Goal: Information Seeking & Learning: Find specific fact

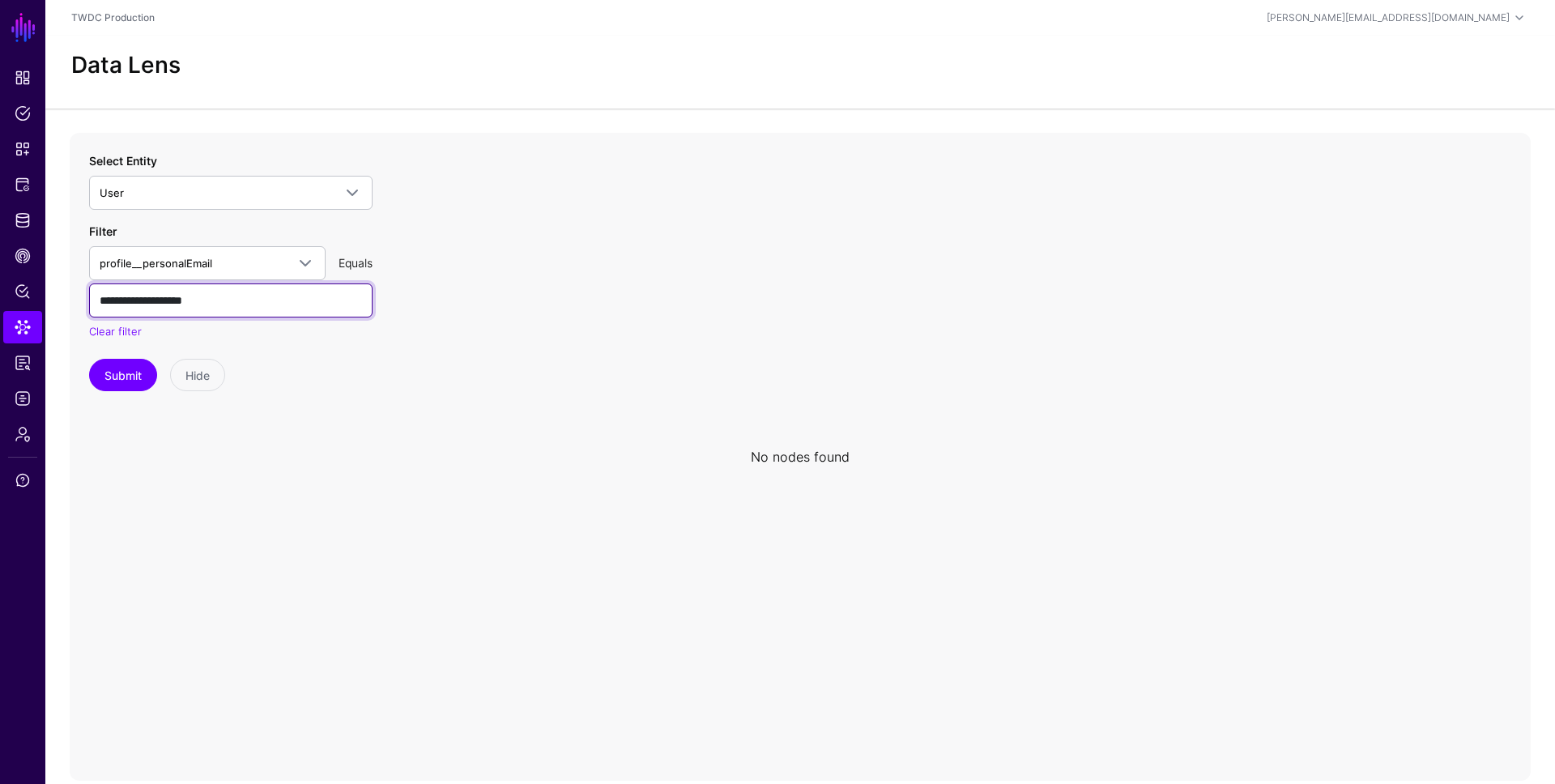
click at [194, 296] on input "**********" at bounding box center [230, 300] width 284 height 34
paste input "*******"
type input "**********"
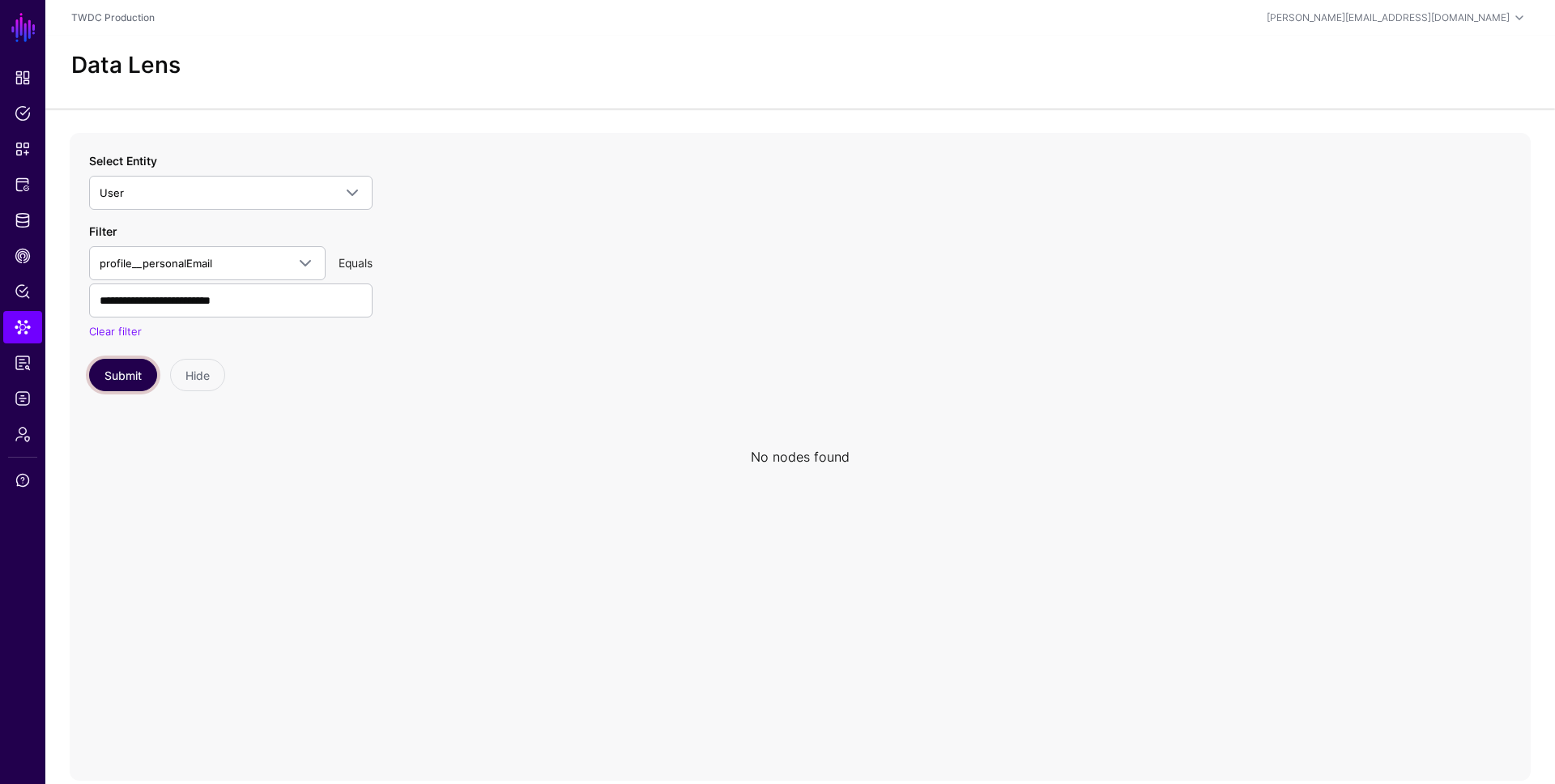
click at [134, 376] on button "Submit" at bounding box center [122, 375] width 68 height 33
click at [181, 198] on span "User" at bounding box center [216, 192] width 234 height 18
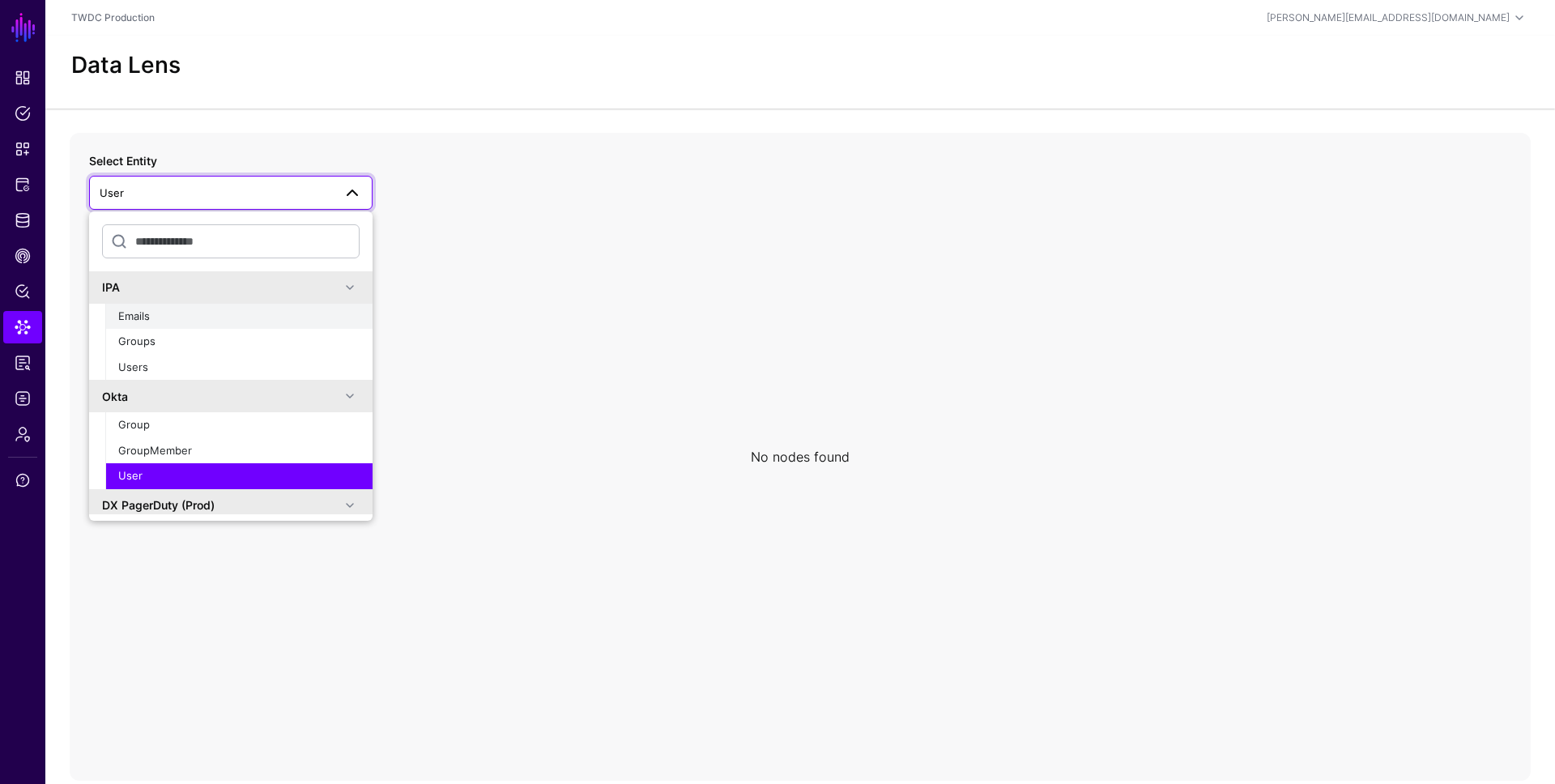
click at [209, 315] on div "Emails" at bounding box center [239, 316] width 241 height 16
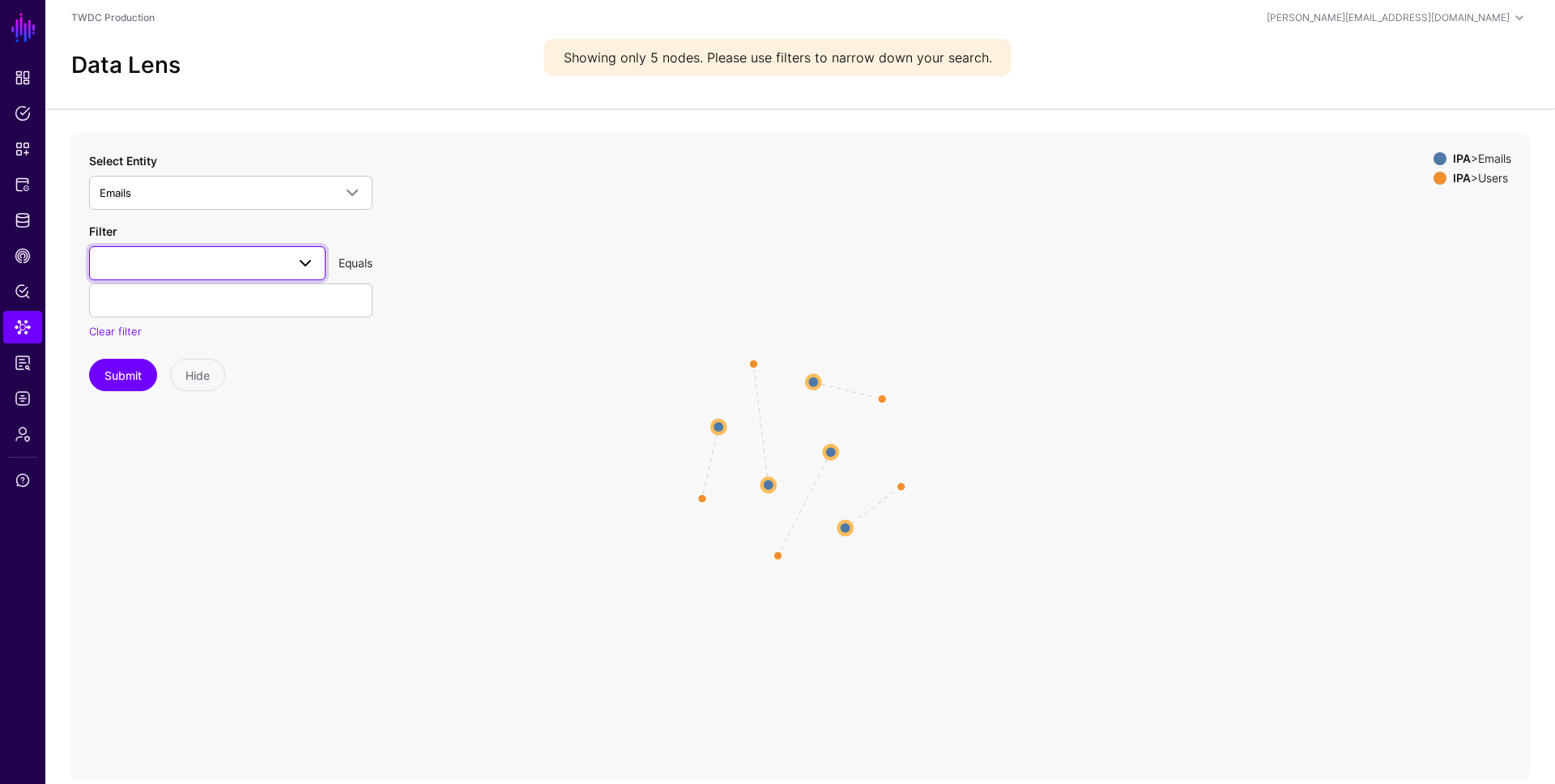
click at [192, 275] on link at bounding box center [207, 263] width 236 height 34
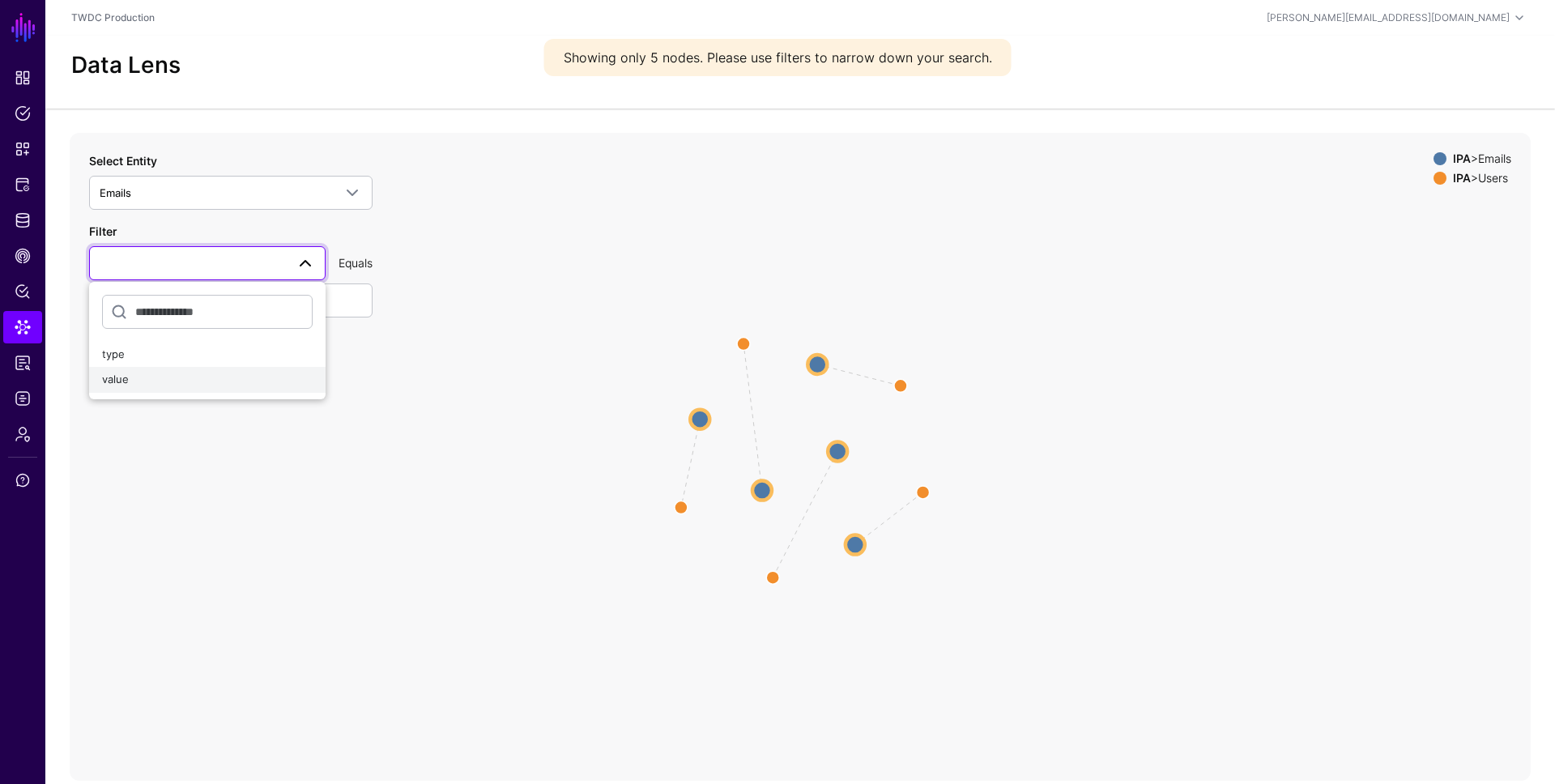
click at [188, 370] on button "value" at bounding box center [207, 380] width 236 height 26
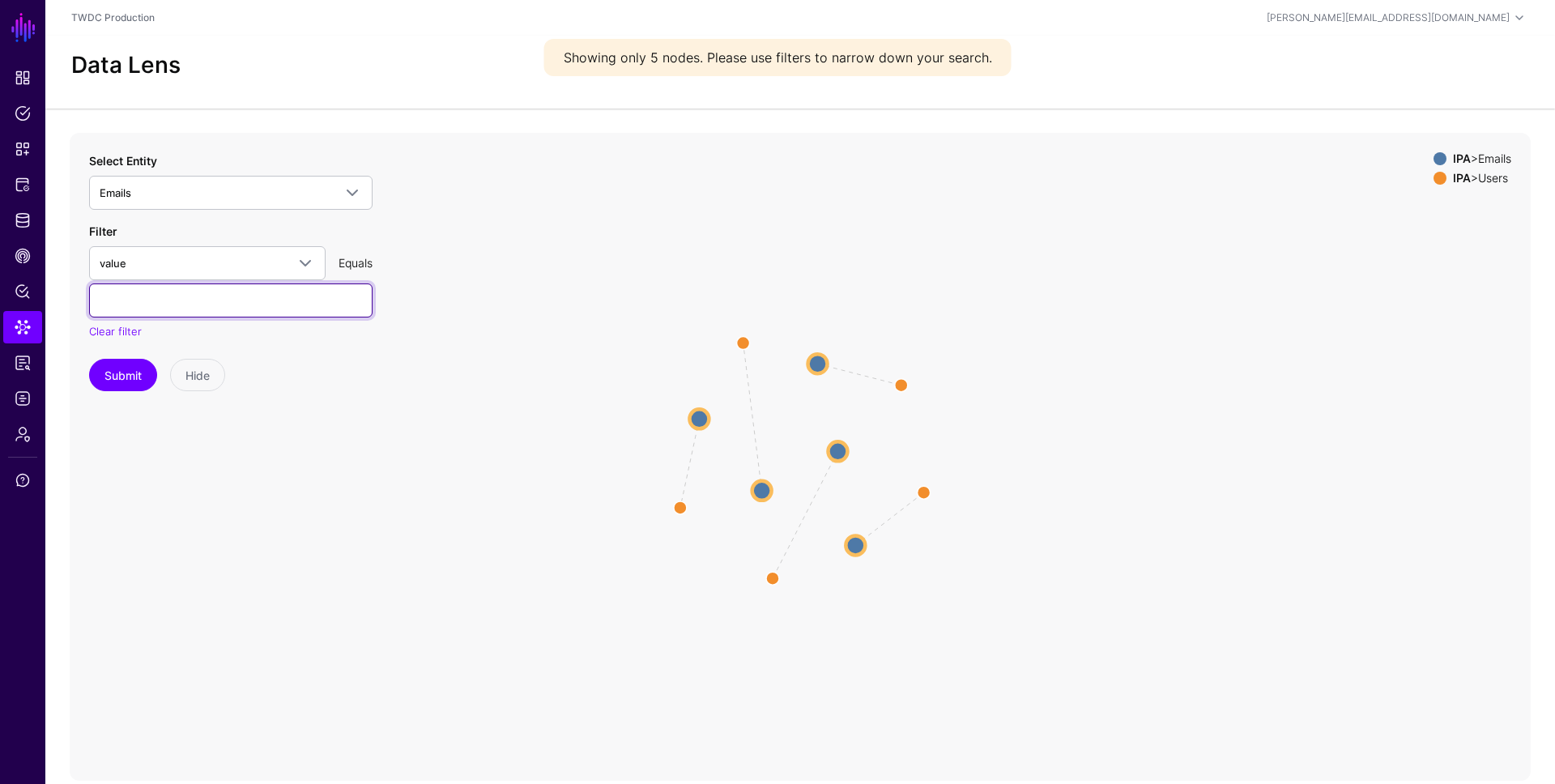
click at [168, 304] on input "text" at bounding box center [230, 300] width 284 height 34
paste input "**********"
type input "**********"
click at [140, 374] on button "Submit" at bounding box center [122, 375] width 68 height 33
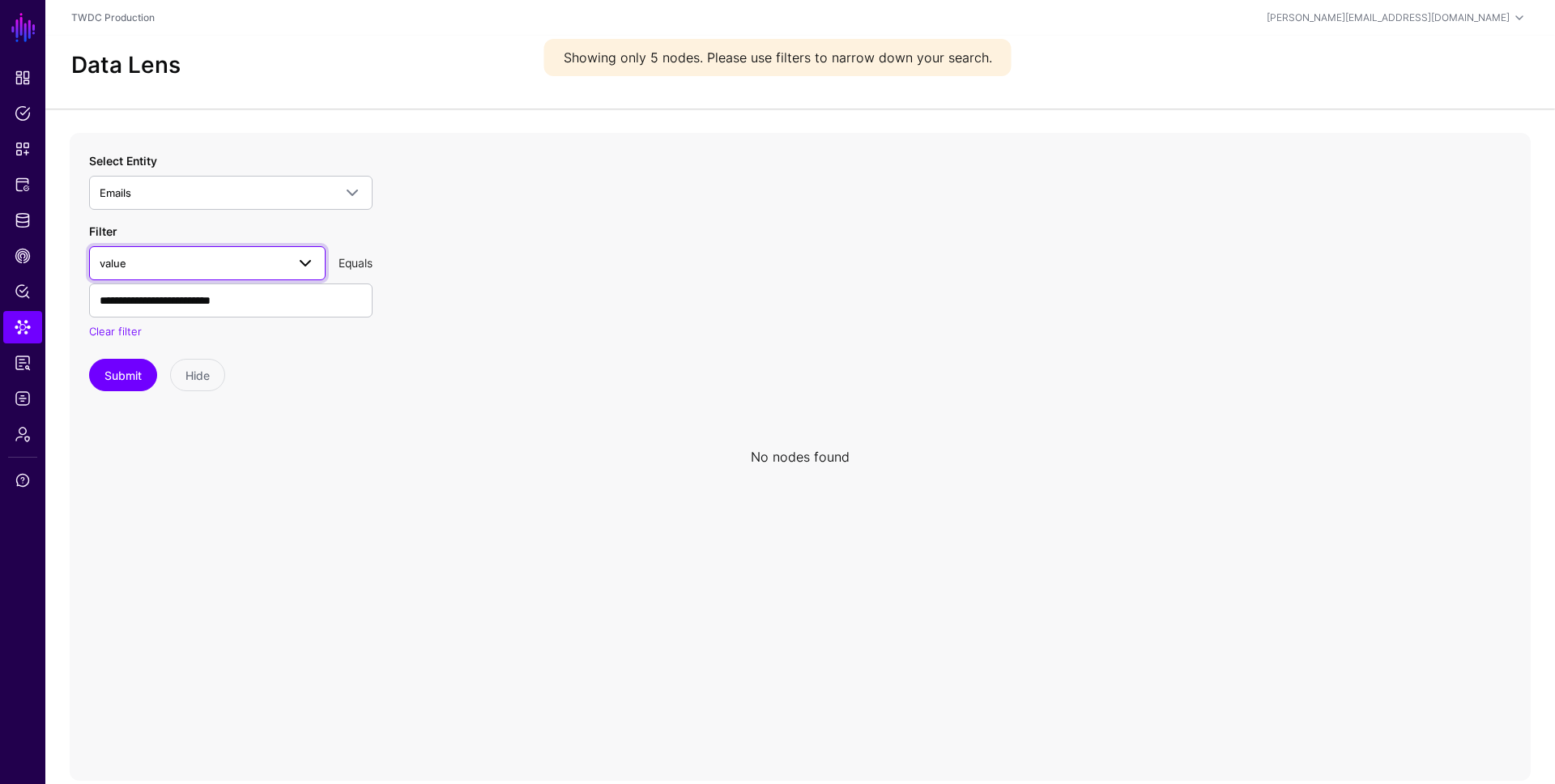
click at [166, 269] on span "value" at bounding box center [193, 263] width 186 height 18
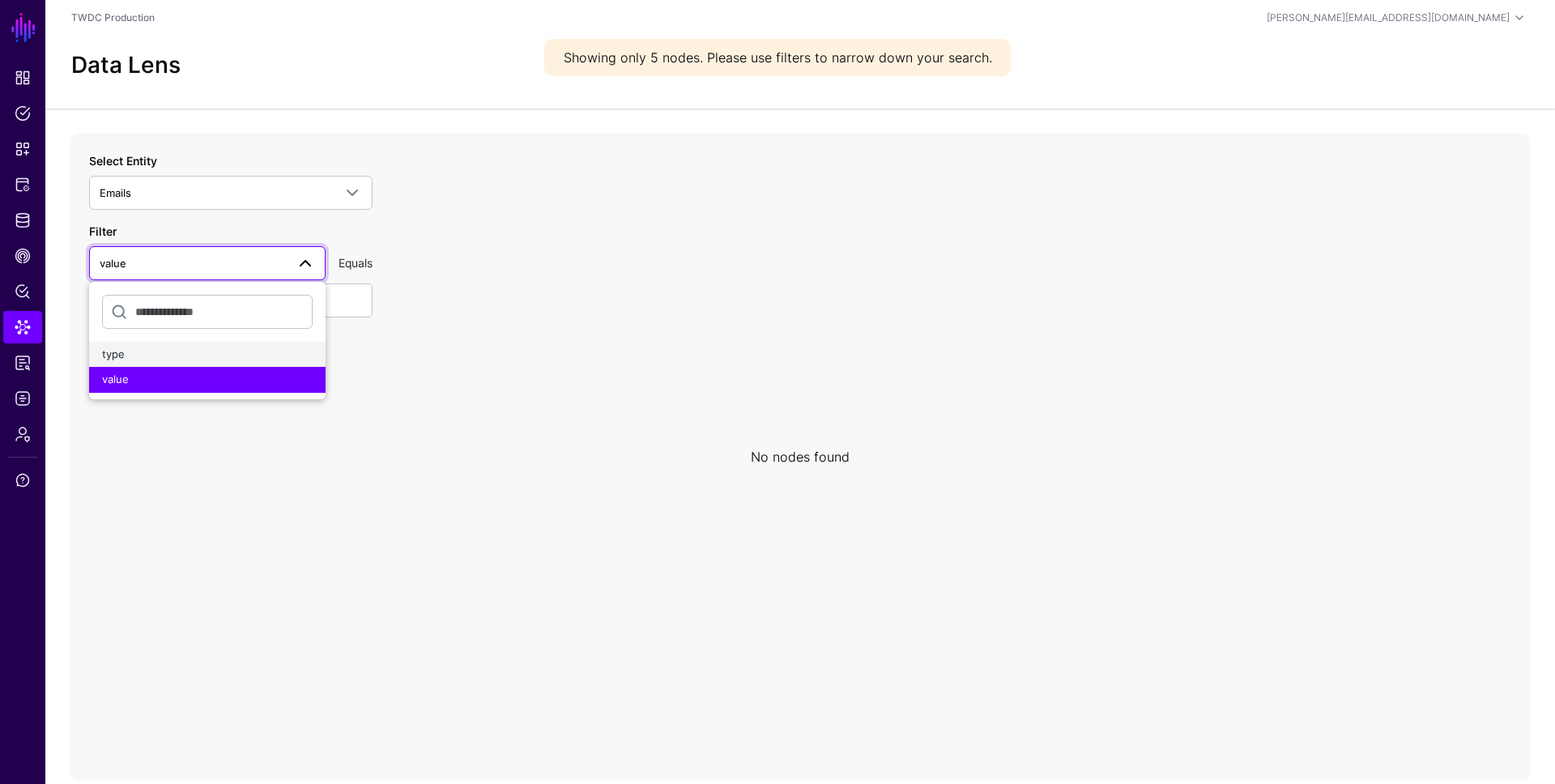
click at [158, 357] on div "type" at bounding box center [207, 354] width 210 height 16
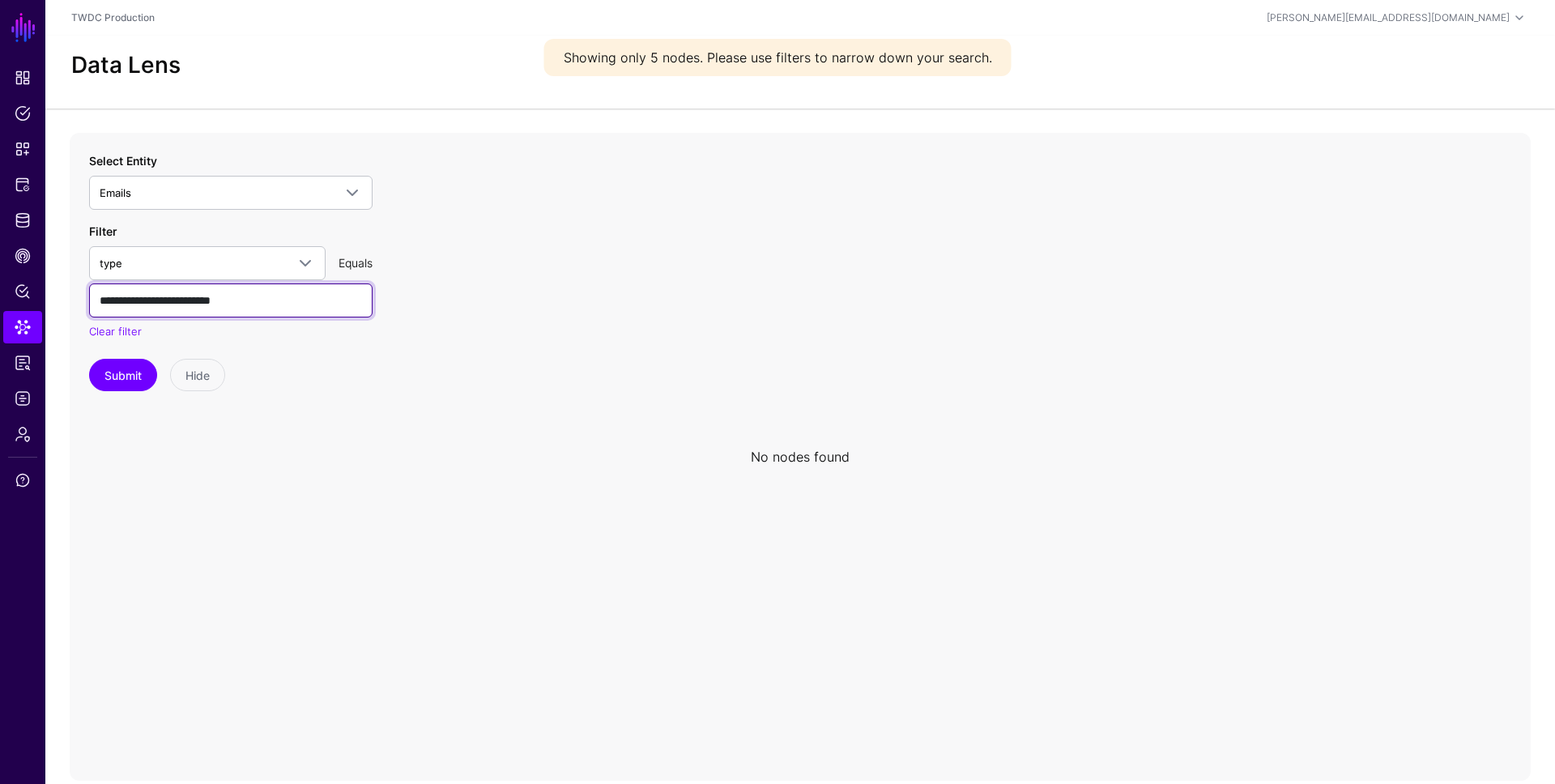
click at [211, 305] on input "**********" at bounding box center [230, 300] width 284 height 34
click at [212, 305] on input "**********" at bounding box center [230, 300] width 284 height 34
click at [125, 381] on button "Submit" at bounding box center [122, 375] width 68 height 33
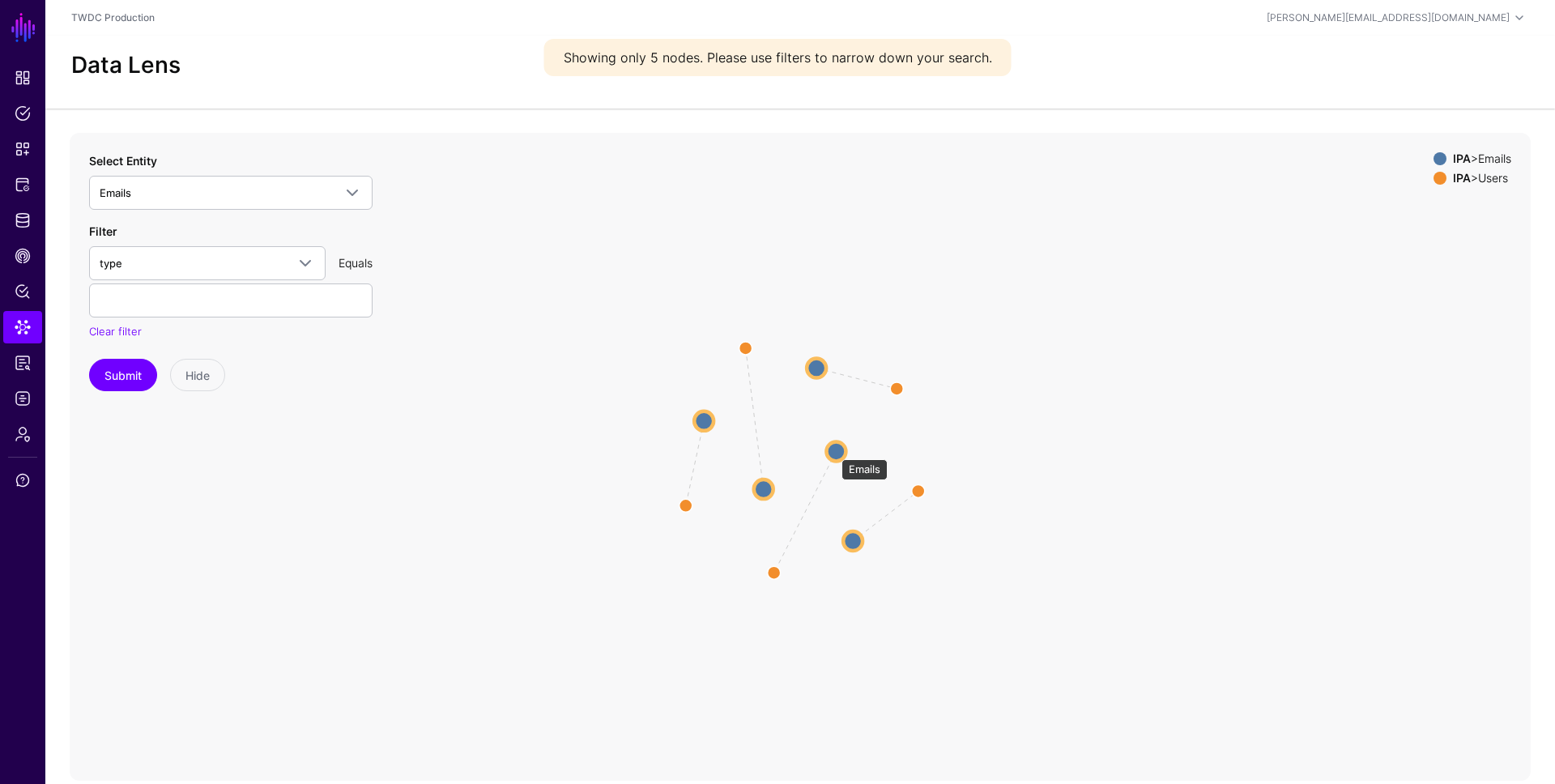
click at [840, 452] on circle at bounding box center [835, 451] width 20 height 20
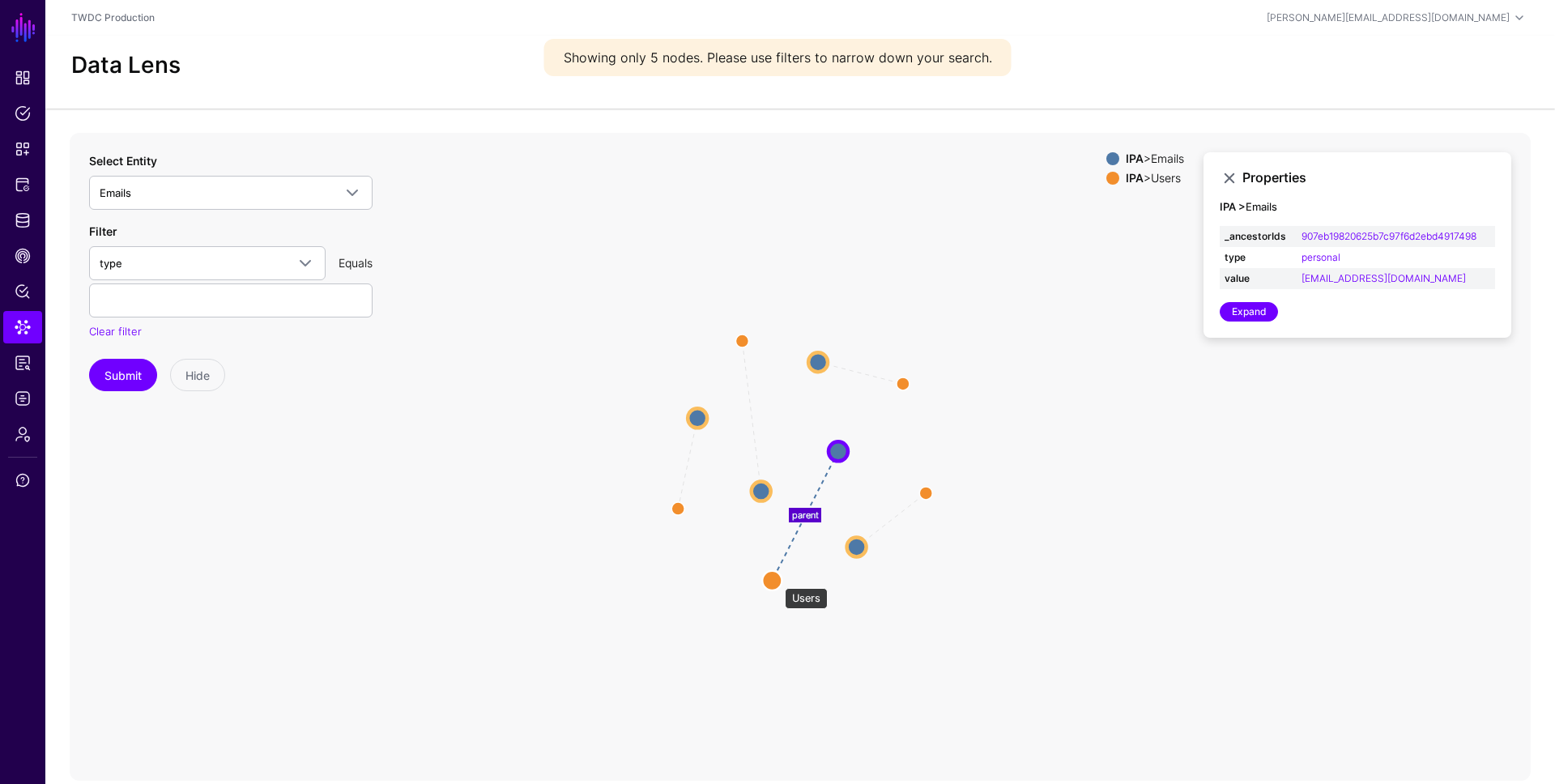
click at [777, 580] on circle at bounding box center [771, 580] width 20 height 20
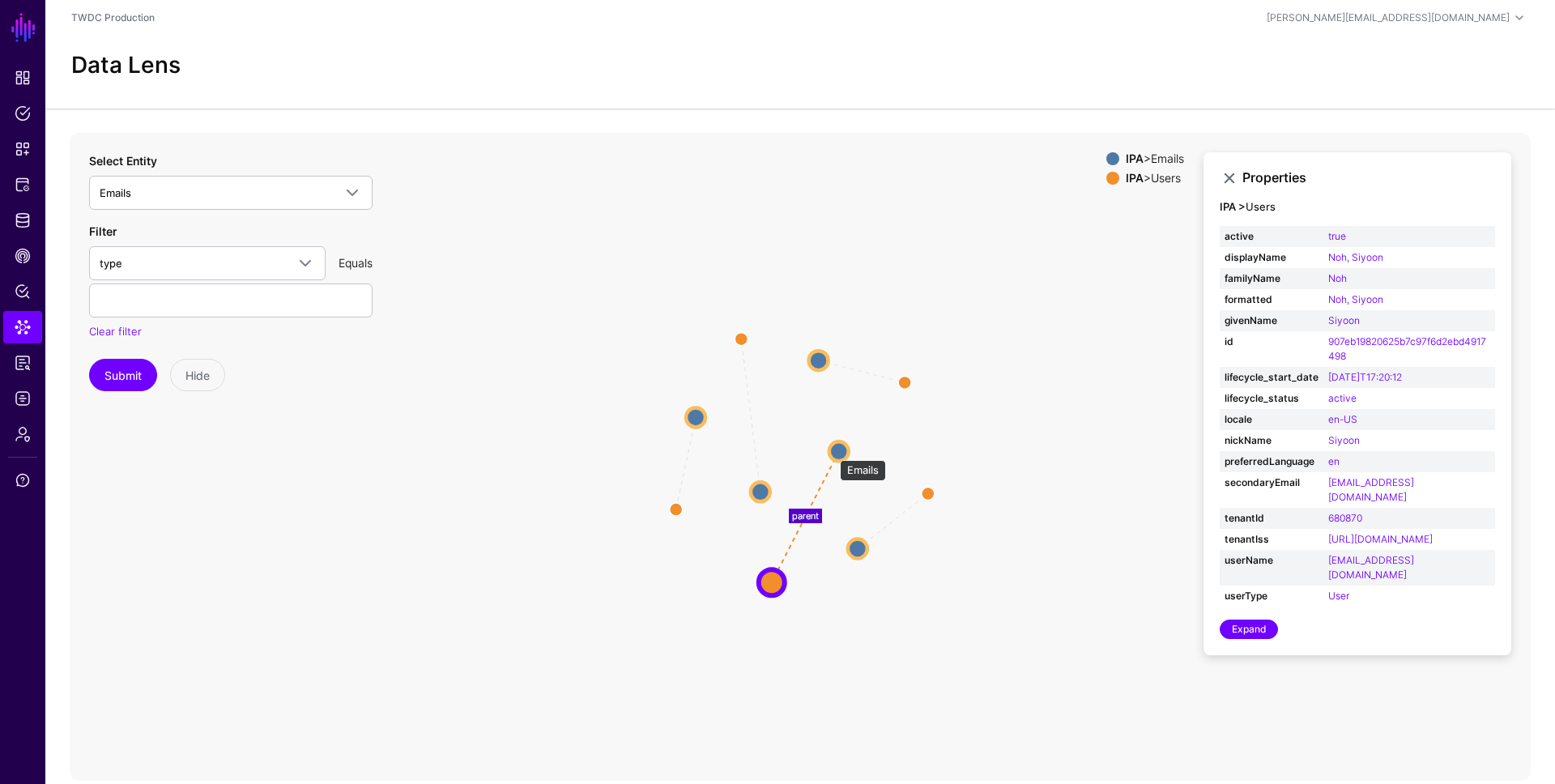
click at [840, 447] on circle at bounding box center [839, 451] width 20 height 20
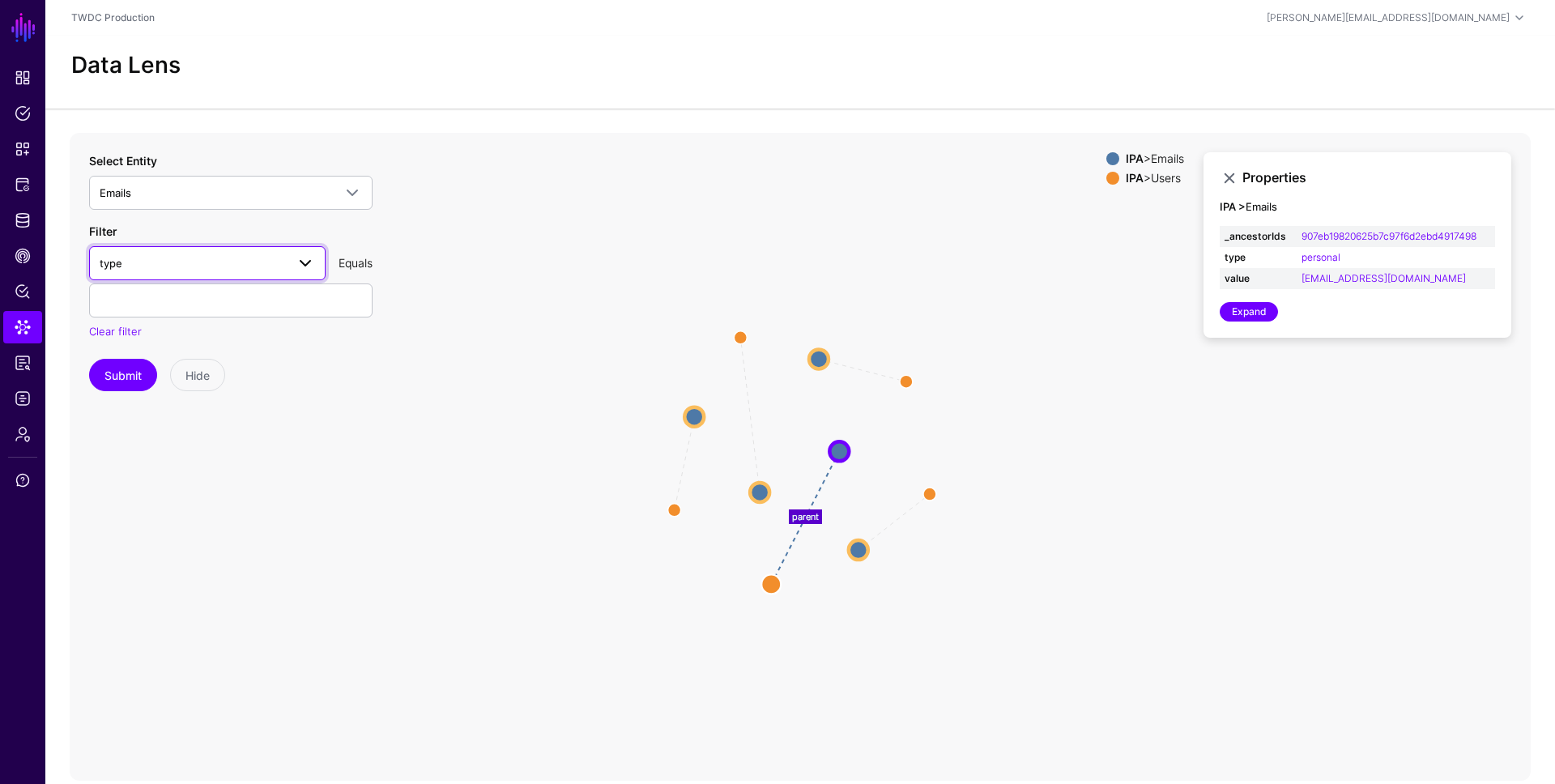
click at [177, 264] on span "type" at bounding box center [193, 263] width 186 height 18
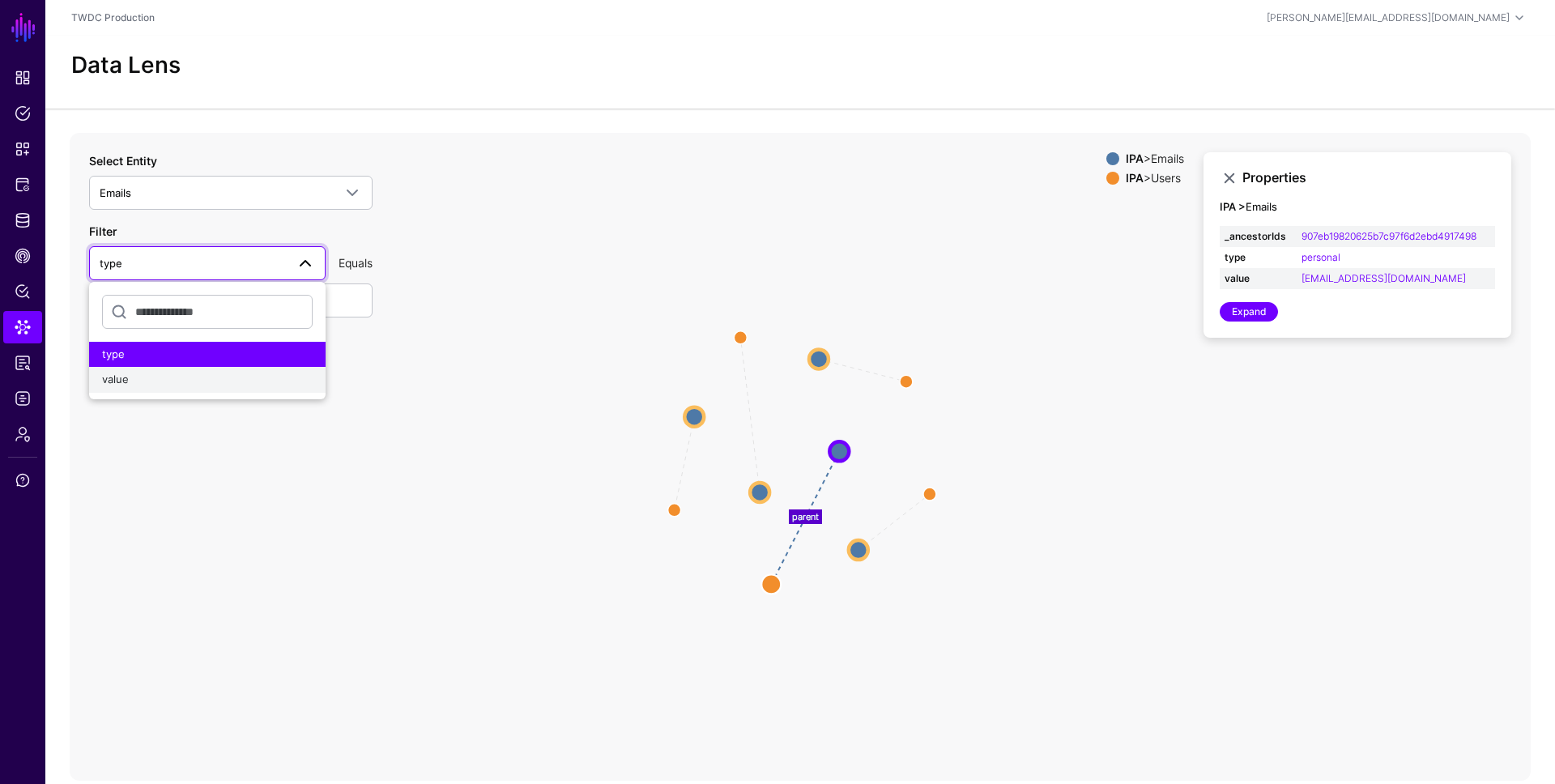
click at [171, 378] on div "value" at bounding box center [207, 379] width 210 height 16
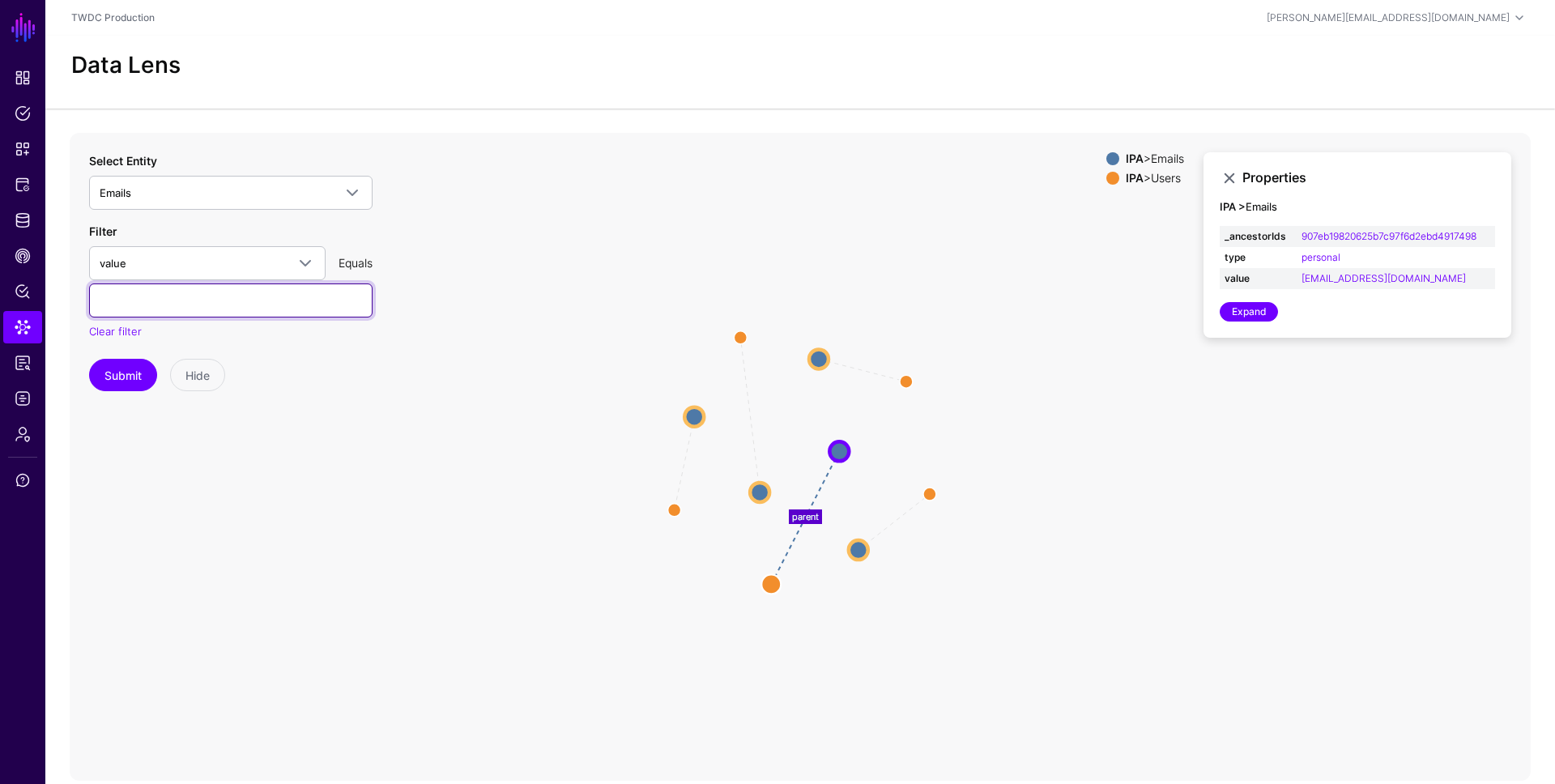
click at [133, 303] on input "text" at bounding box center [230, 300] width 284 height 34
paste input "**********"
type input "**********"
click at [126, 369] on button "Submit" at bounding box center [122, 375] width 68 height 33
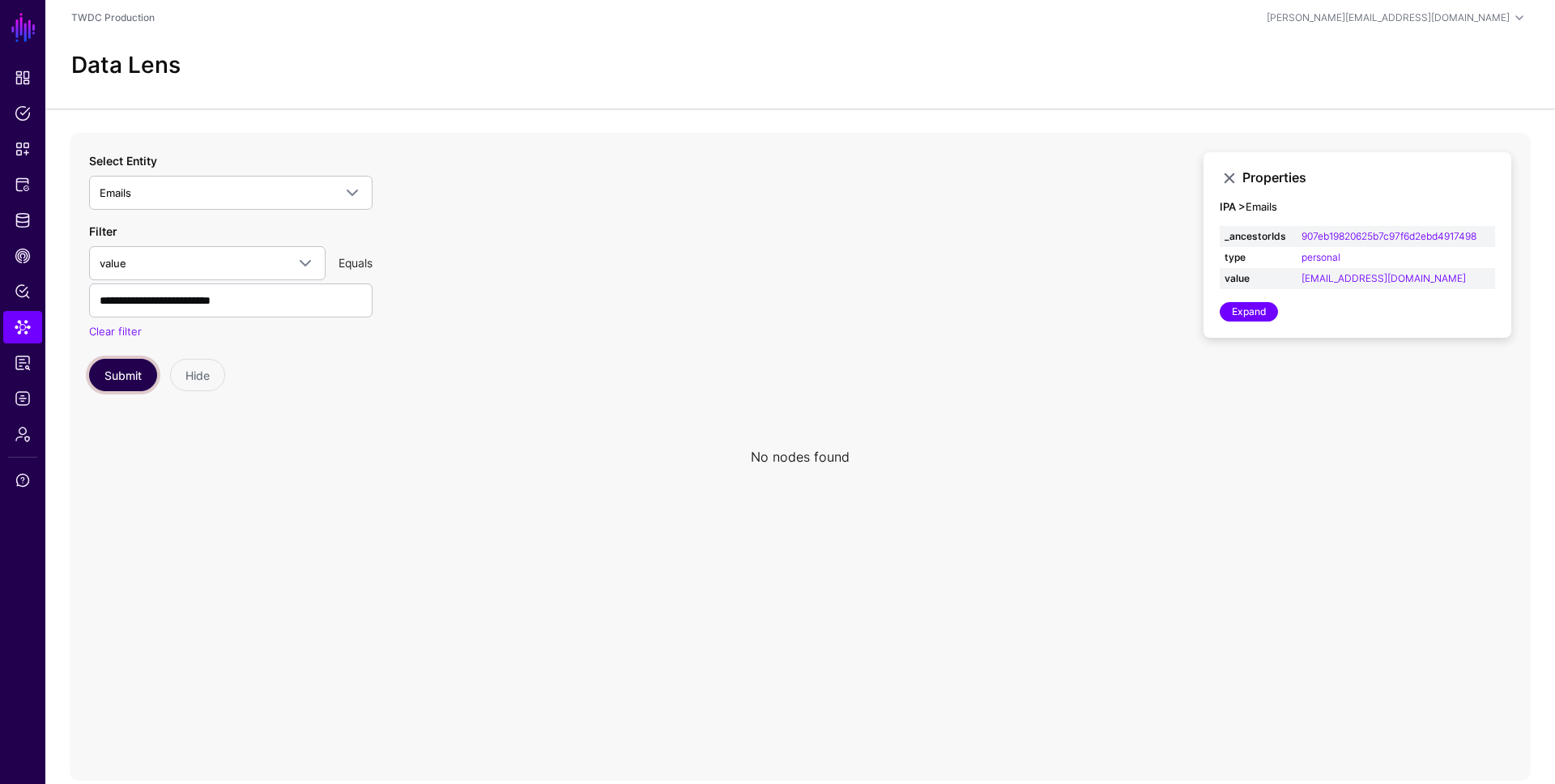
click at [113, 378] on button "Submit" at bounding box center [122, 375] width 68 height 33
click at [153, 186] on span "Emails" at bounding box center [216, 192] width 234 height 18
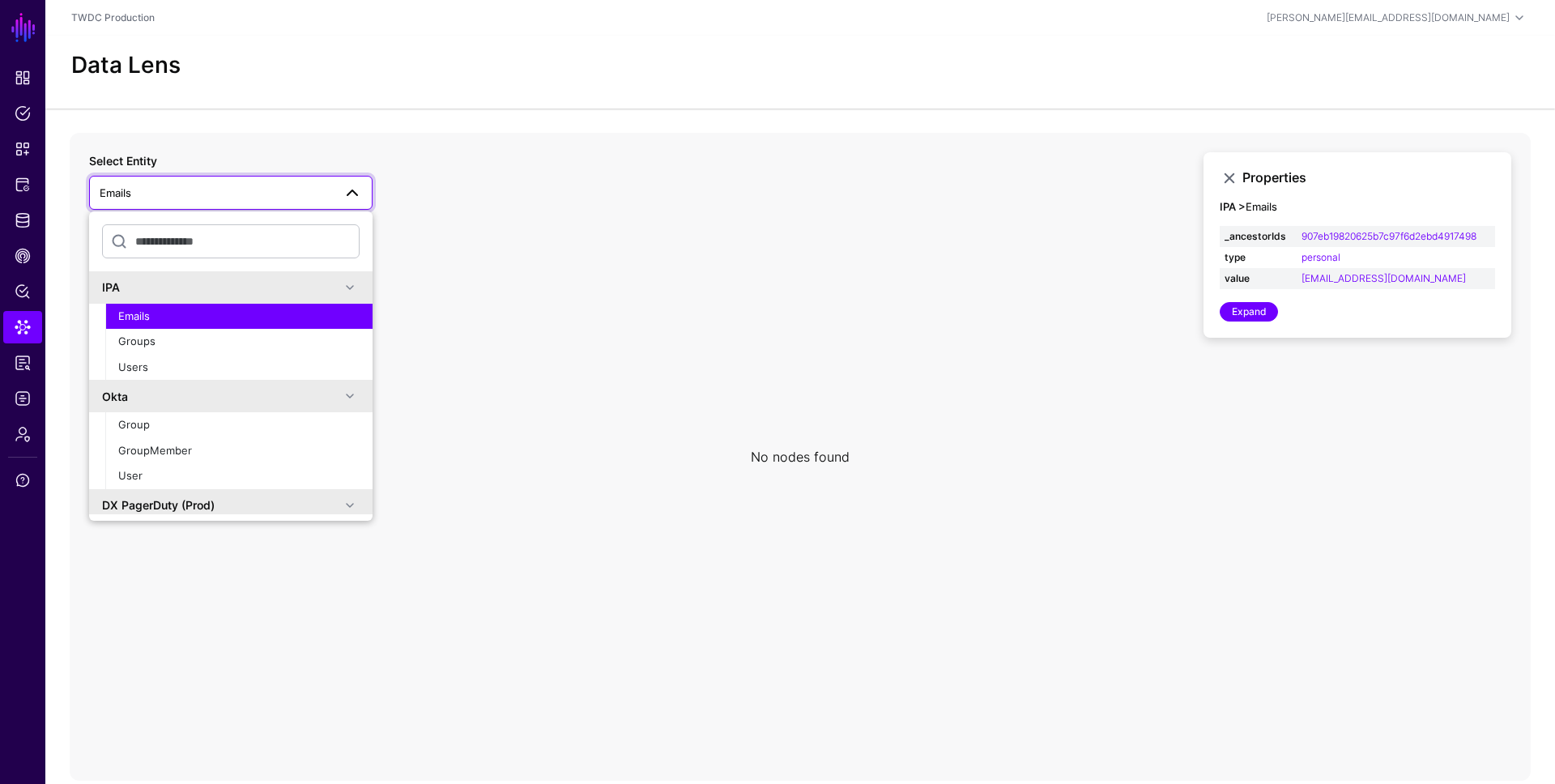
click at [552, 333] on icon at bounding box center [800, 457] width 1461 height 648
click at [659, 187] on icon at bounding box center [800, 457] width 1461 height 648
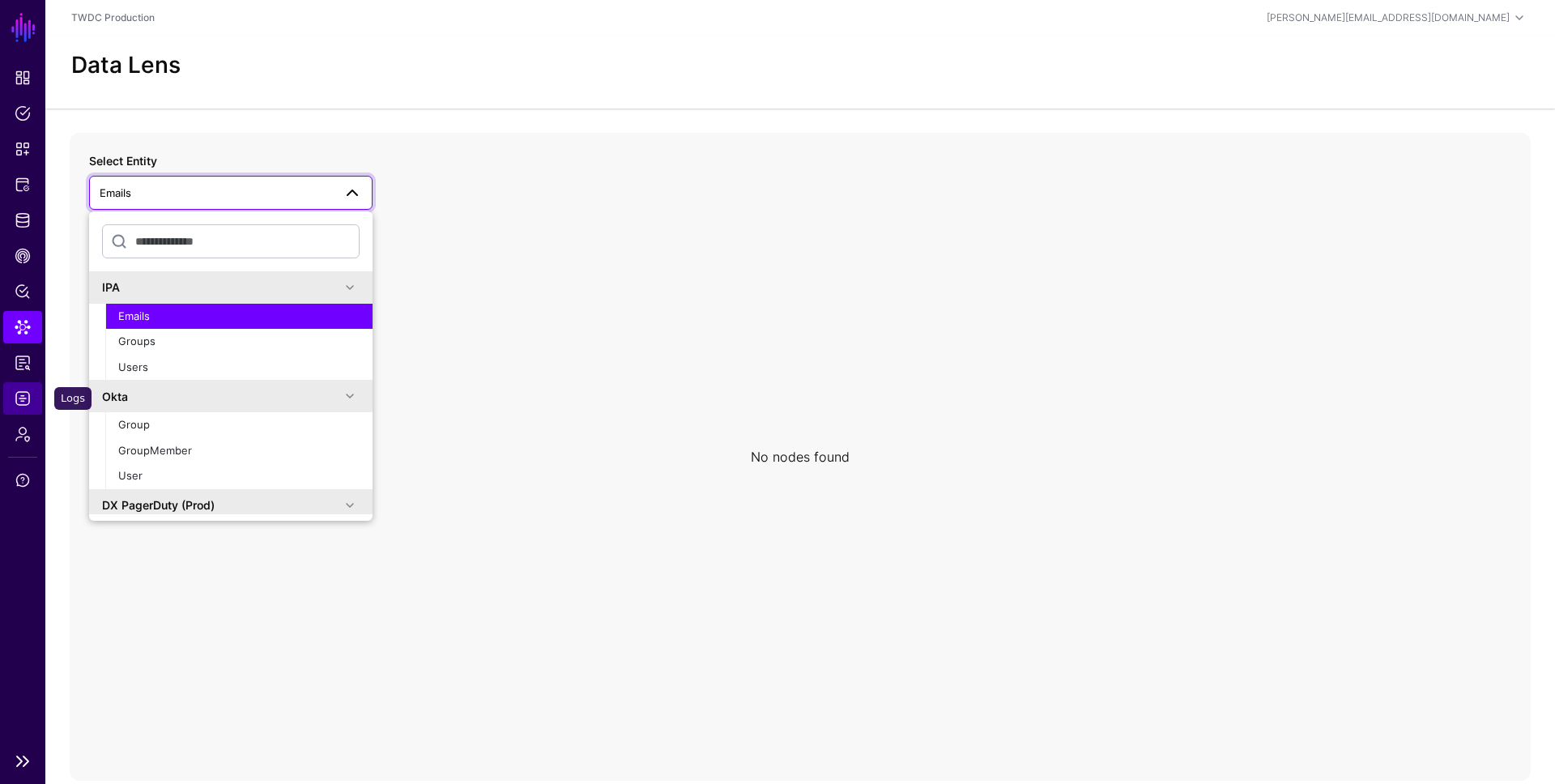
click at [25, 399] on span "Logs" at bounding box center [22, 398] width 16 height 16
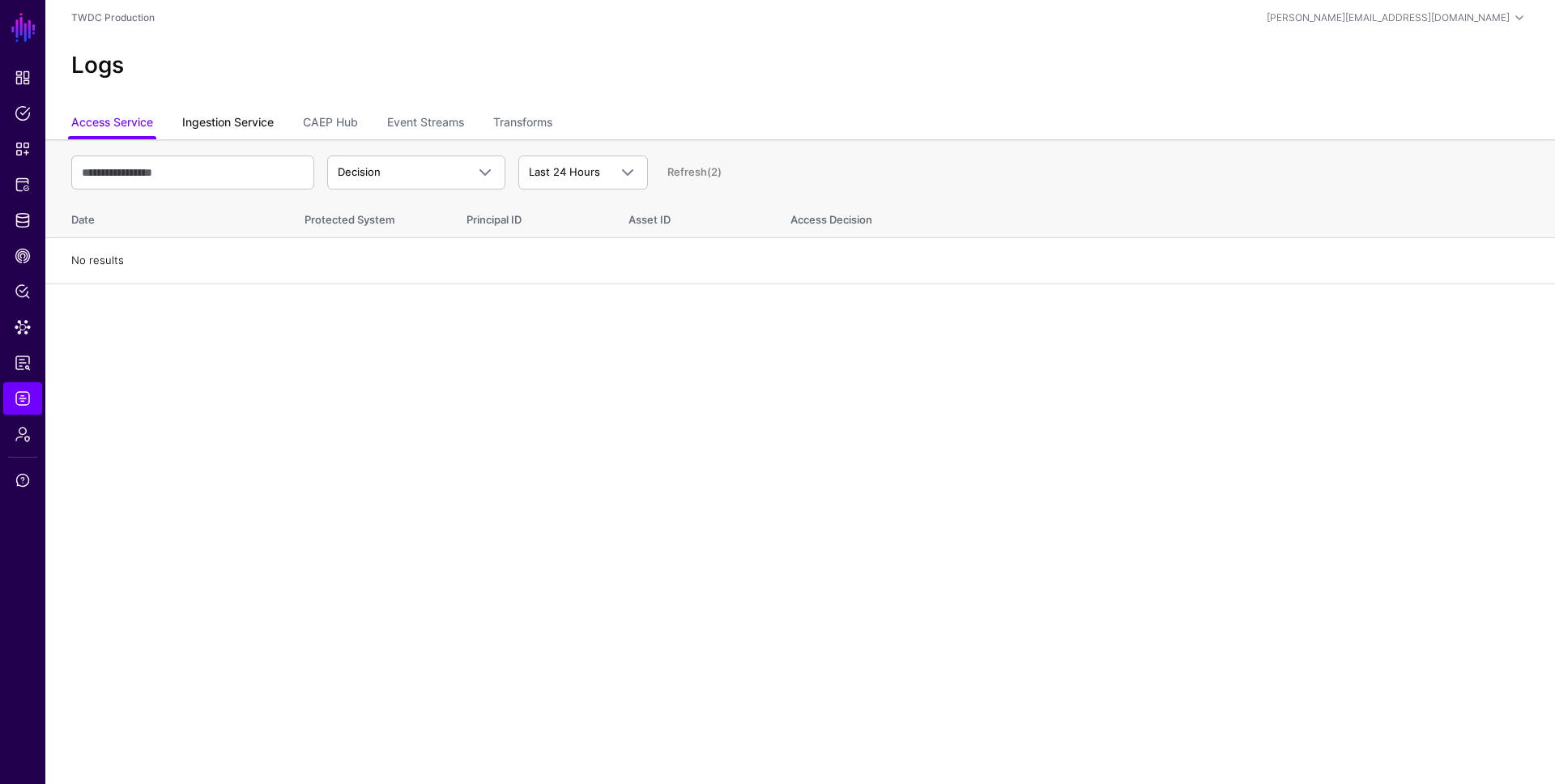
click at [243, 128] on link "Ingestion Service" at bounding box center [228, 124] width 91 height 31
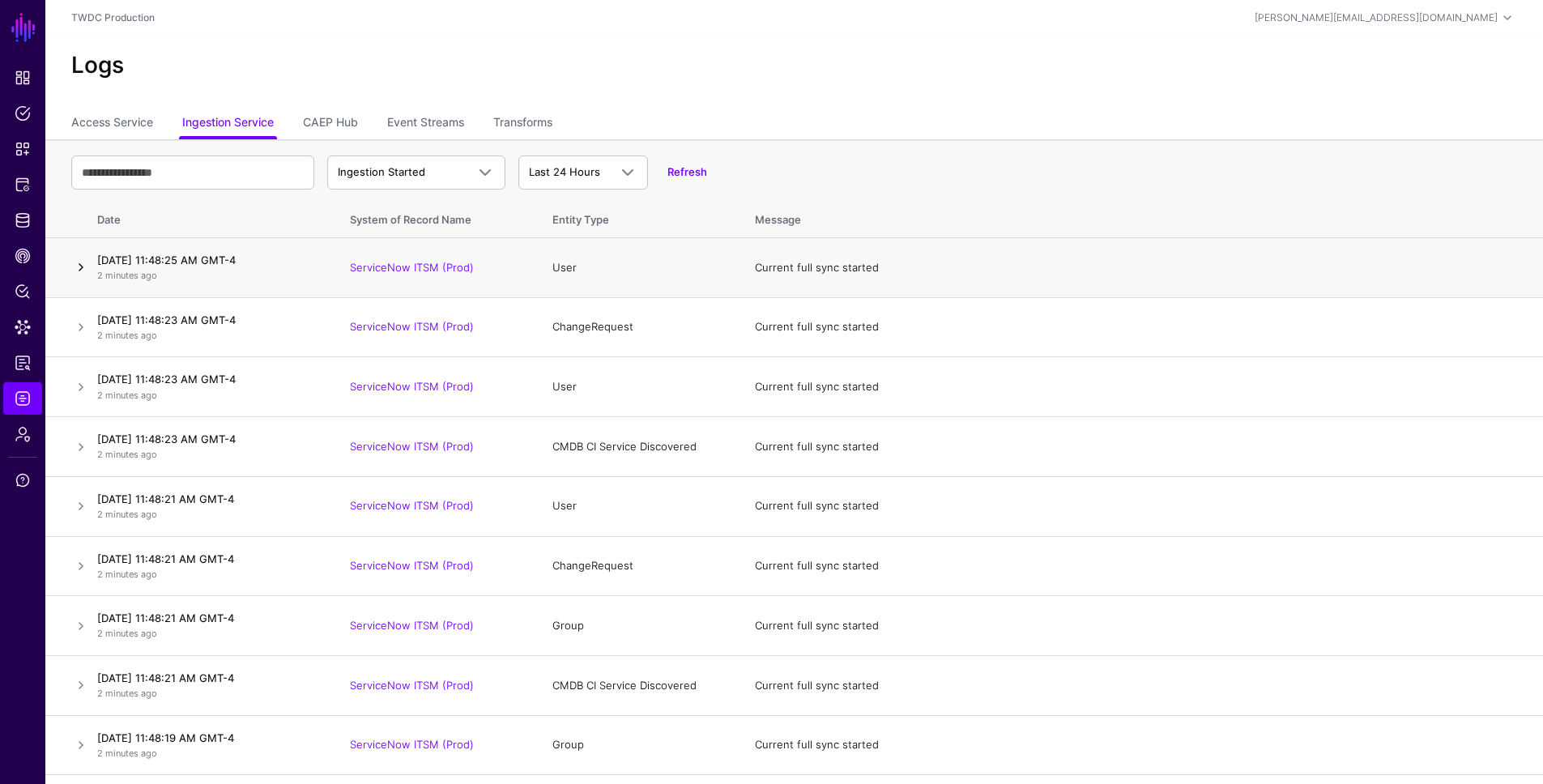
click at [78, 272] on link at bounding box center [81, 267] width 20 height 20
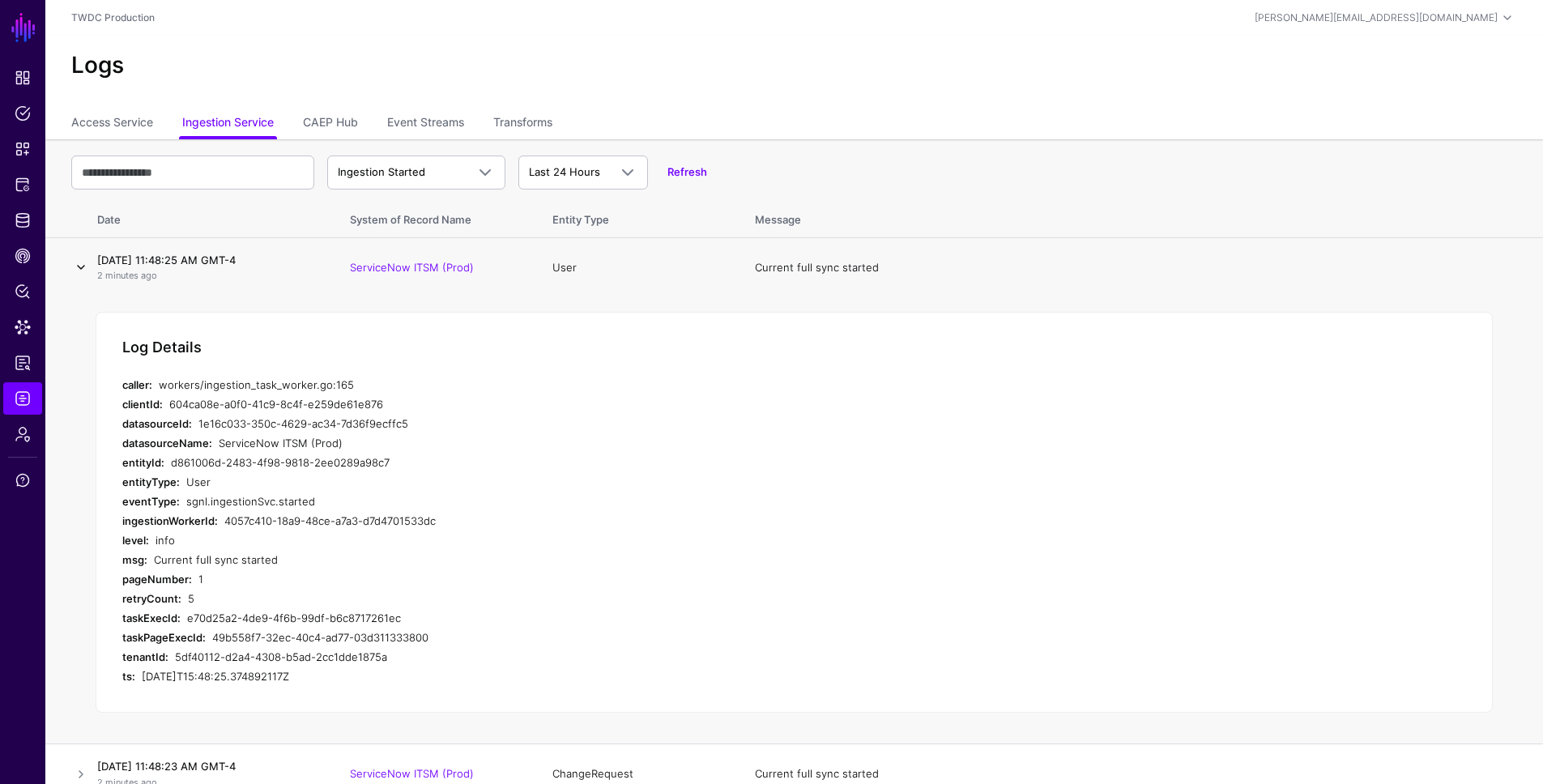
click at [78, 272] on link at bounding box center [81, 267] width 20 height 20
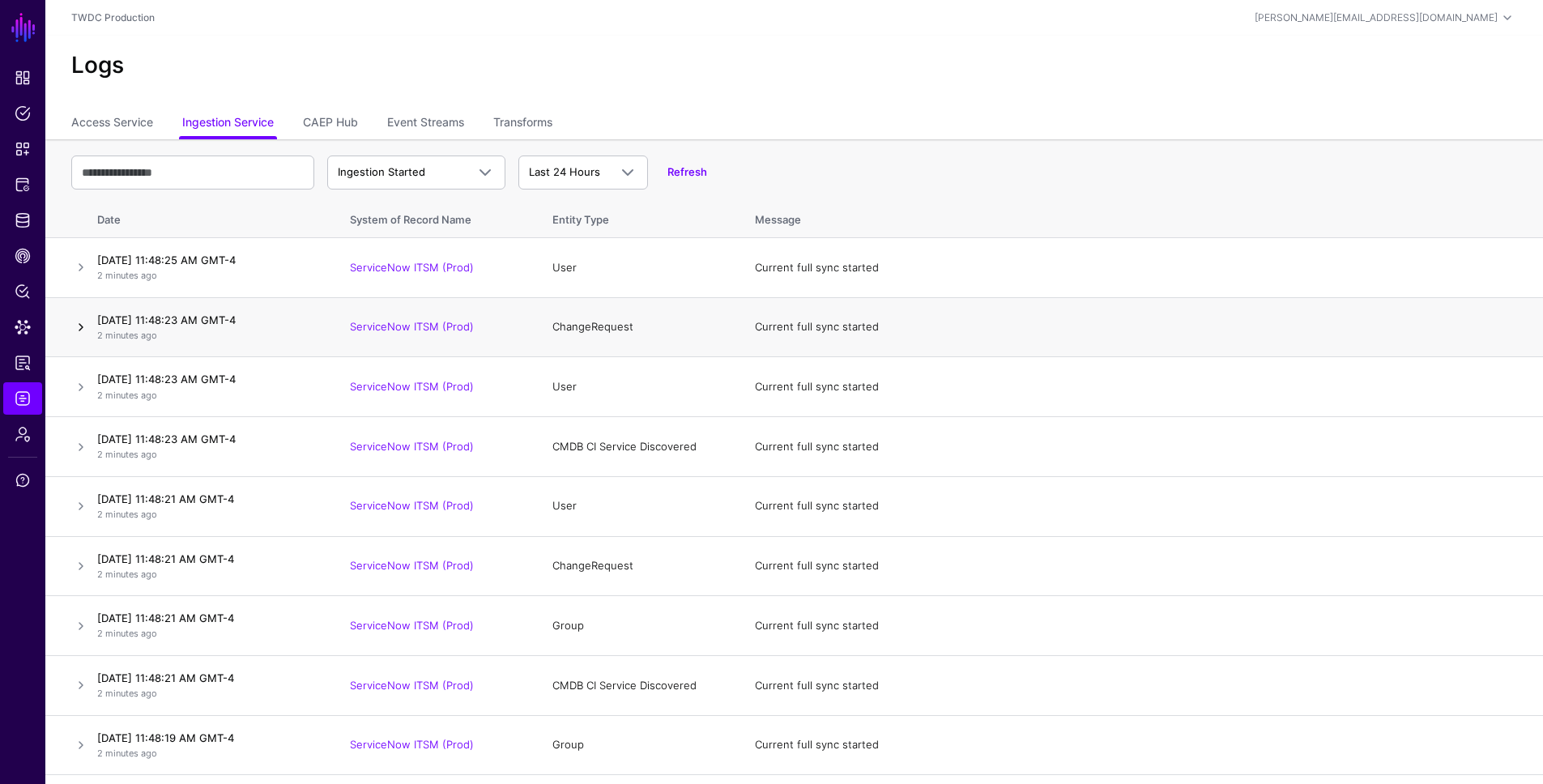
click at [72, 324] on link at bounding box center [81, 327] width 20 height 20
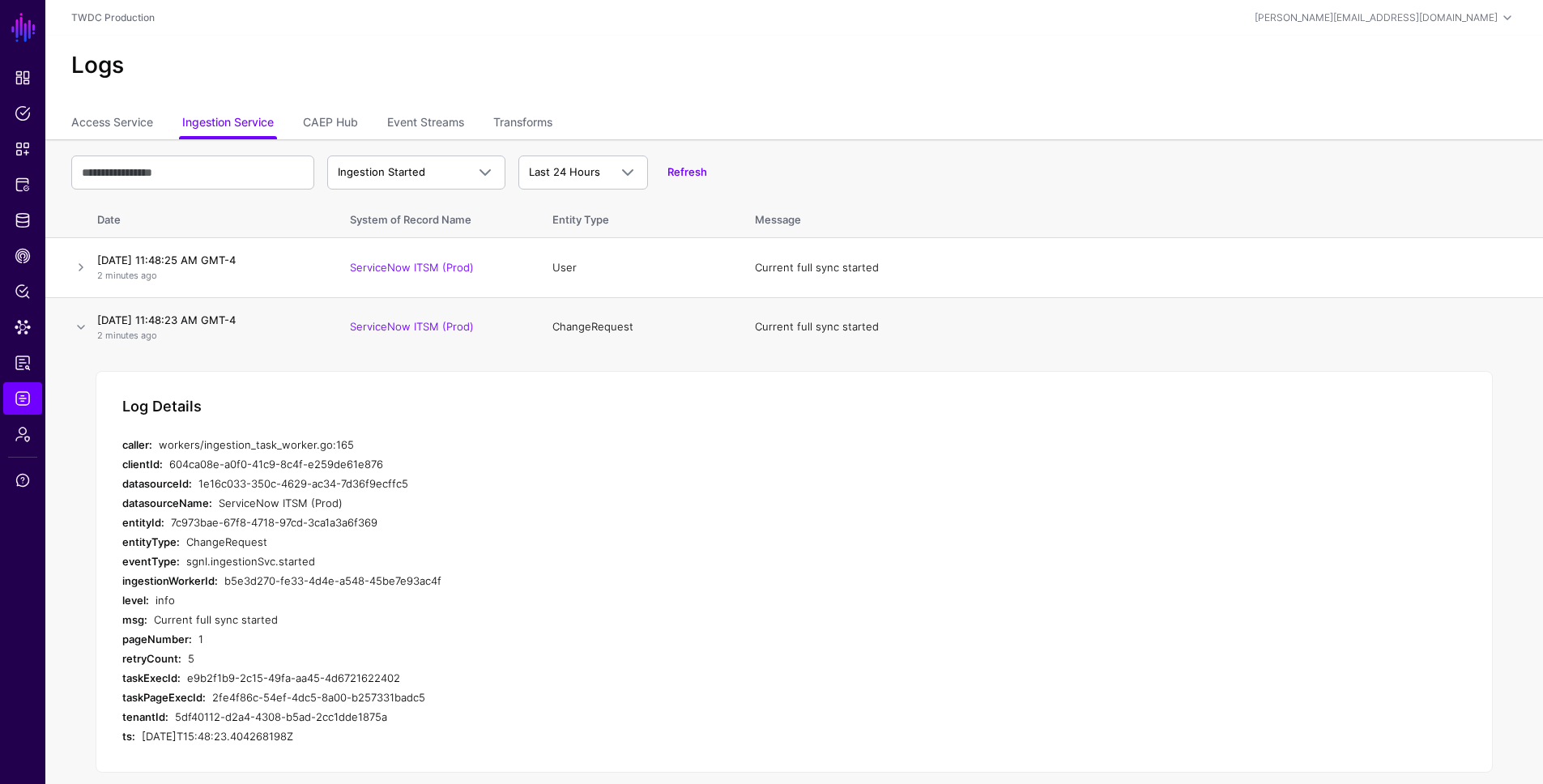
drag, startPoint x: 395, startPoint y: 463, endPoint x: 171, endPoint y: 455, distance: 224.1
click at [171, 455] on div "604ca08e-a0f0-41c9-8c4f-e259de61e876" at bounding box center [469, 464] width 601 height 20
copy div "604ca08e-a0f0-41c9-8c4f-e259de61e876"
click at [204, 174] on input "text" at bounding box center [193, 171] width 243 height 34
paste input "**********"
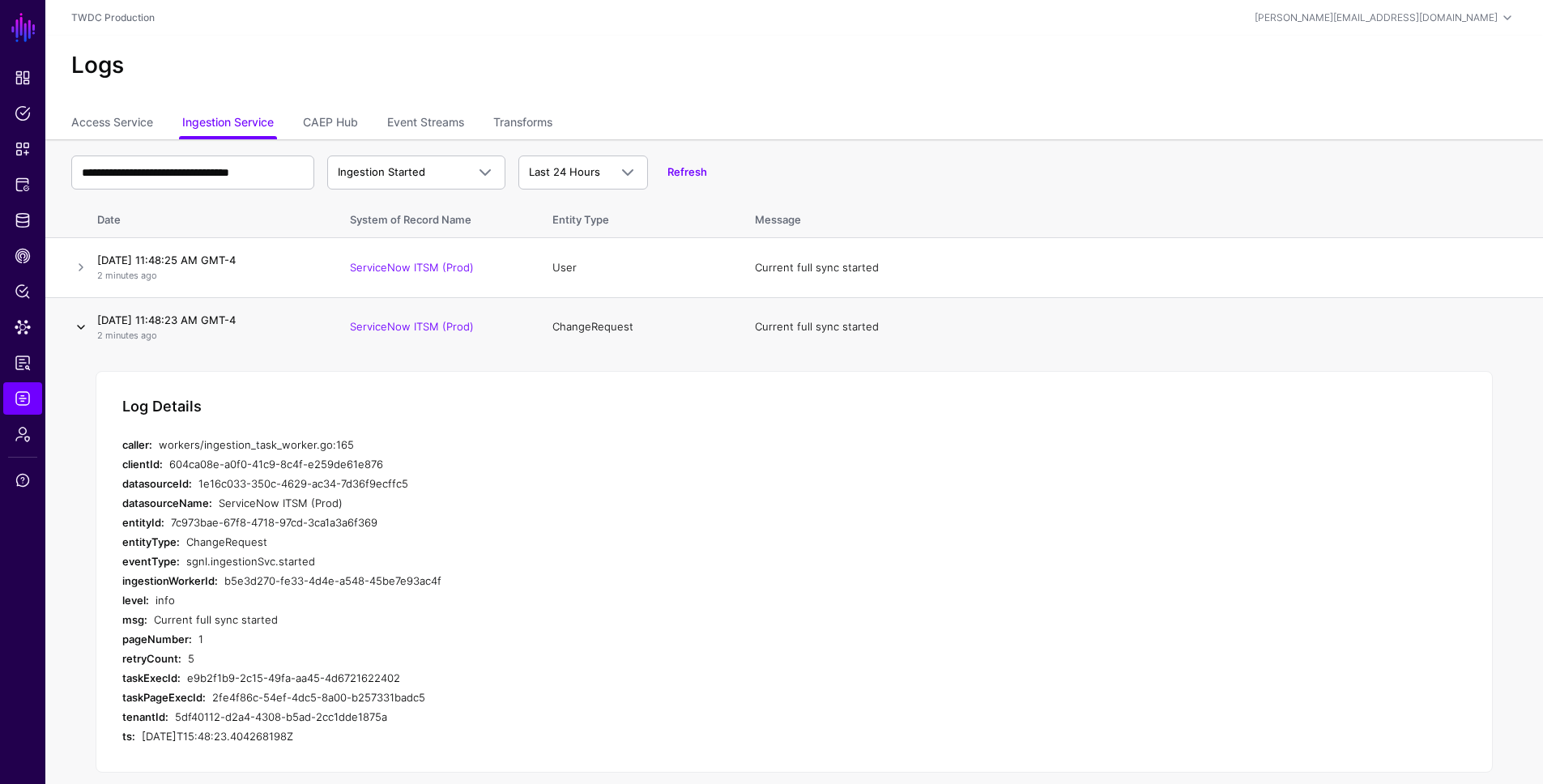
click at [81, 333] on link at bounding box center [81, 327] width 20 height 20
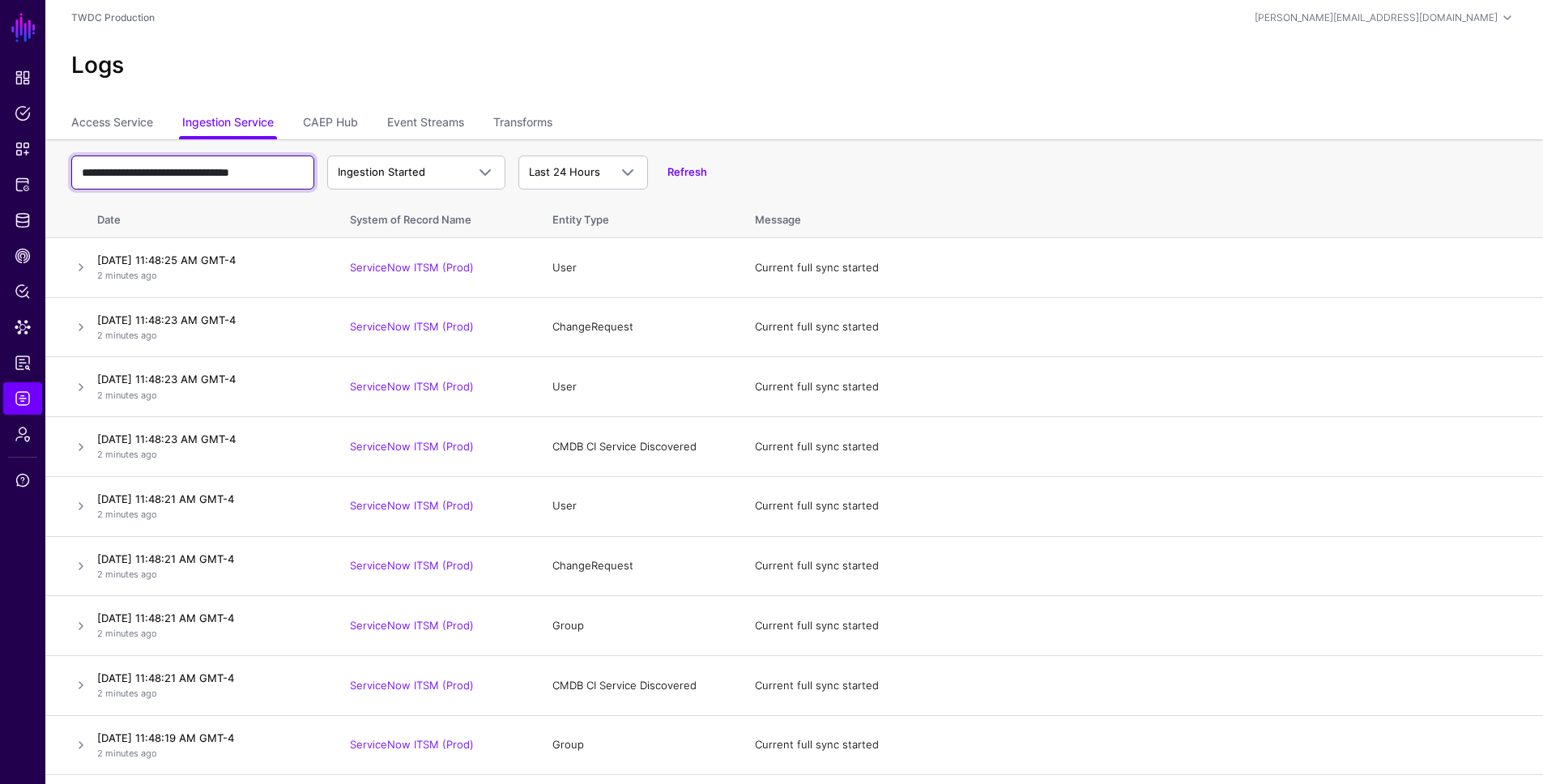
click at [223, 181] on input "**********" at bounding box center [193, 171] width 243 height 34
click at [79, 392] on link at bounding box center [81, 387] width 20 height 20
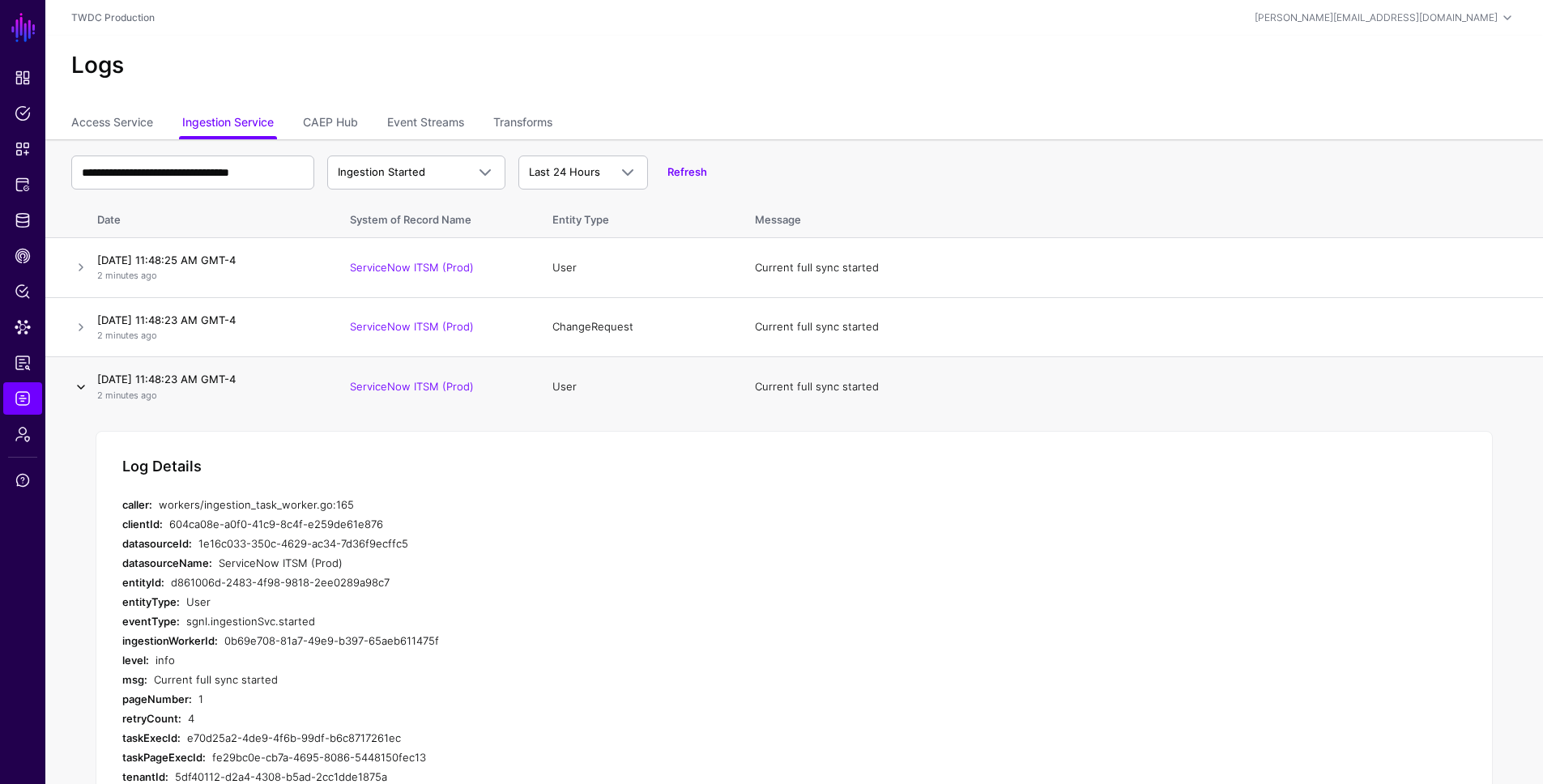
click at [84, 390] on link at bounding box center [81, 387] width 20 height 20
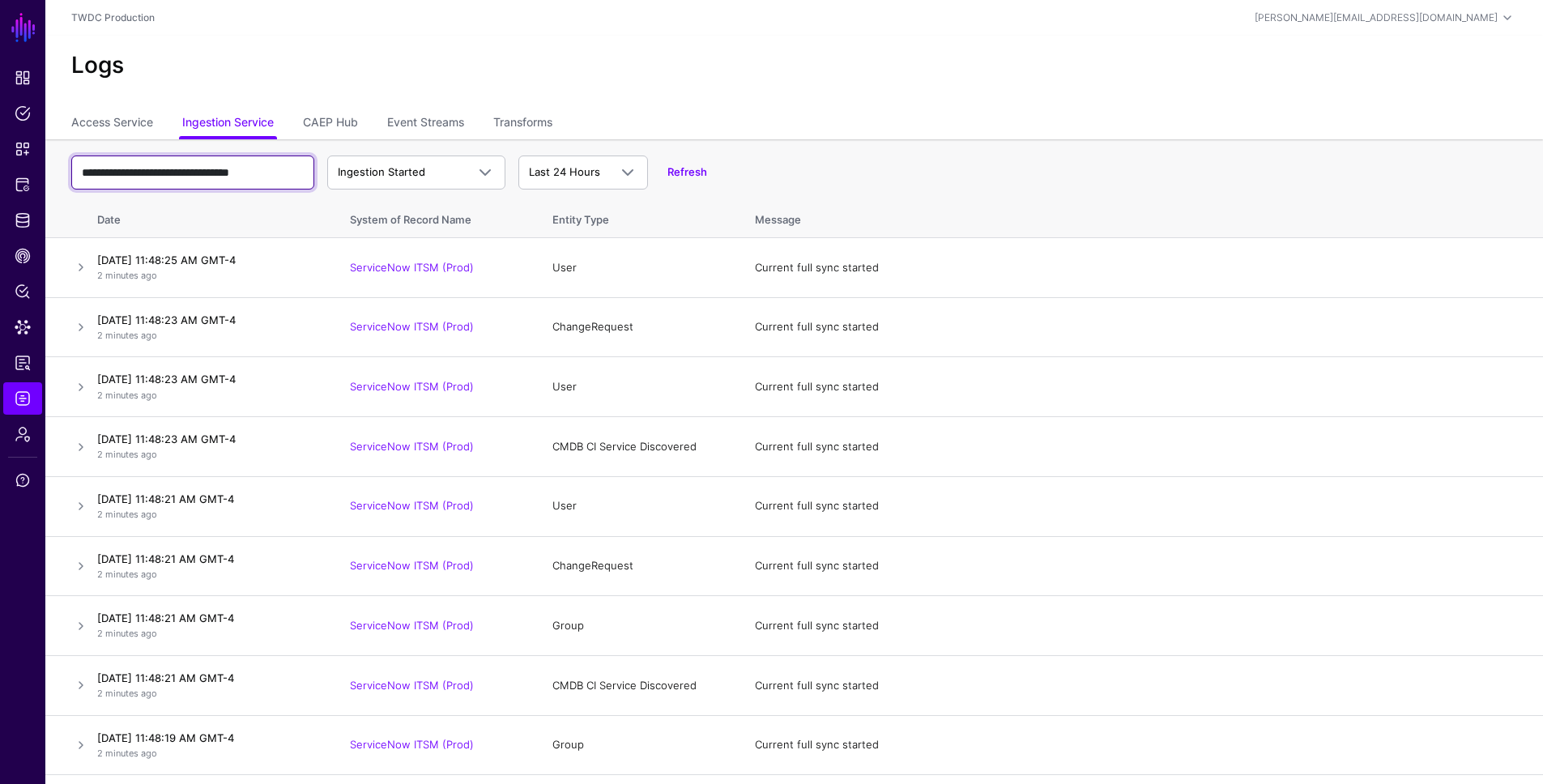
click at [173, 174] on input "**********" at bounding box center [193, 171] width 243 height 34
paste input "text"
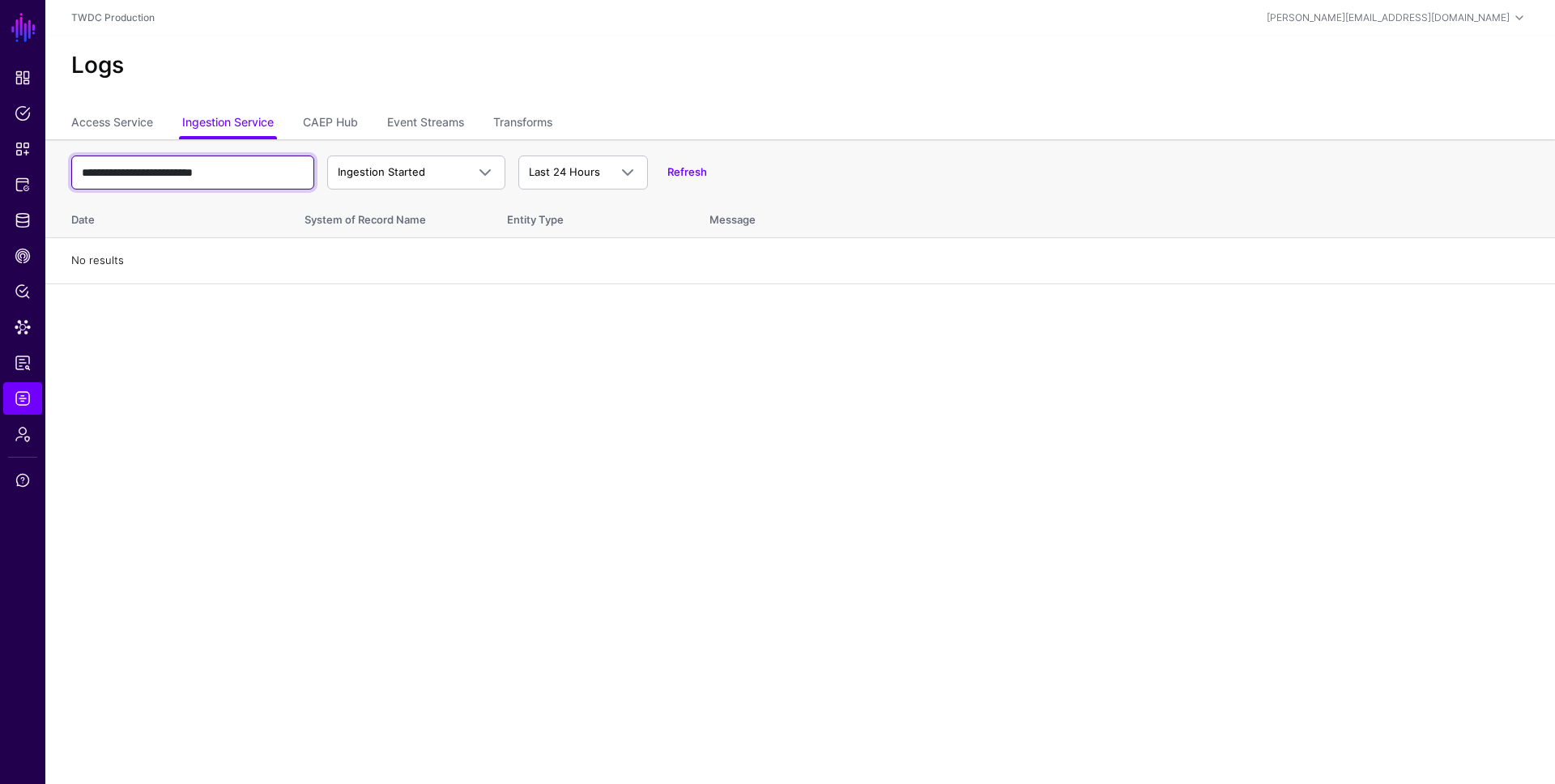
type input "**********"
click at [397, 173] on span "Ingestion Started" at bounding box center [381, 171] width 87 height 13
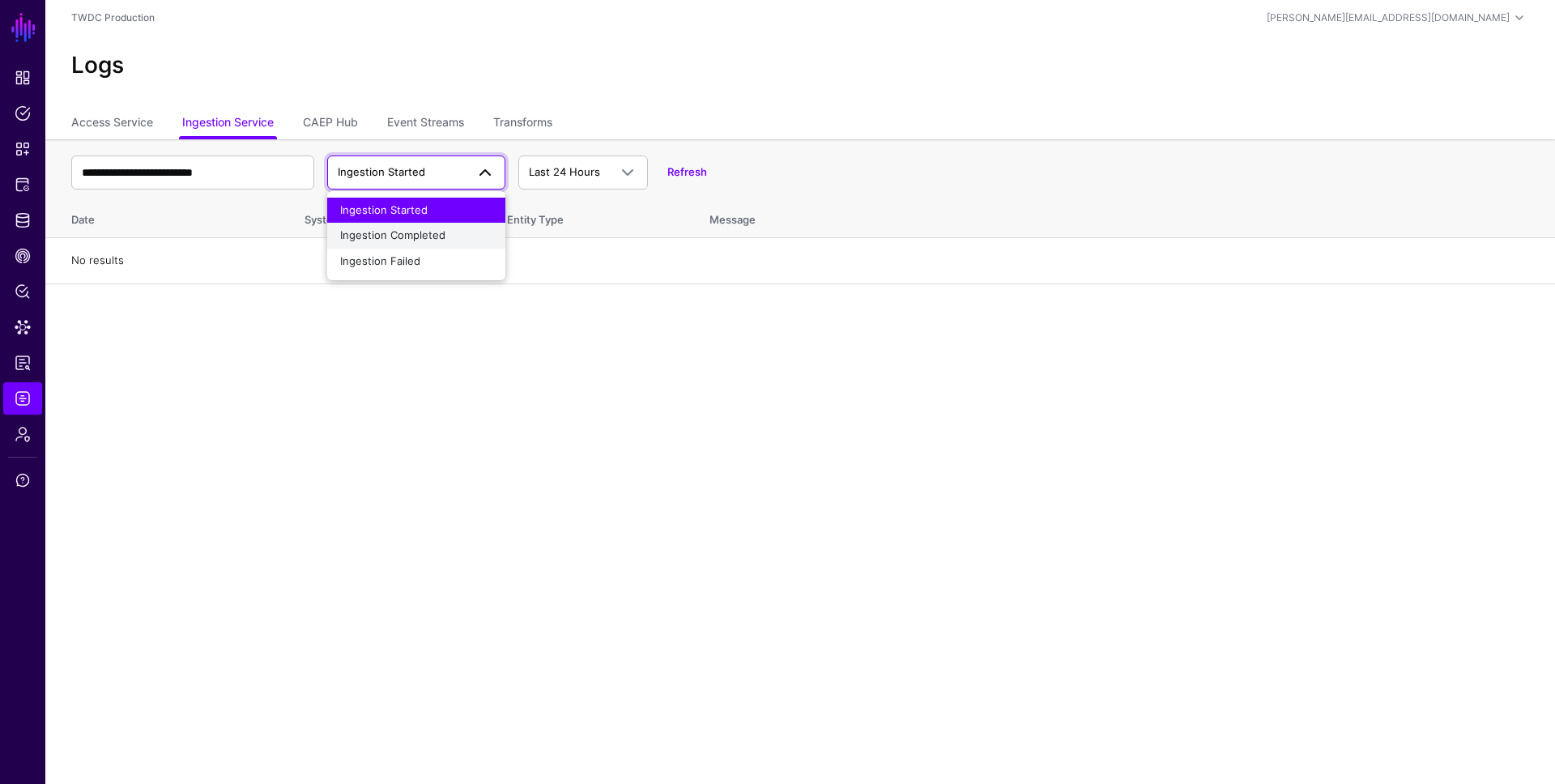
click at [412, 230] on span "Ingestion Completed" at bounding box center [393, 234] width 105 height 13
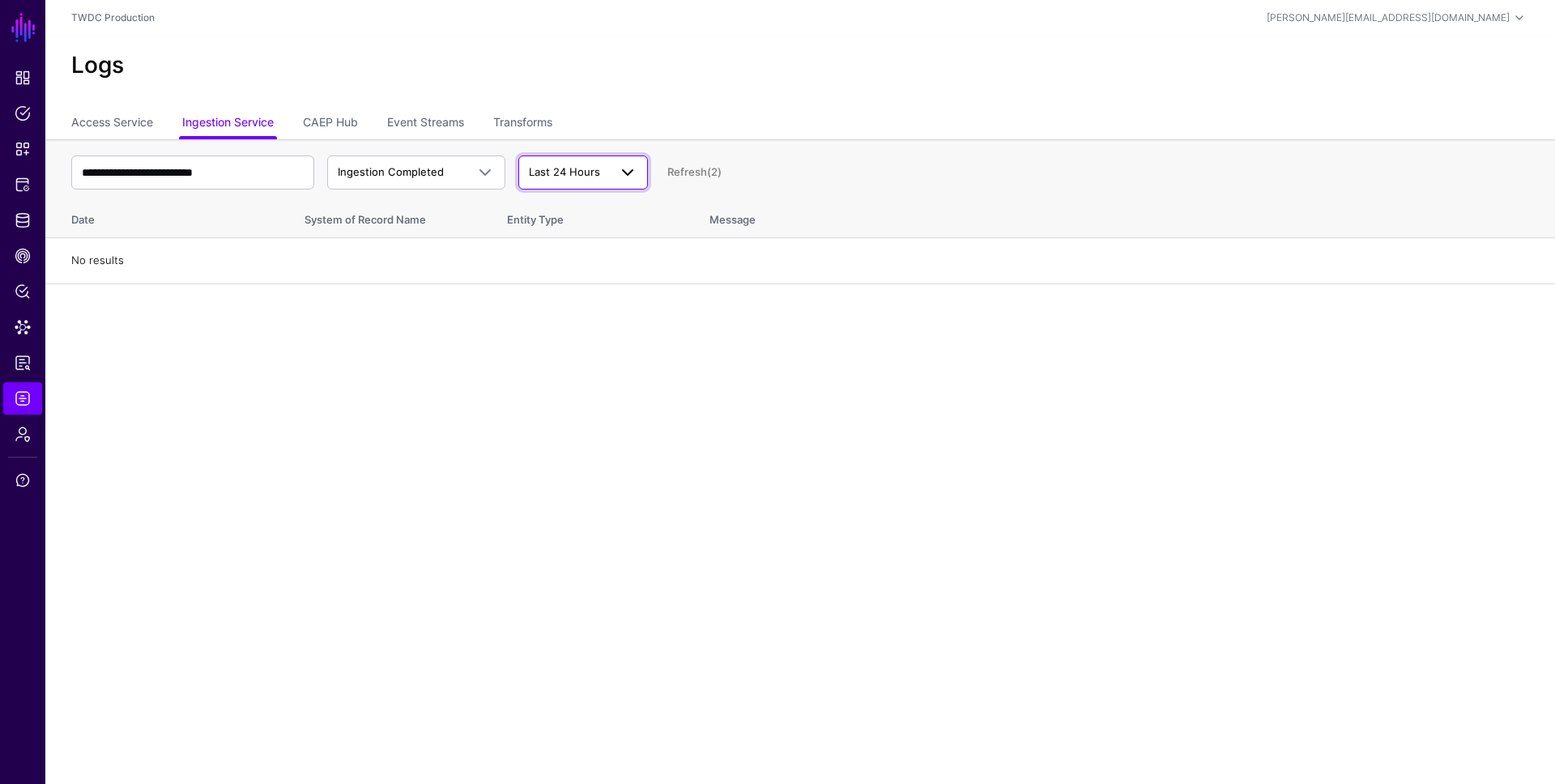
click at [564, 174] on span "Last 24 Hours" at bounding box center [565, 171] width 72 height 13
click at [584, 254] on span "Last 30 Days" at bounding box center [563, 260] width 65 height 13
click at [577, 173] on span "Last 30 Days" at bounding box center [561, 171] width 65 height 13
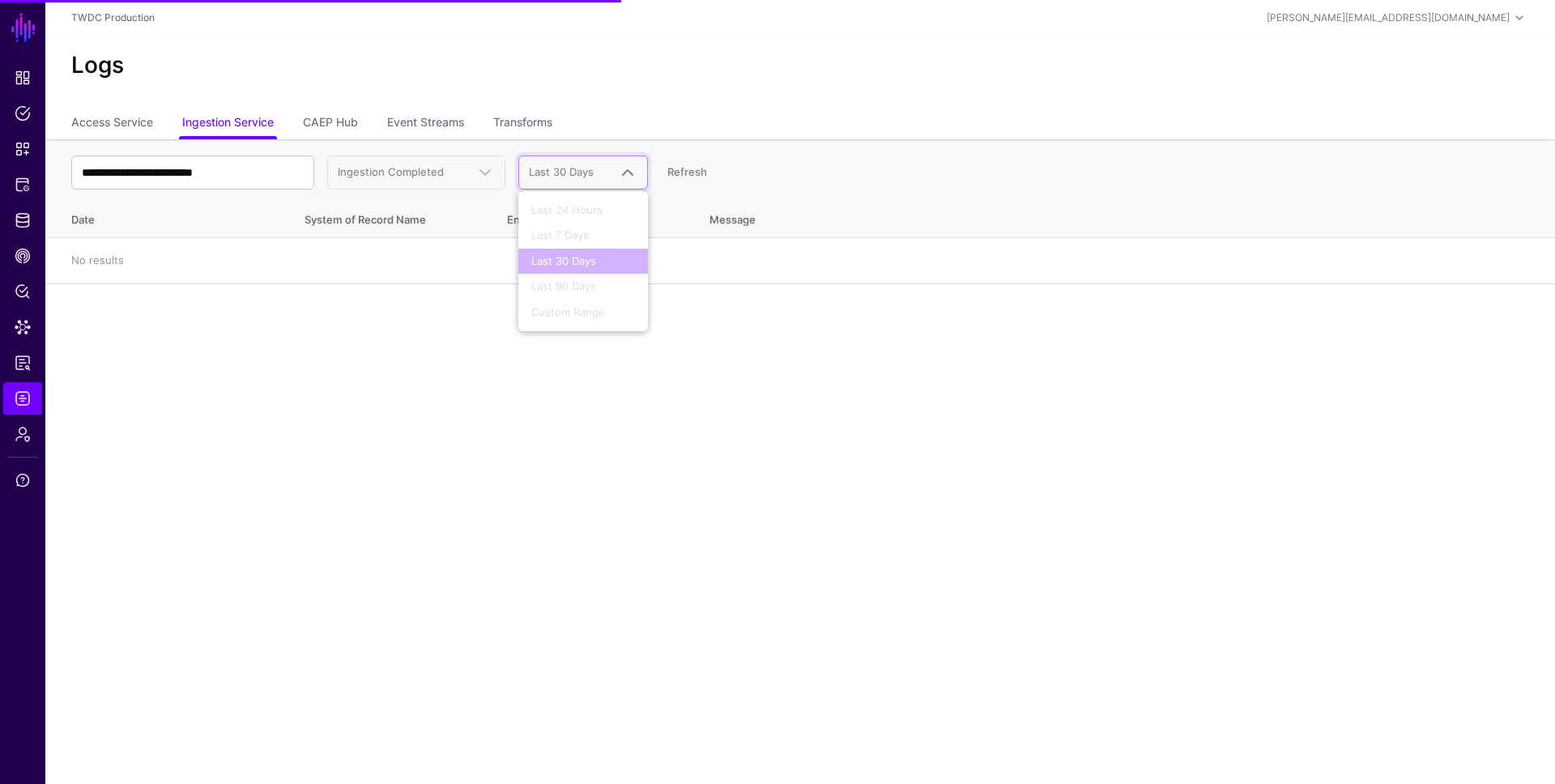
click at [1021, 227] on th "Message" at bounding box center [1124, 216] width 862 height 42
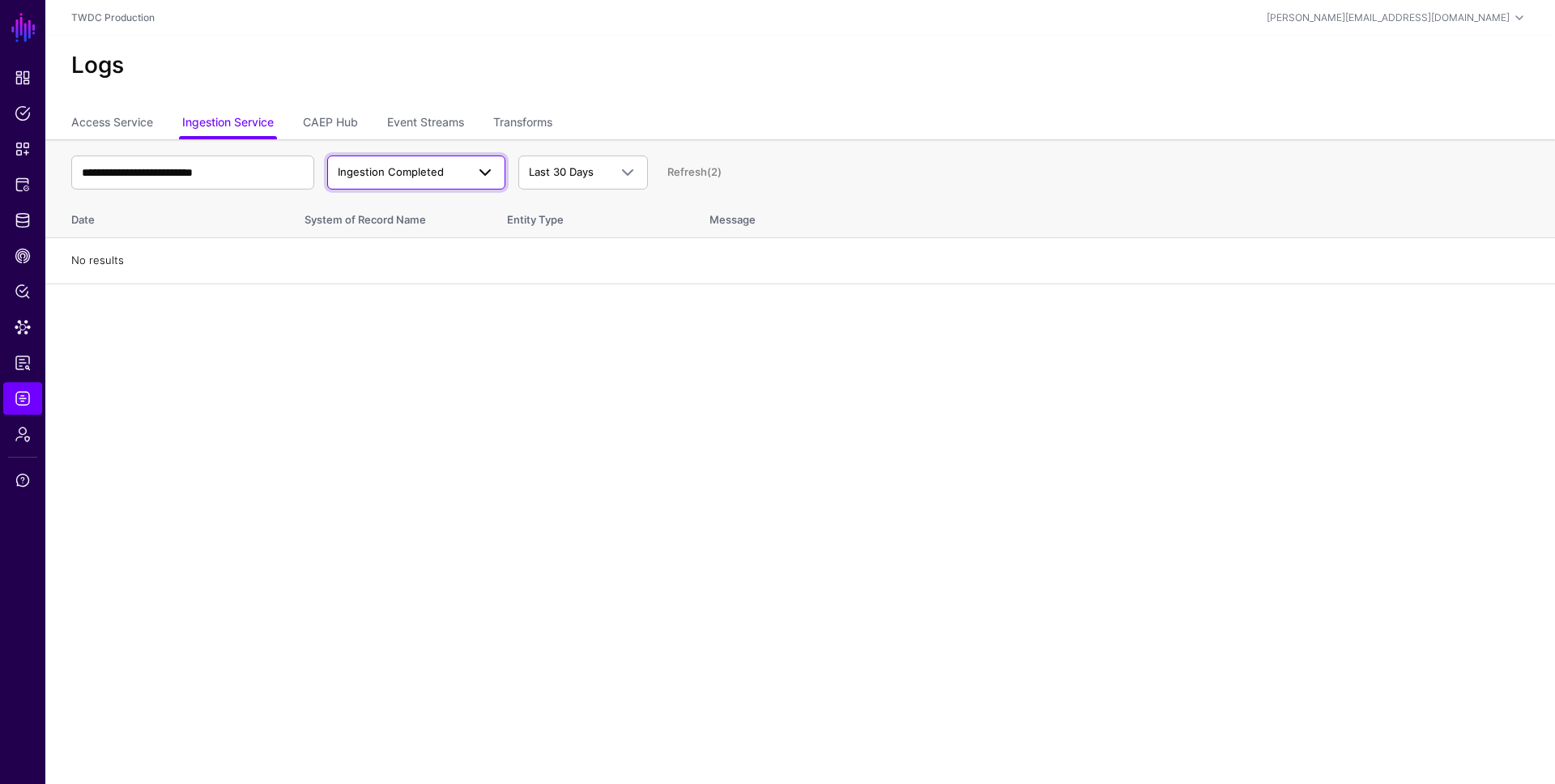
click at [423, 176] on span "Ingestion Completed" at bounding box center [390, 171] width 106 height 13
click at [423, 267] on div "Ingestion Failed" at bounding box center [416, 261] width 153 height 16
click at [406, 176] on span "Ingestion Failed" at bounding box center [378, 171] width 80 height 13
click at [397, 212] on span "Ingestion Started" at bounding box center [384, 209] width 87 height 13
click at [334, 119] on link "CAEP Hub" at bounding box center [330, 124] width 55 height 31
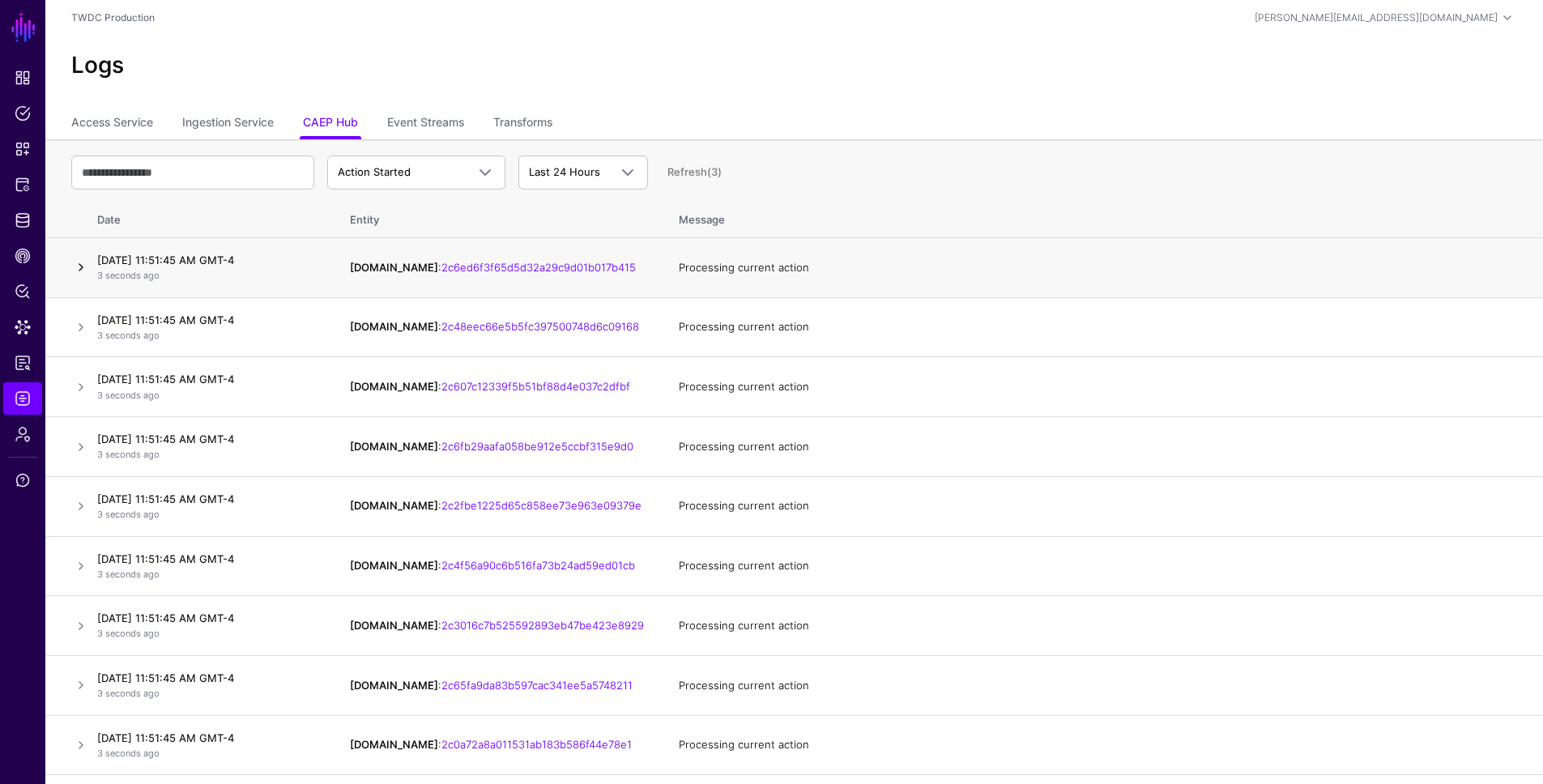
click at [78, 269] on link at bounding box center [81, 267] width 20 height 20
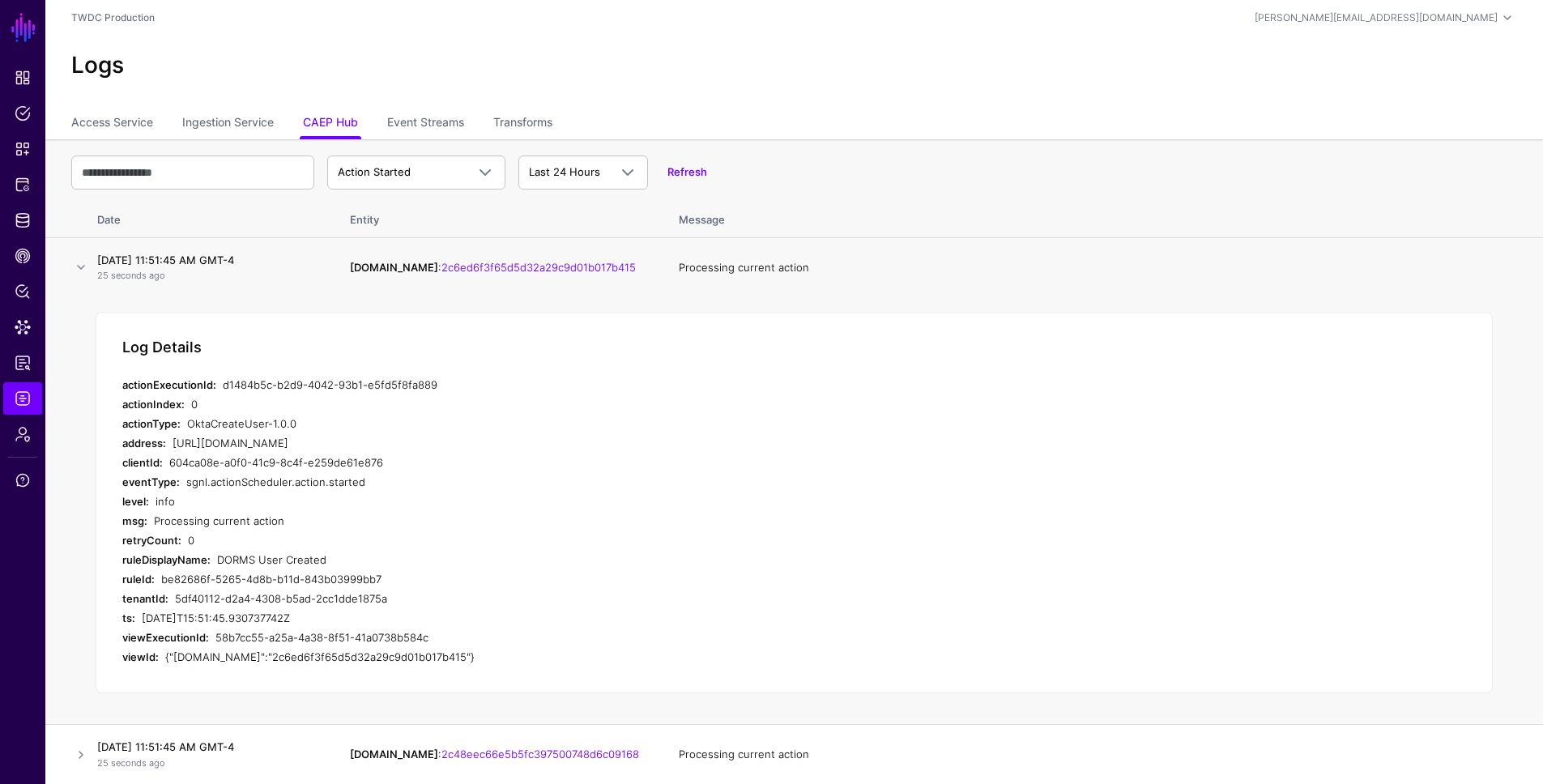
click at [507, 573] on div "be82686f-5265-4d8b-b11d-843b03999bb7" at bounding box center [465, 579] width 609 height 20
click at [435, 176] on span "Action Started" at bounding box center [402, 172] width 128 height 16
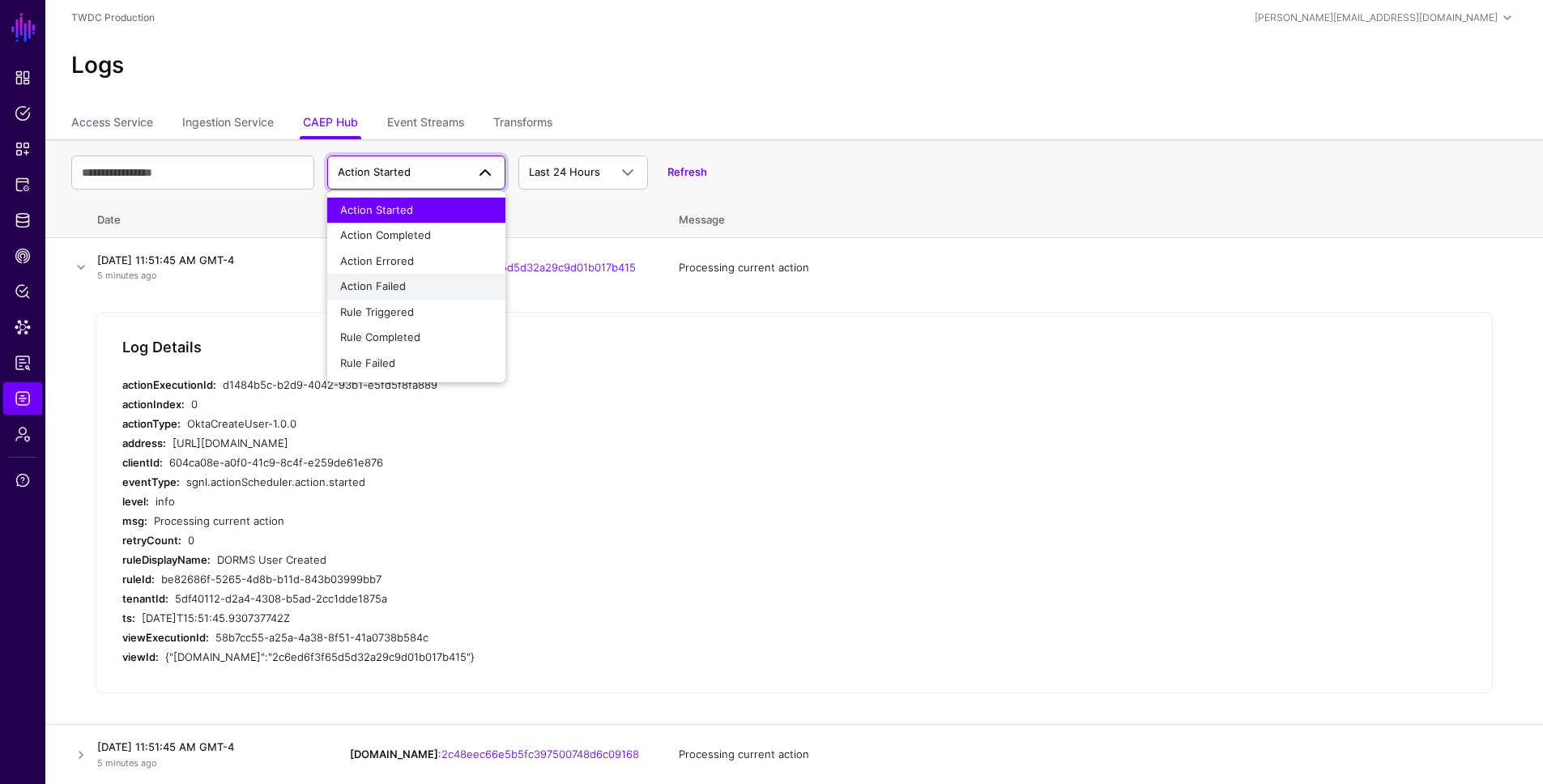
click at [401, 284] on span "Action Failed" at bounding box center [373, 285] width 66 height 13
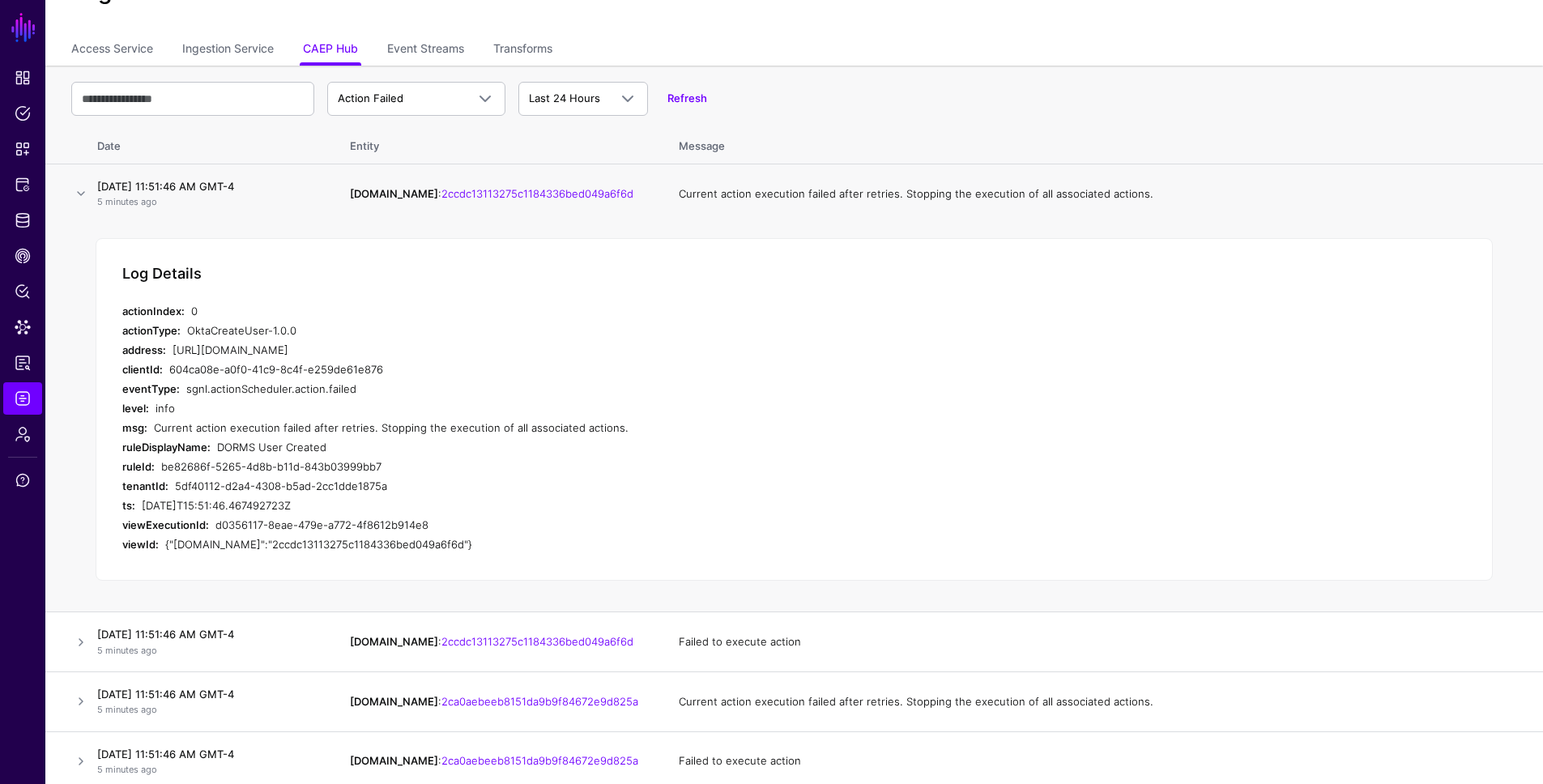
scroll to position [102, 0]
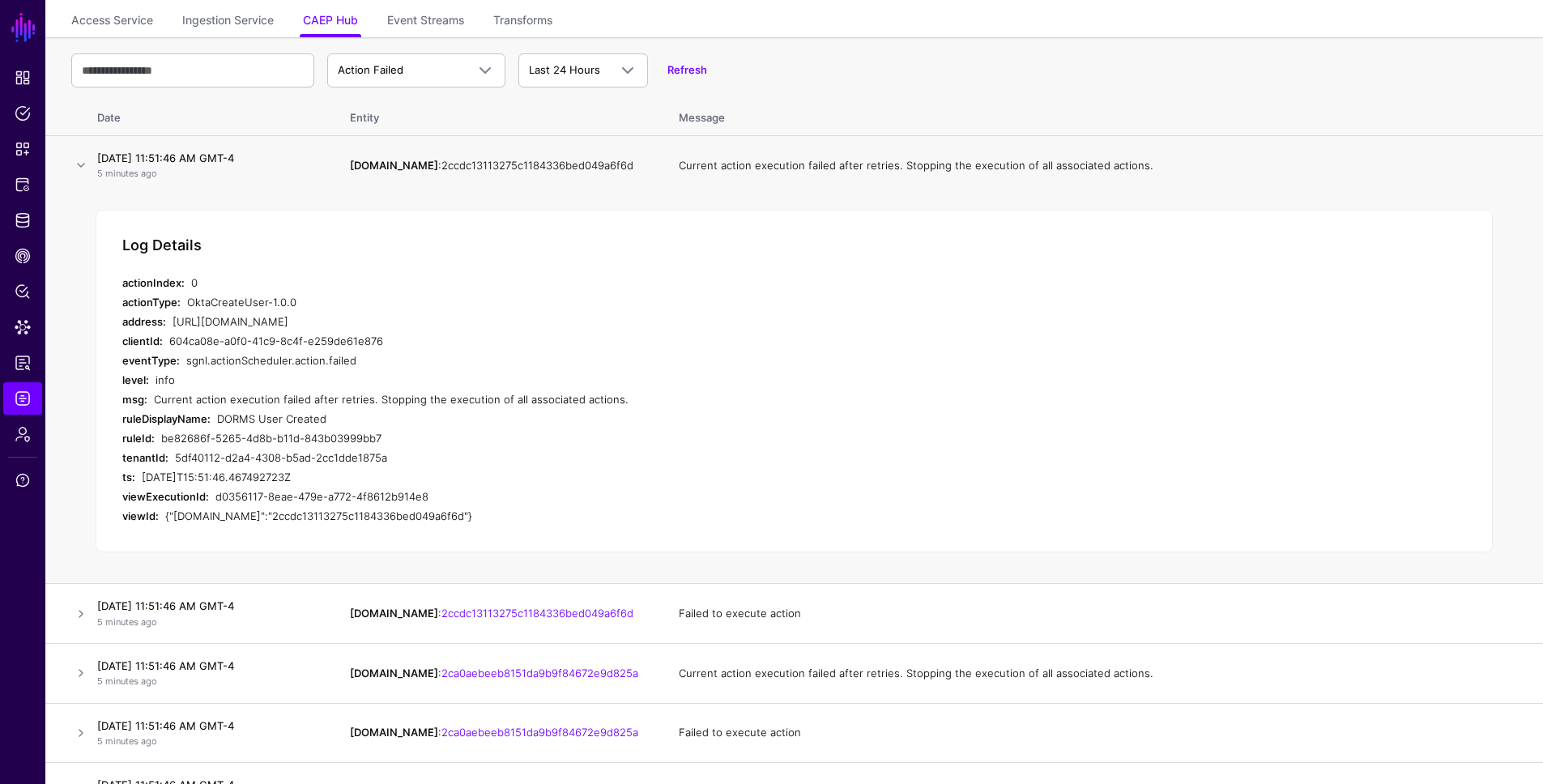
click at [460, 163] on link "2ccdc13113275c1184336bed049a6f6d" at bounding box center [537, 165] width 192 height 13
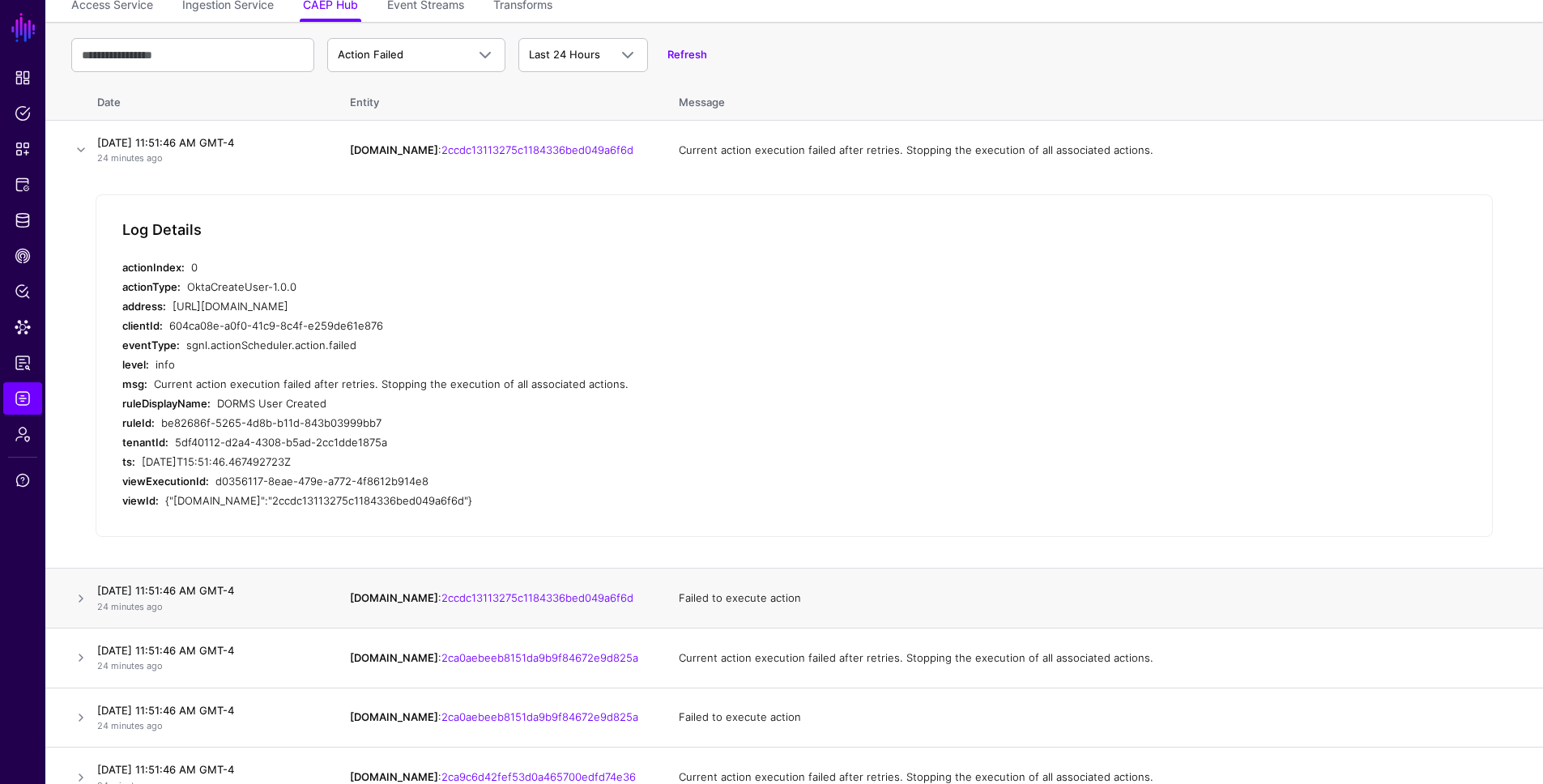
scroll to position [136, 0]
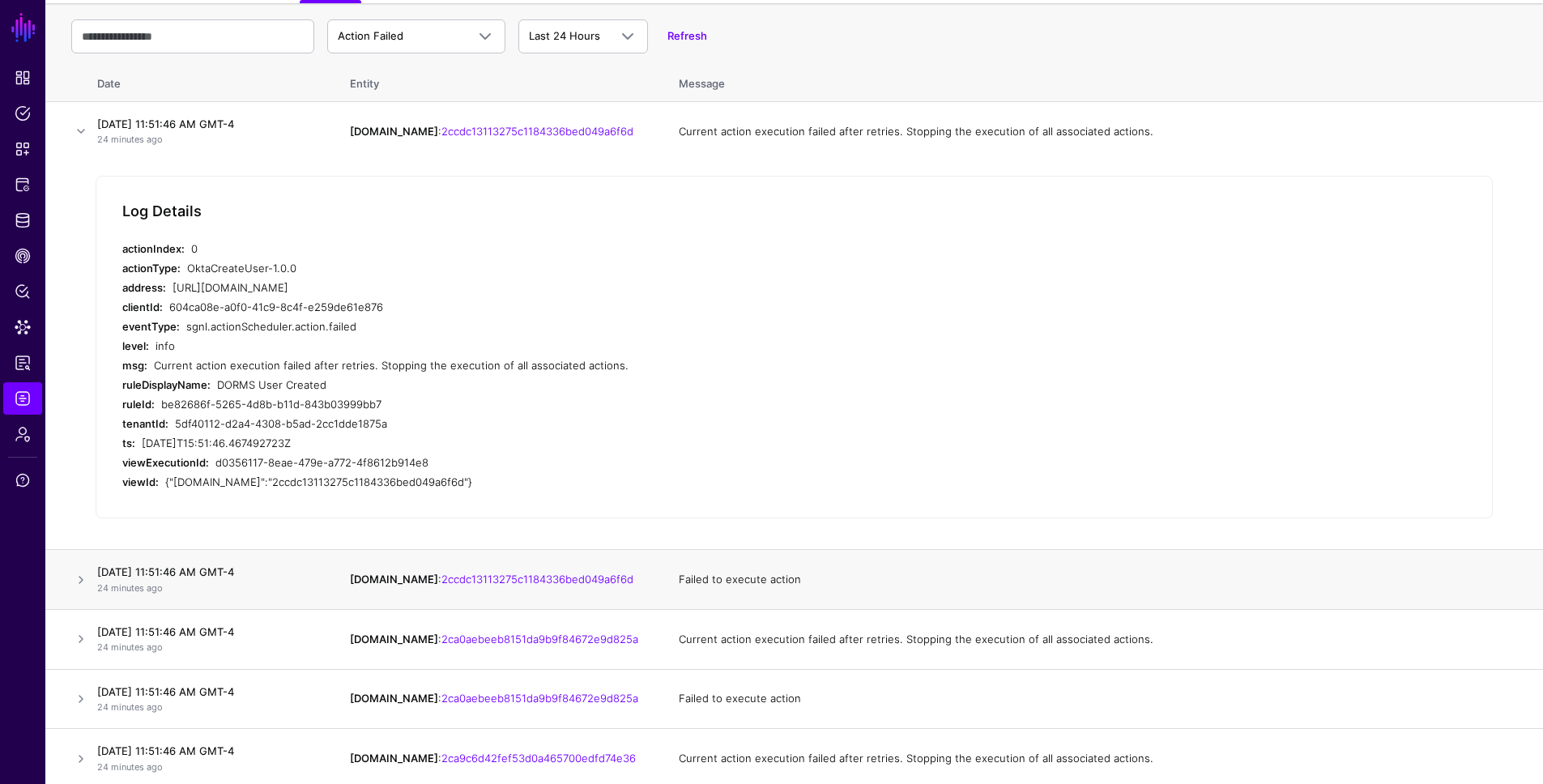
click at [893, 597] on td "Failed to execute action" at bounding box center [1103, 580] width 880 height 60
click at [198, 582] on p "24 minutes ago" at bounding box center [208, 588] width 221 height 14
click at [79, 582] on link at bounding box center [81, 580] width 20 height 20
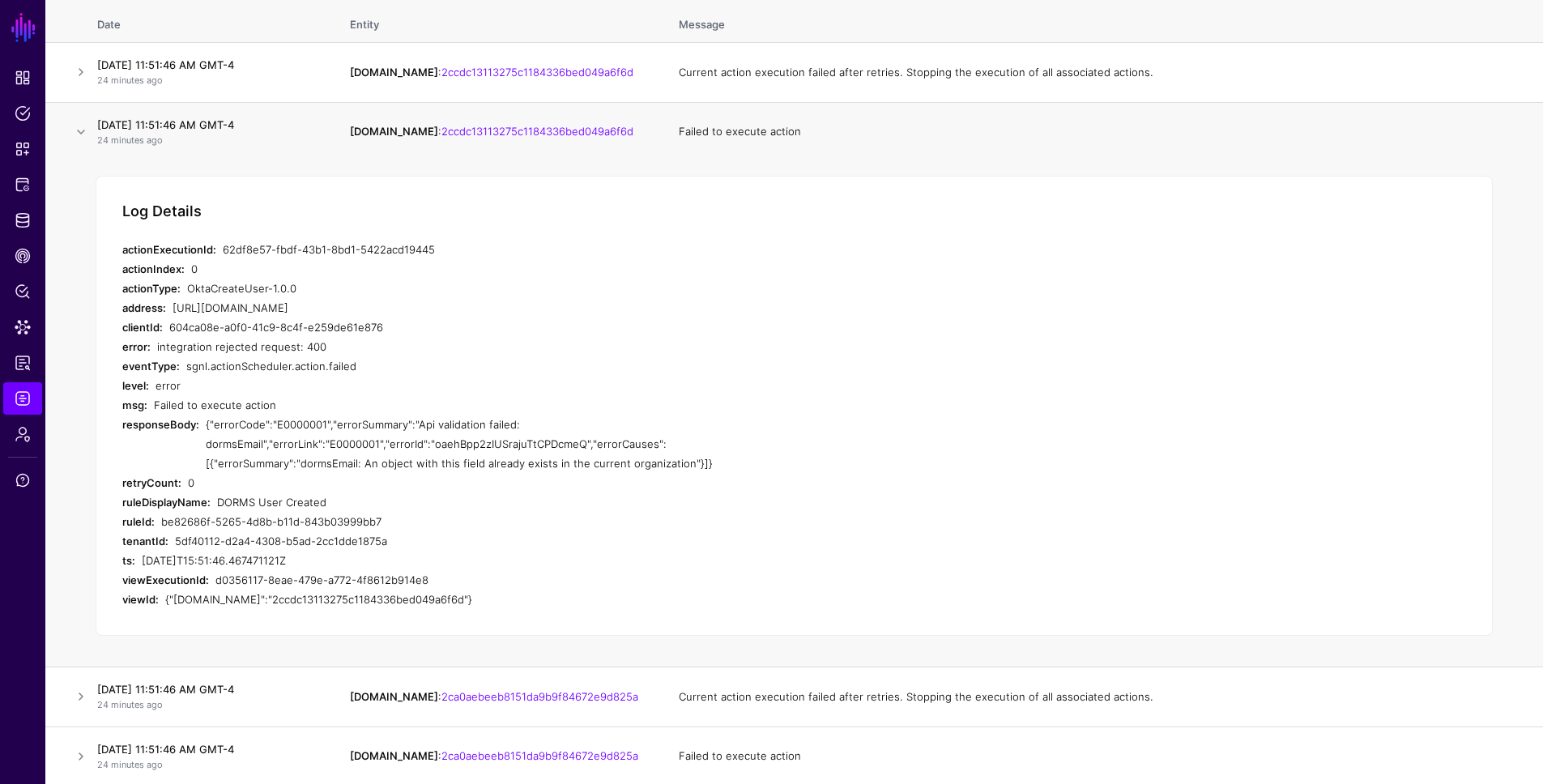
scroll to position [245, 0]
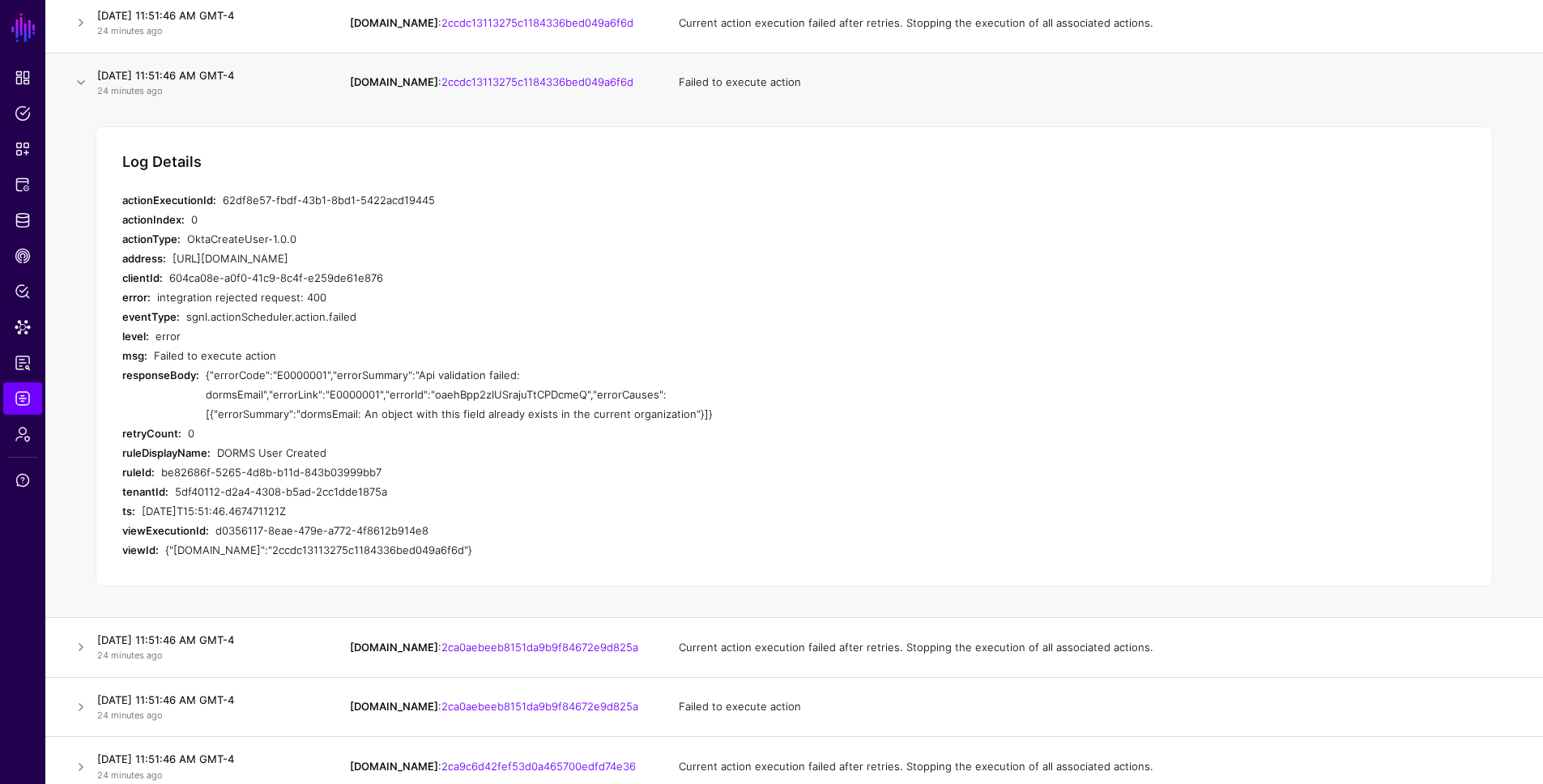
click at [318, 549] on div "{"IPAUsers.id":"2ccdc13113275c1184336bed049a6f6d"}" at bounding box center [468, 550] width 605 height 20
copy div "2ccdc13113275c1184336bed049a6f6d"
click at [392, 540] on div "{"IPAUsers.id":"2ccdc13113275c1184336bed049a6f6d"}" at bounding box center [468, 550] width 605 height 20
click at [382, 544] on div "{"IPAUsers.id":"2ccdc13113275c1184336bed049a6f6d"}" at bounding box center [468, 550] width 605 height 20
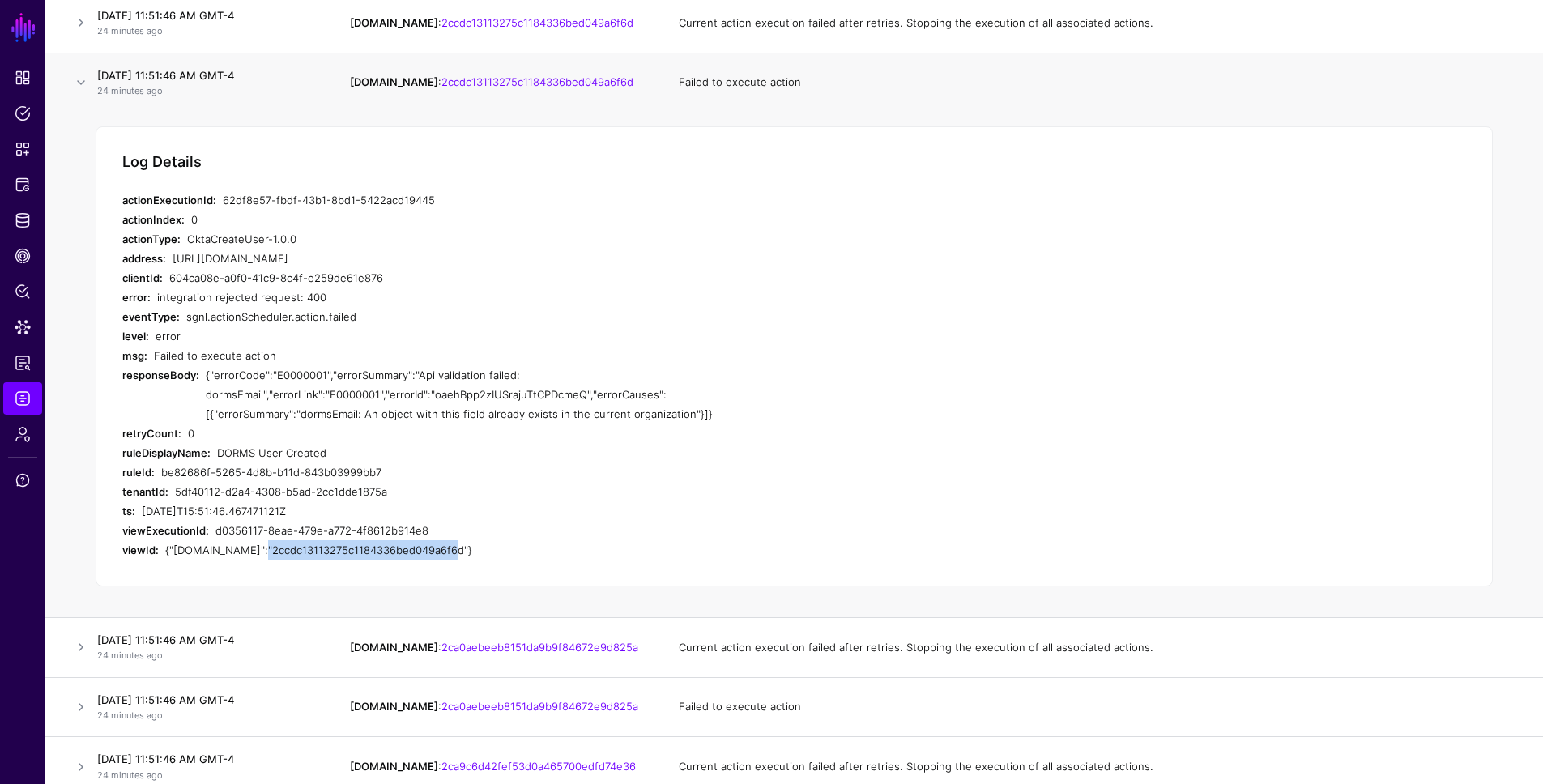
click at [382, 544] on div "{"IPAUsers.id":"2ccdc13113275c1184336bed049a6f6d"}" at bounding box center [468, 550] width 605 height 20
copy div "2ccdc13113275c1184336bed049a6f6d"
click at [496, 541] on div "{"IPAUsers.id":"2ccdc13113275c1184336bed049a6f6d"}" at bounding box center [468, 550] width 605 height 20
drag, startPoint x: 406, startPoint y: 494, endPoint x: 172, endPoint y: 495, distance: 234.0
click at [172, 495] on div "tenantId: 5df40112-d2a4-4308-b5ad-2cc1dde1875a" at bounding box center [447, 491] width 648 height 20
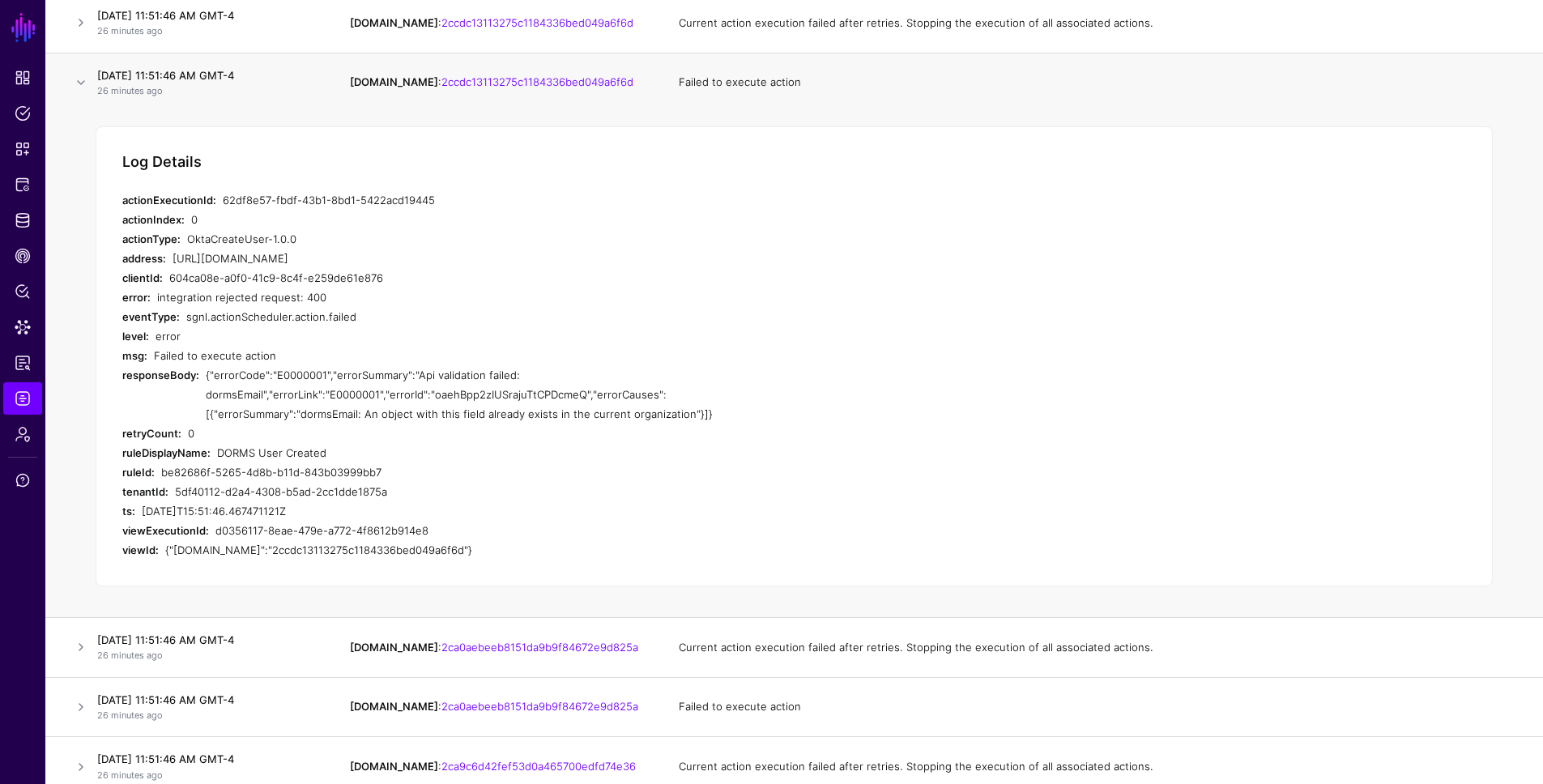
copy div "5df40112-d2a4-4308-b5ad-2cc1dde1875a"
click at [435, 483] on div "5df40112-d2a4-4308-b5ad-2cc1dde1875a" at bounding box center [472, 491] width 596 height 20
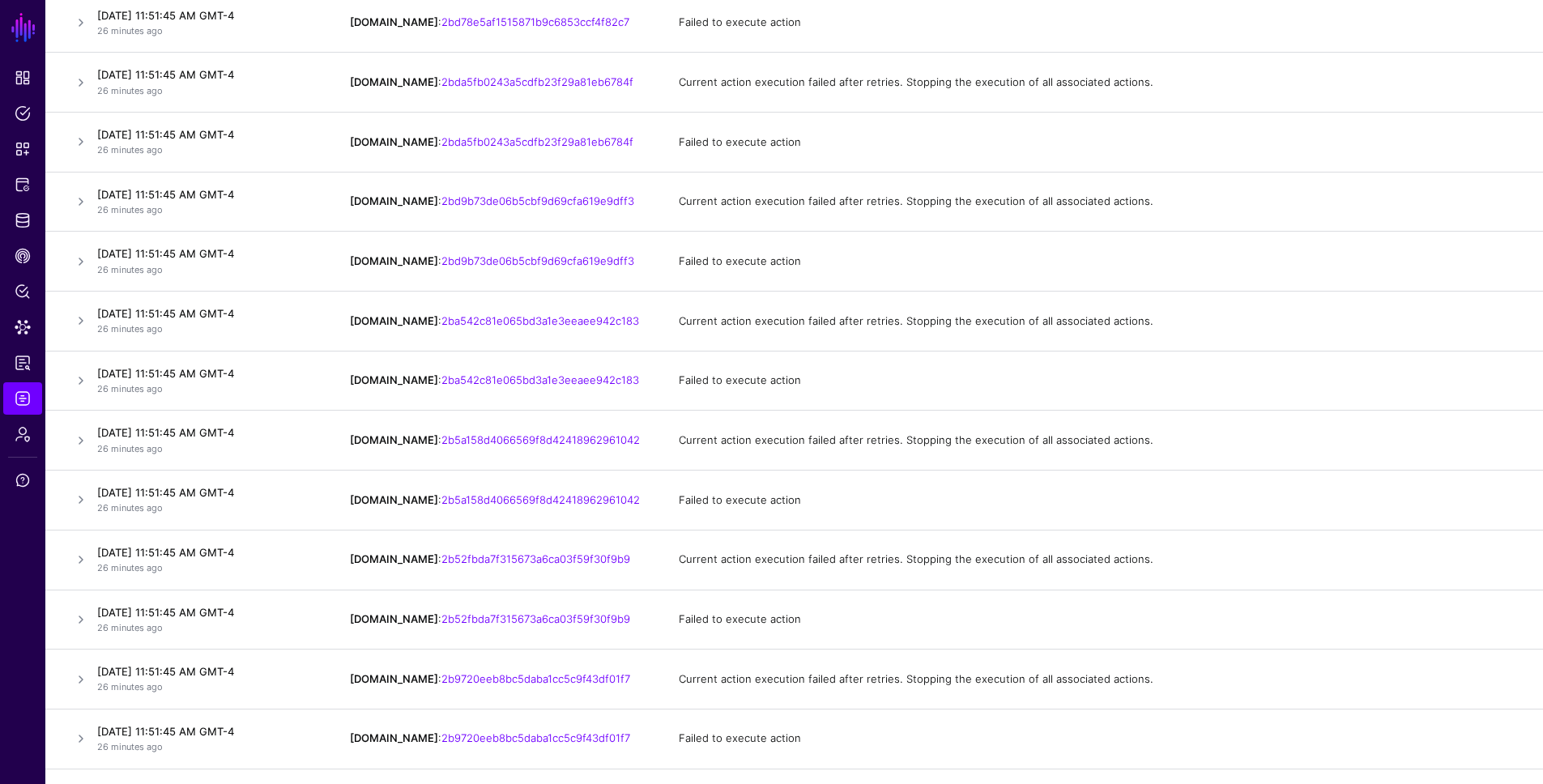
scroll to position [4545, 0]
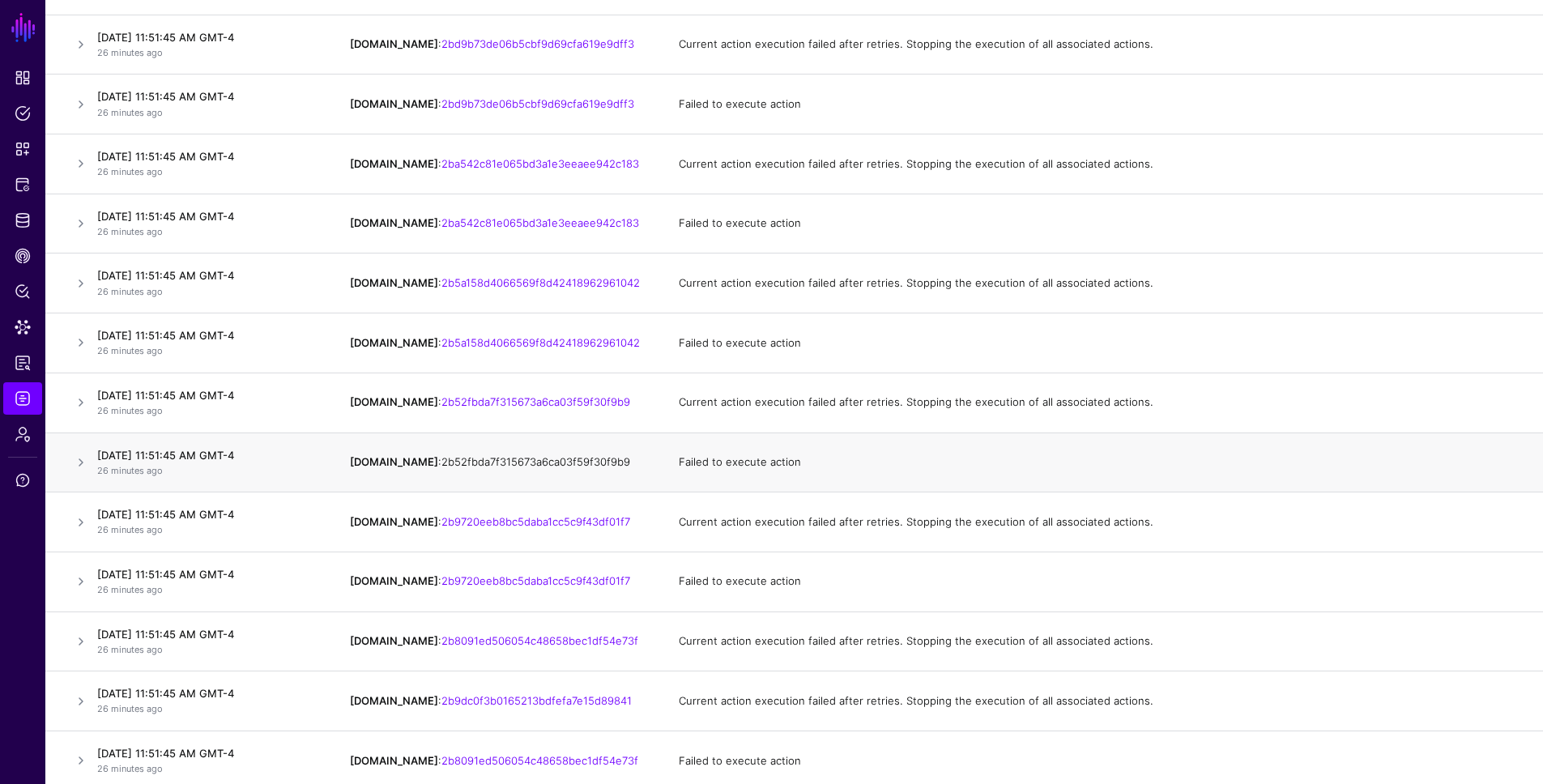
click at [453, 461] on link "2b52fbda7f315673a6ca03f59f30f9b9" at bounding box center [535, 461] width 189 height 13
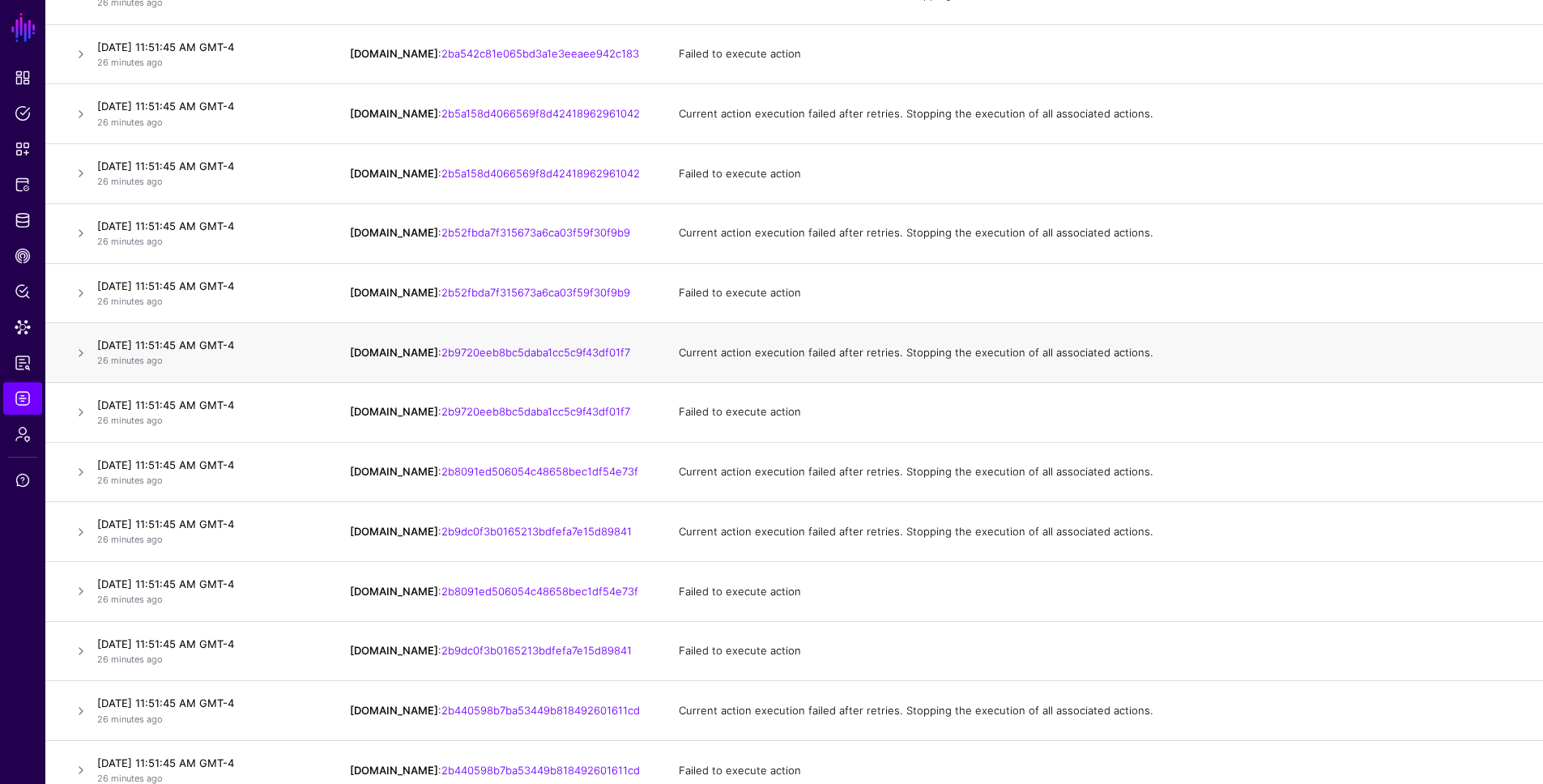
scroll to position [4548, 0]
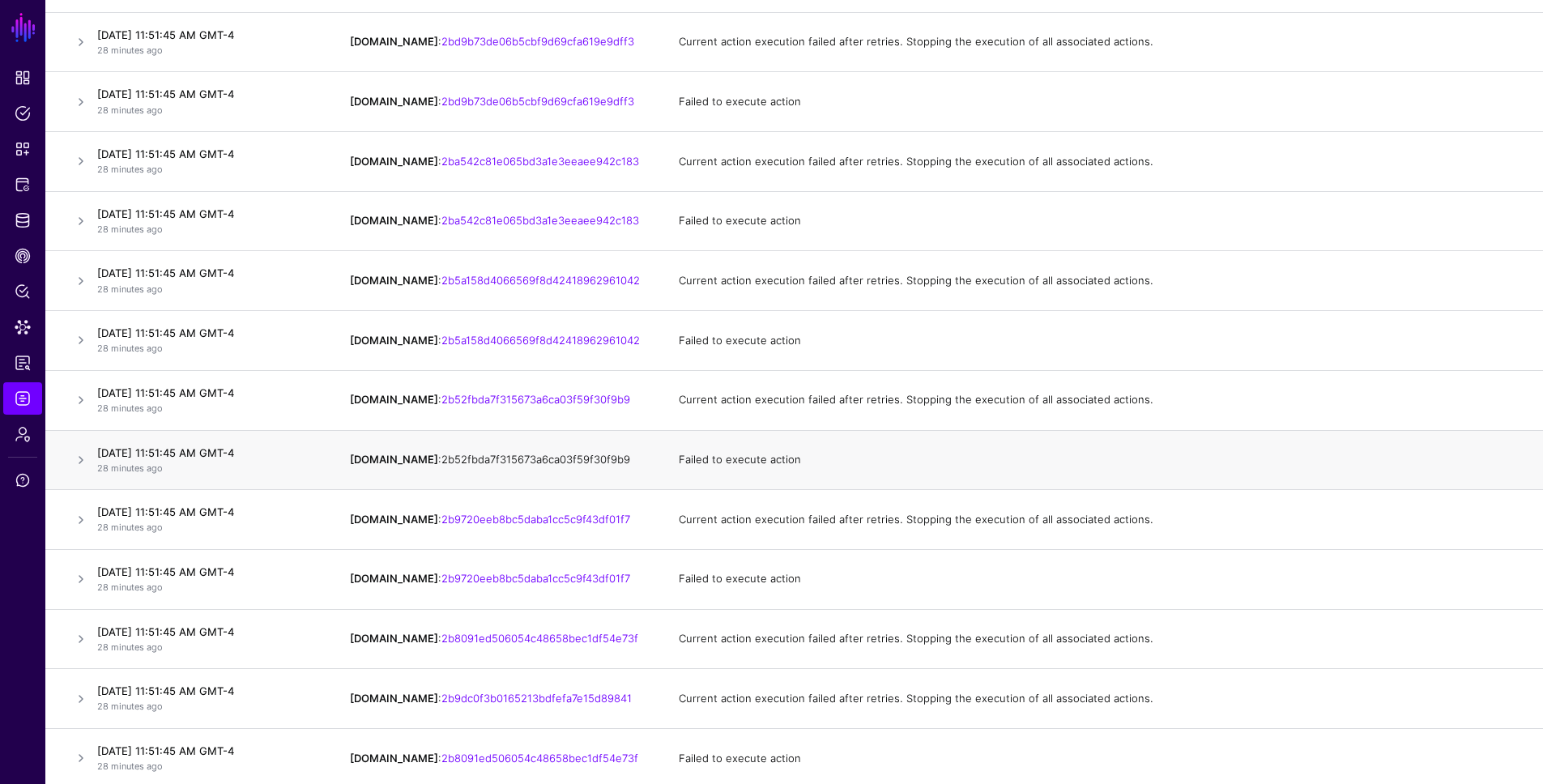
click at [472, 461] on link "2b52fbda7f315673a6ca03f59f30f9b9" at bounding box center [535, 458] width 189 height 13
drag, startPoint x: 558, startPoint y: 459, endPoint x: 415, endPoint y: 463, distance: 143.1
click at [415, 463] on td "IPAUsers.id : 2b52fbda7f315673a6ca03f59f30f9b9" at bounding box center [498, 460] width 329 height 60
copy link "2b52fbda7f315673a6ca03f59f30f9b9"
click at [75, 459] on link at bounding box center [81, 459] width 20 height 20
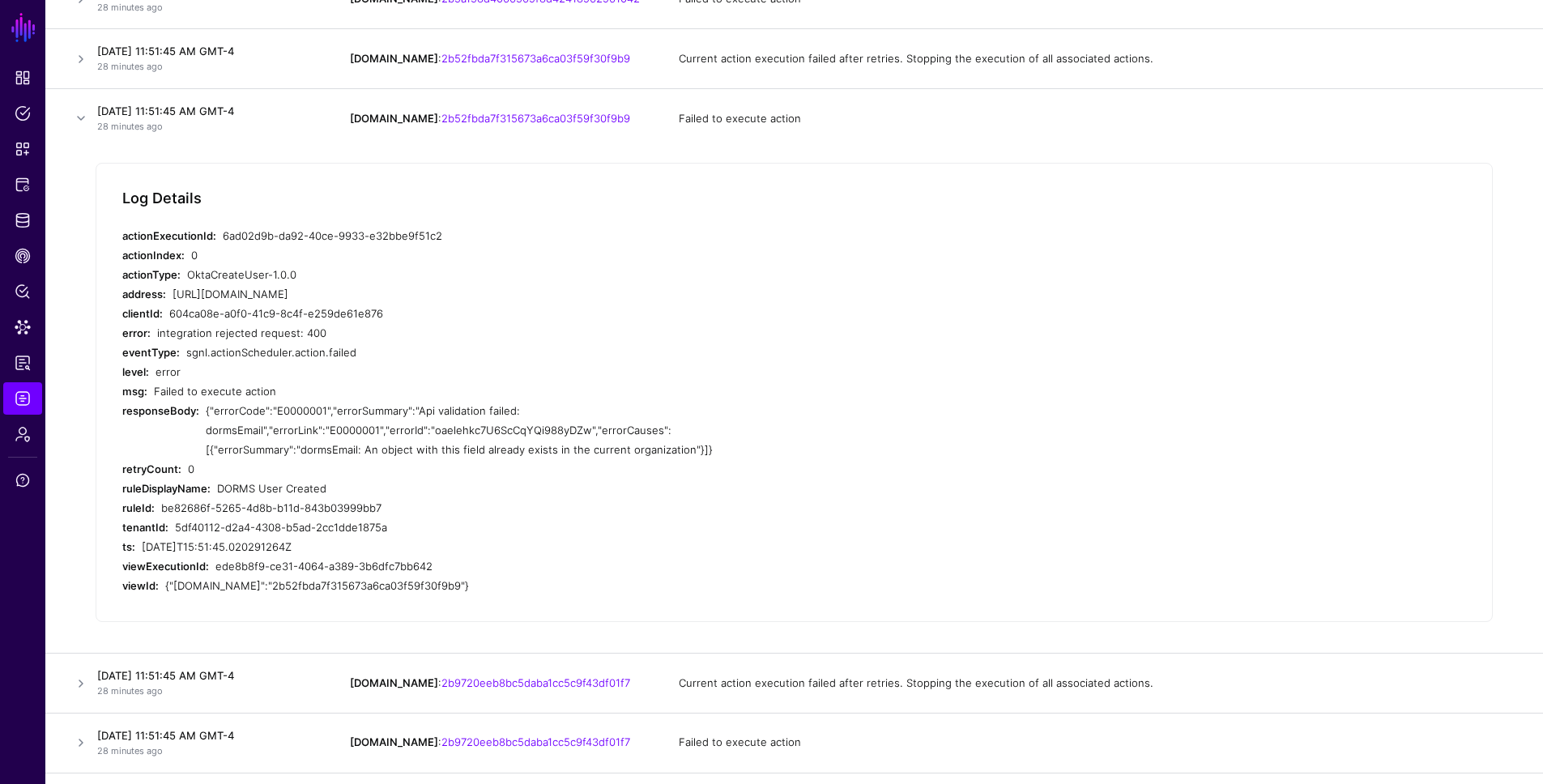
scroll to position [38802, 0]
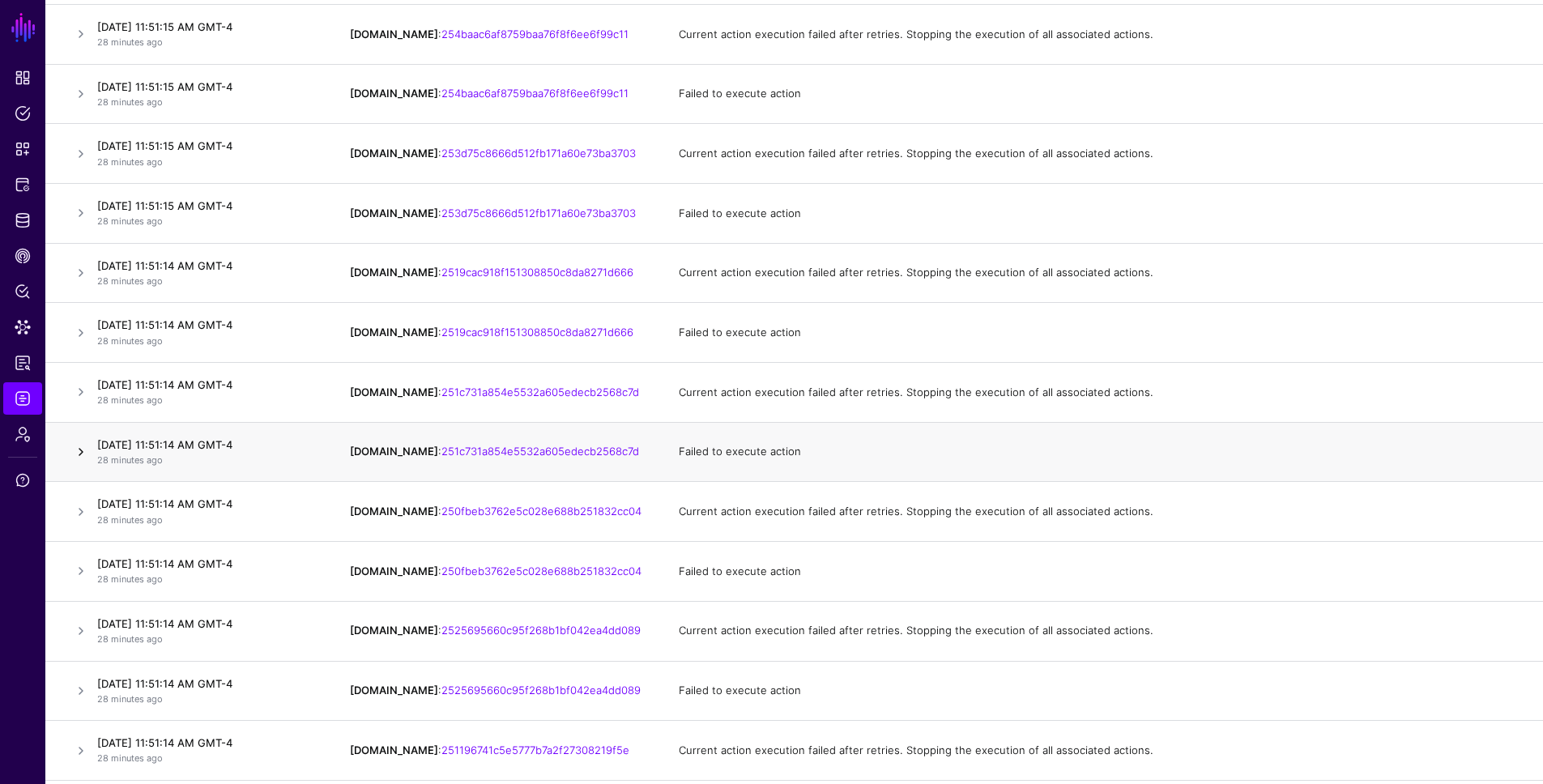
click at [80, 450] on link at bounding box center [81, 451] width 20 height 20
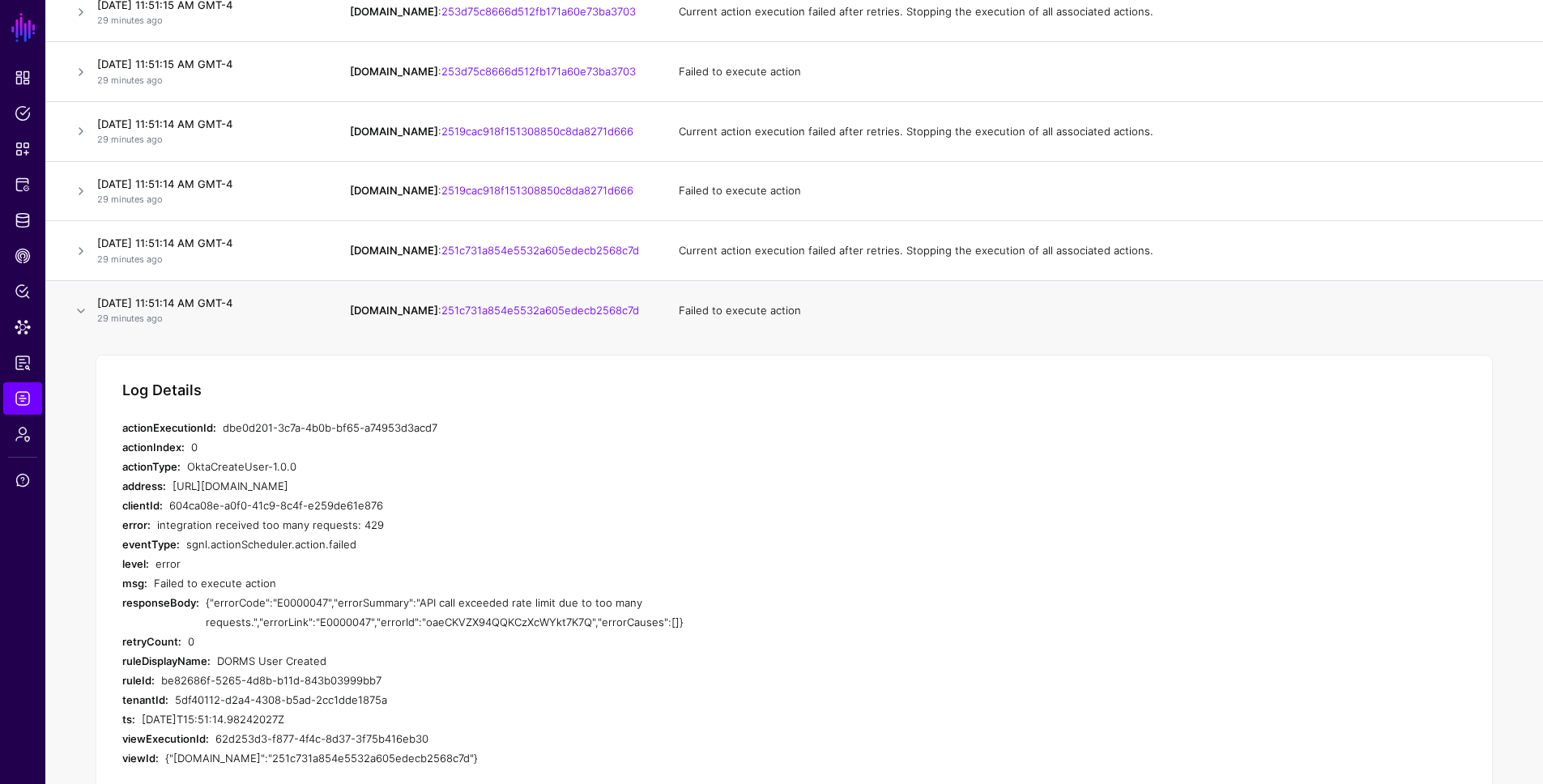
scroll to position [38473, 0]
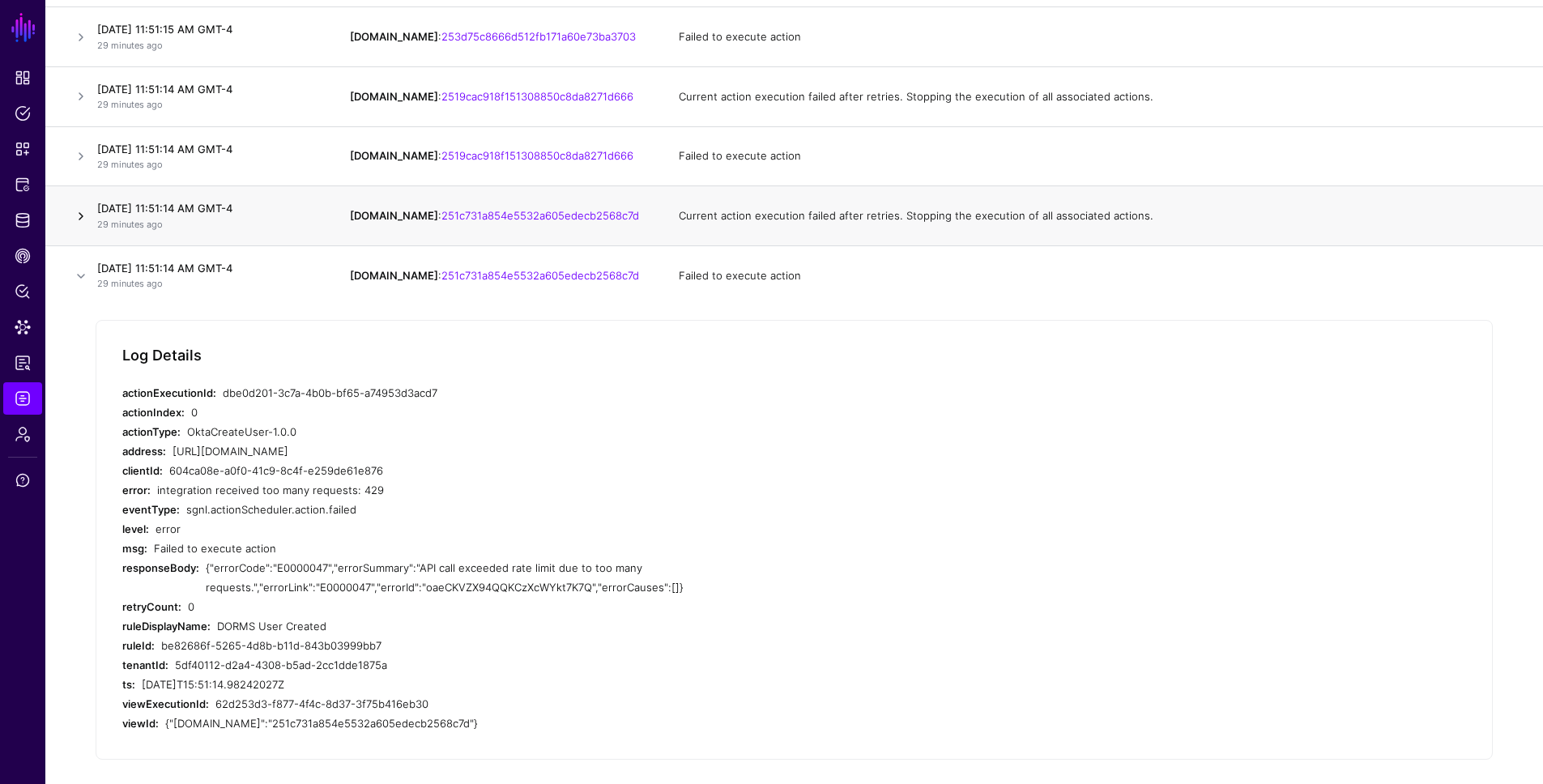
click at [86, 217] on link at bounding box center [81, 216] width 20 height 20
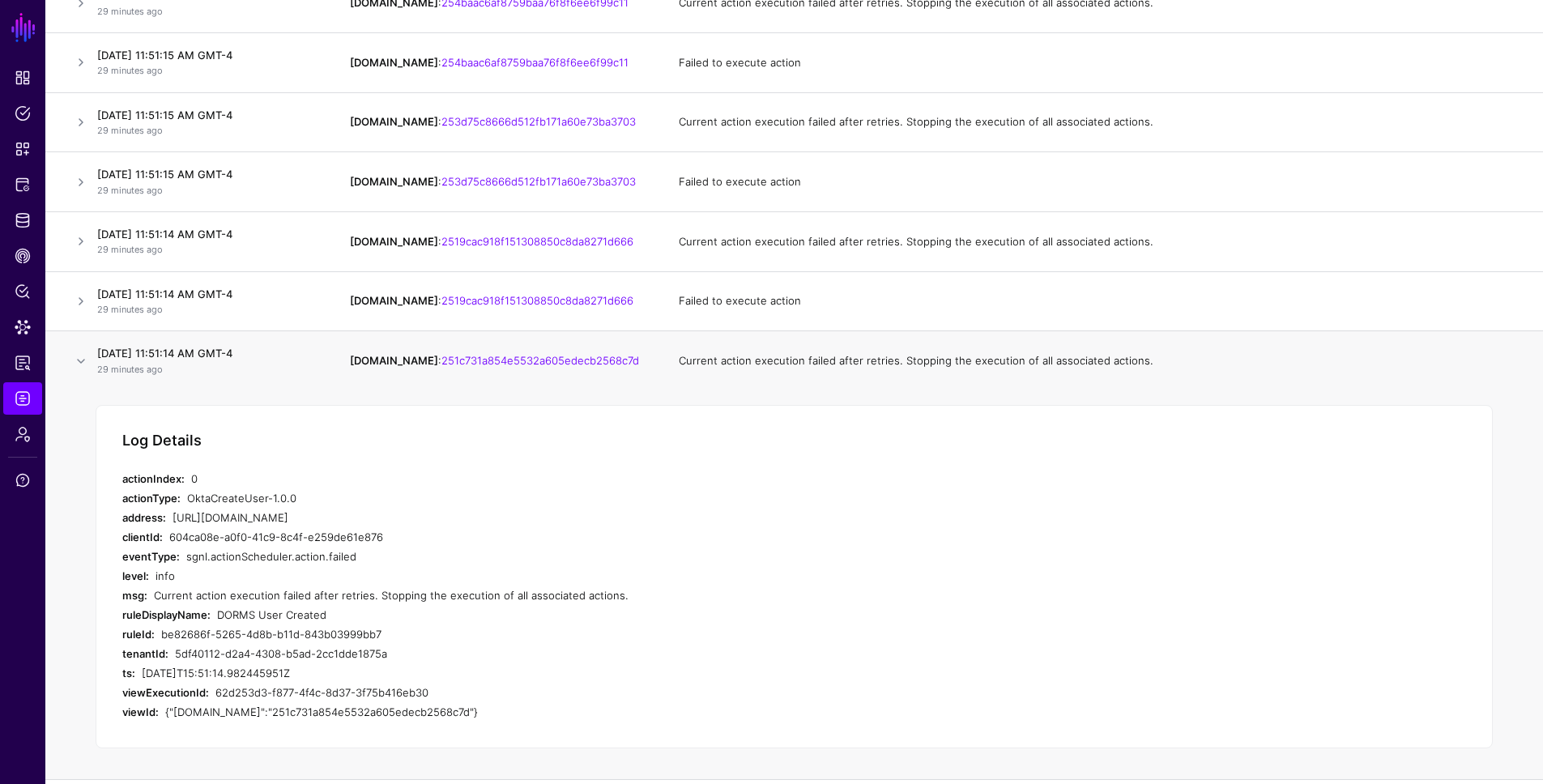
scroll to position [38332, 0]
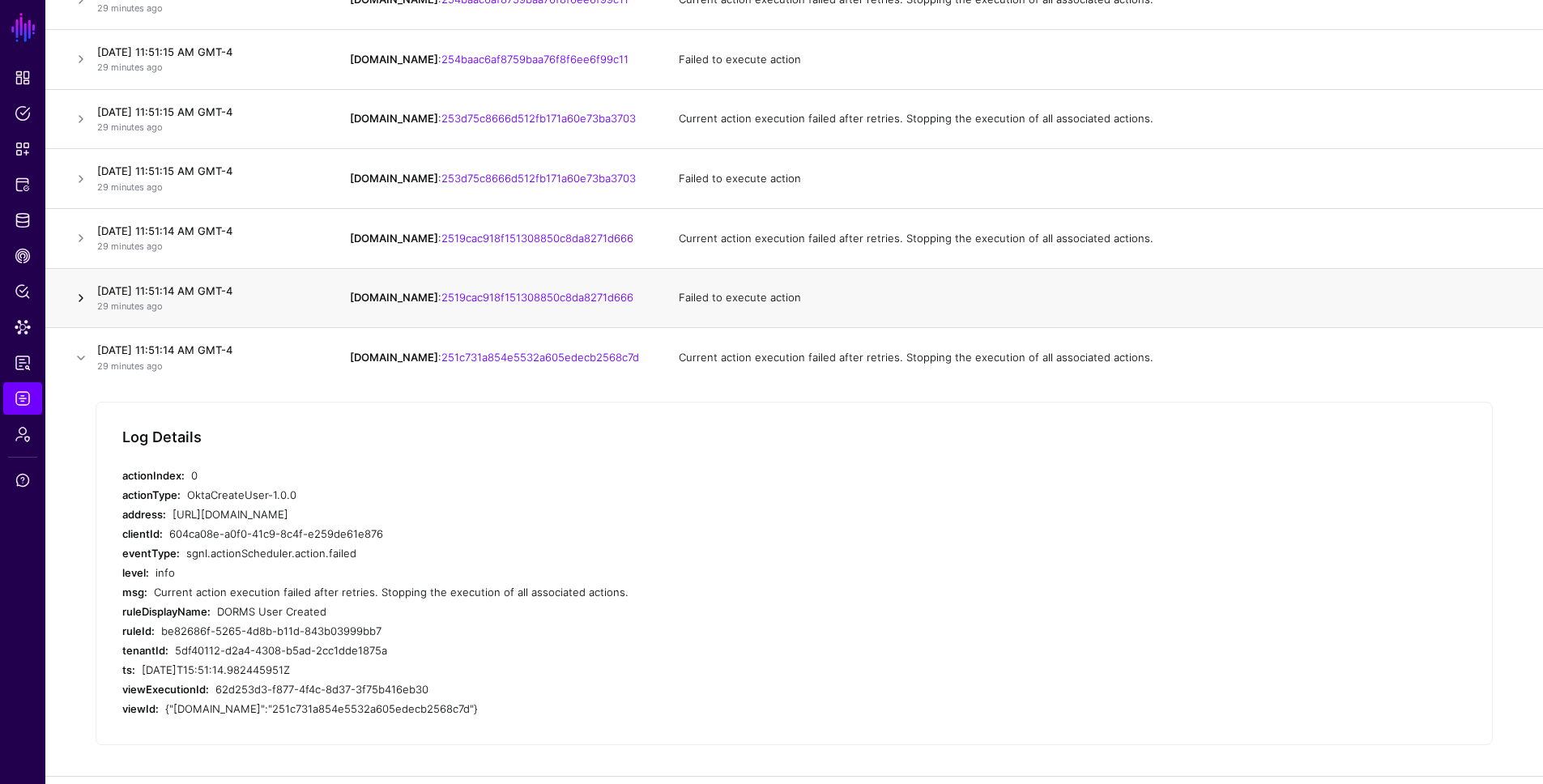
click at [87, 298] on link at bounding box center [81, 298] width 20 height 20
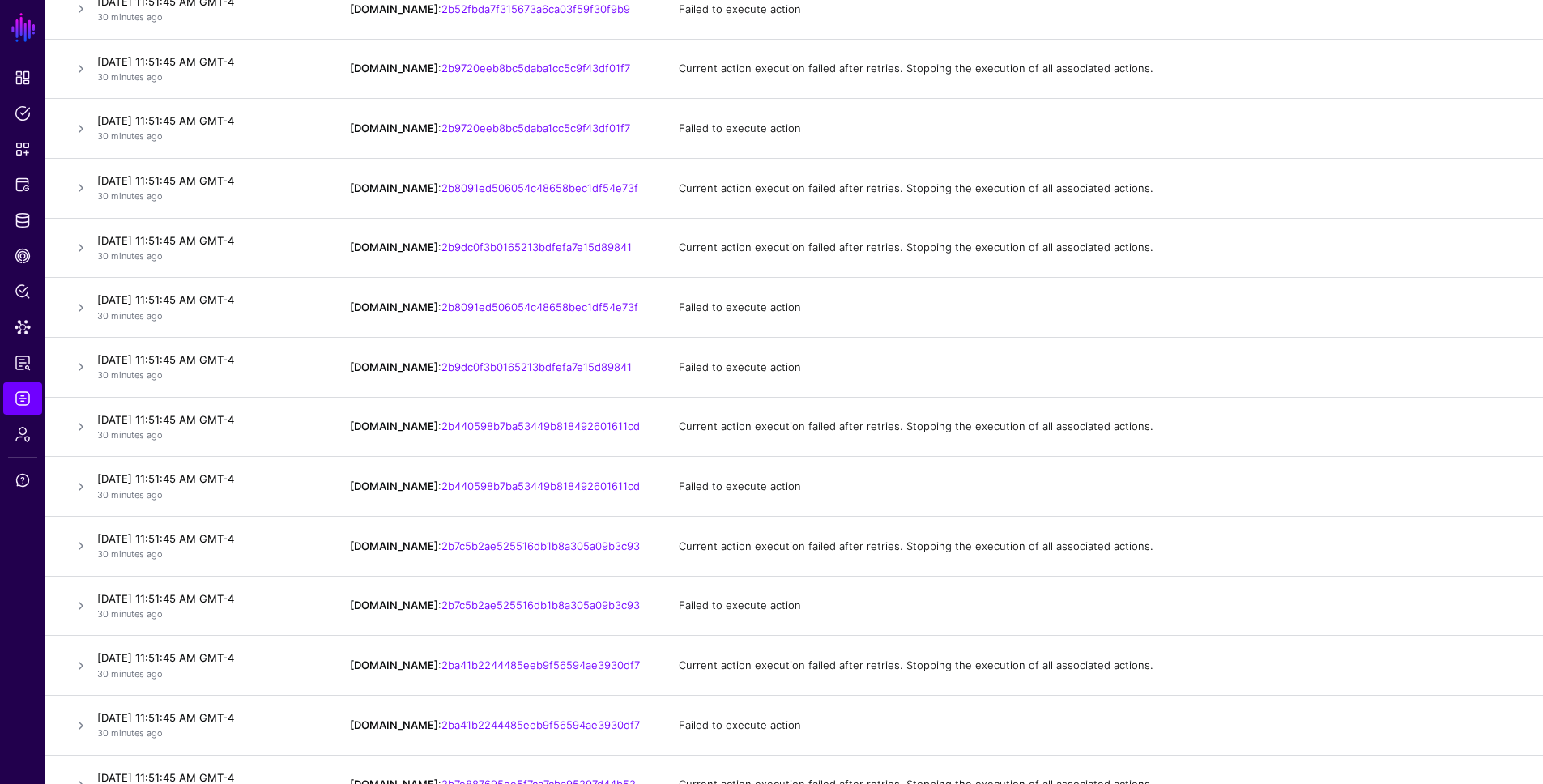
scroll to position [6386, 0]
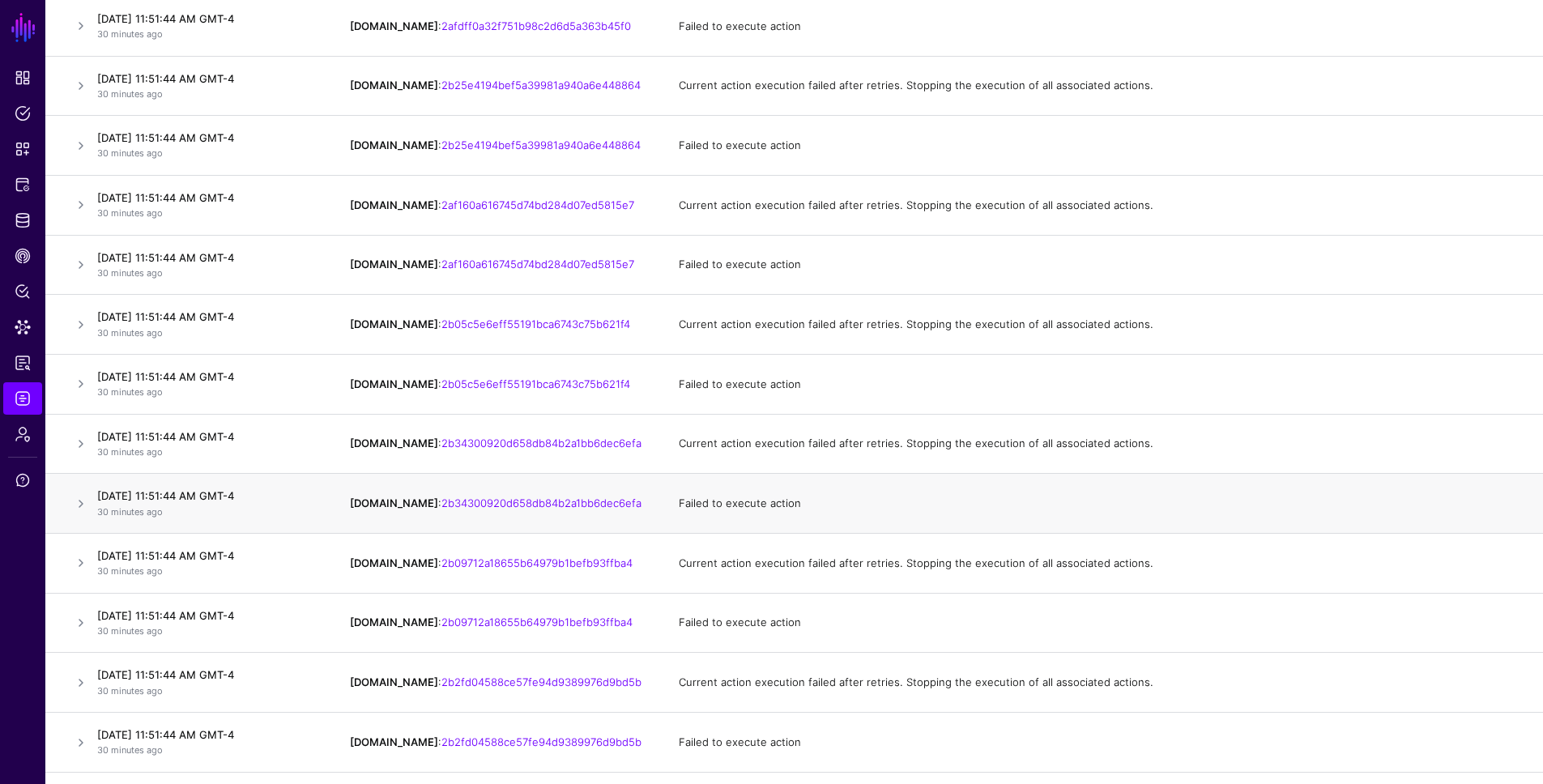
click at [702, 500] on td "Failed to execute action" at bounding box center [1103, 504] width 880 height 60
click at [84, 503] on link at bounding box center [81, 503] width 20 height 20
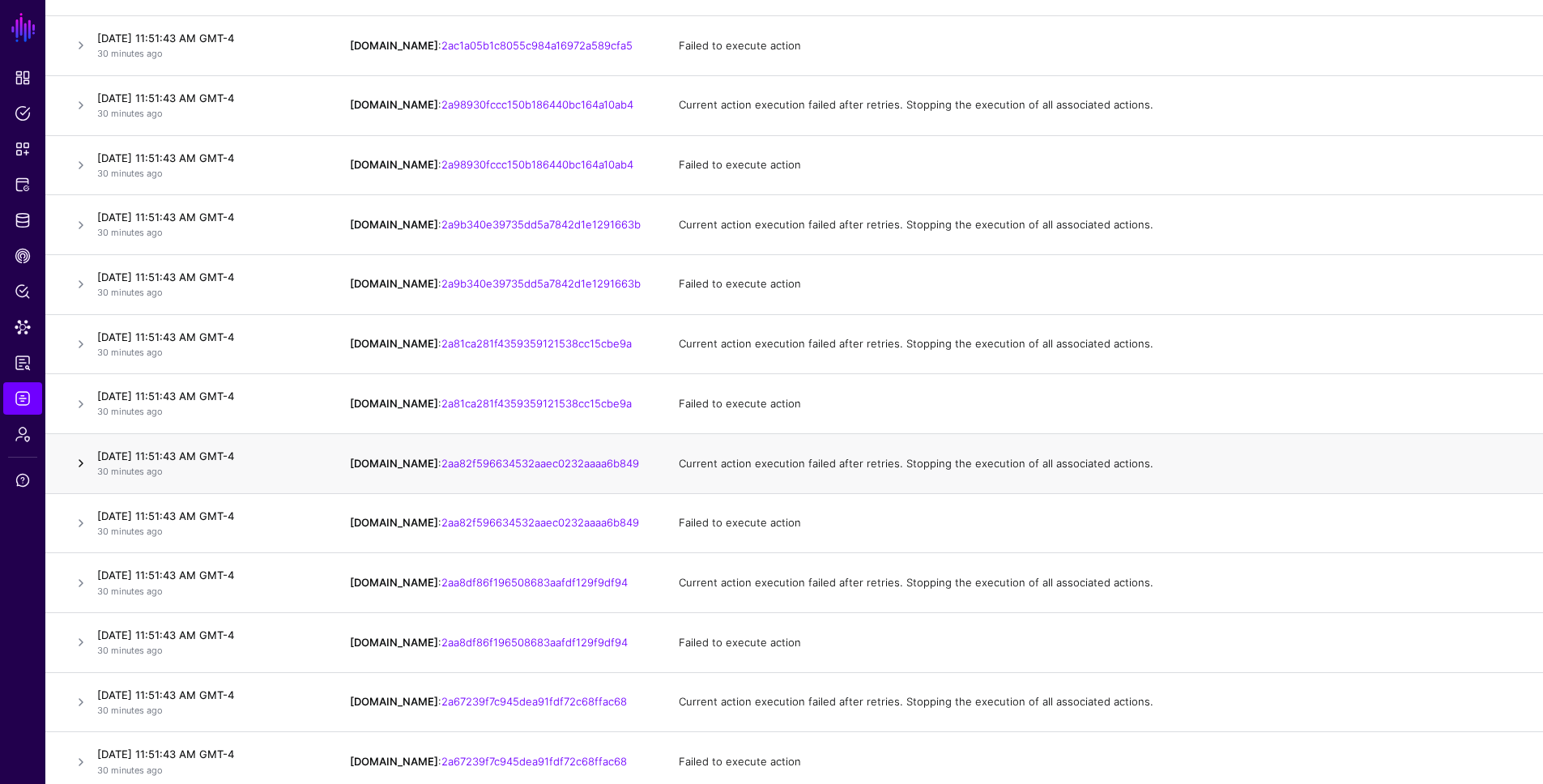
click at [78, 462] on link at bounding box center [81, 463] width 20 height 20
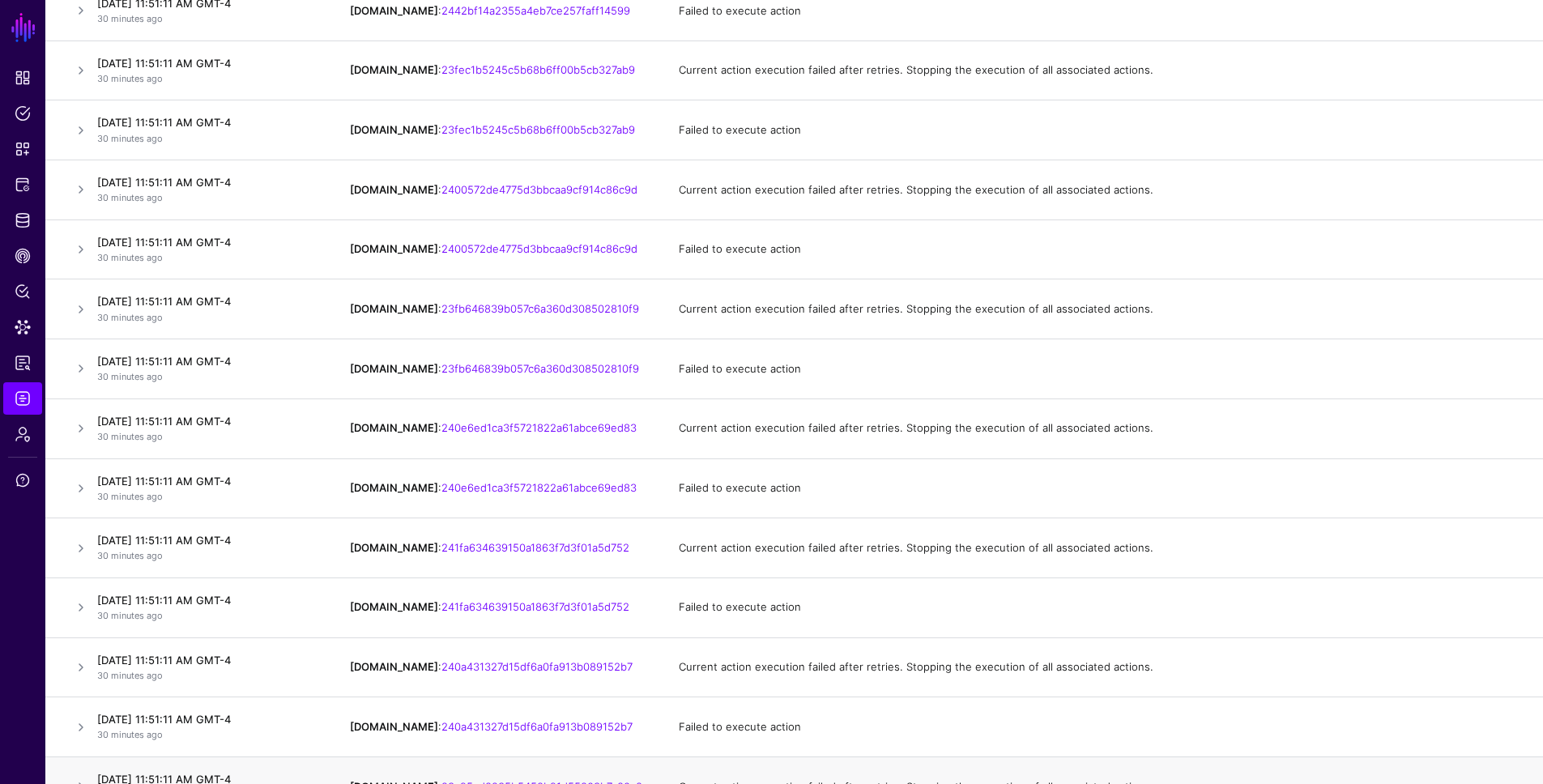
scroll to position [38685, 0]
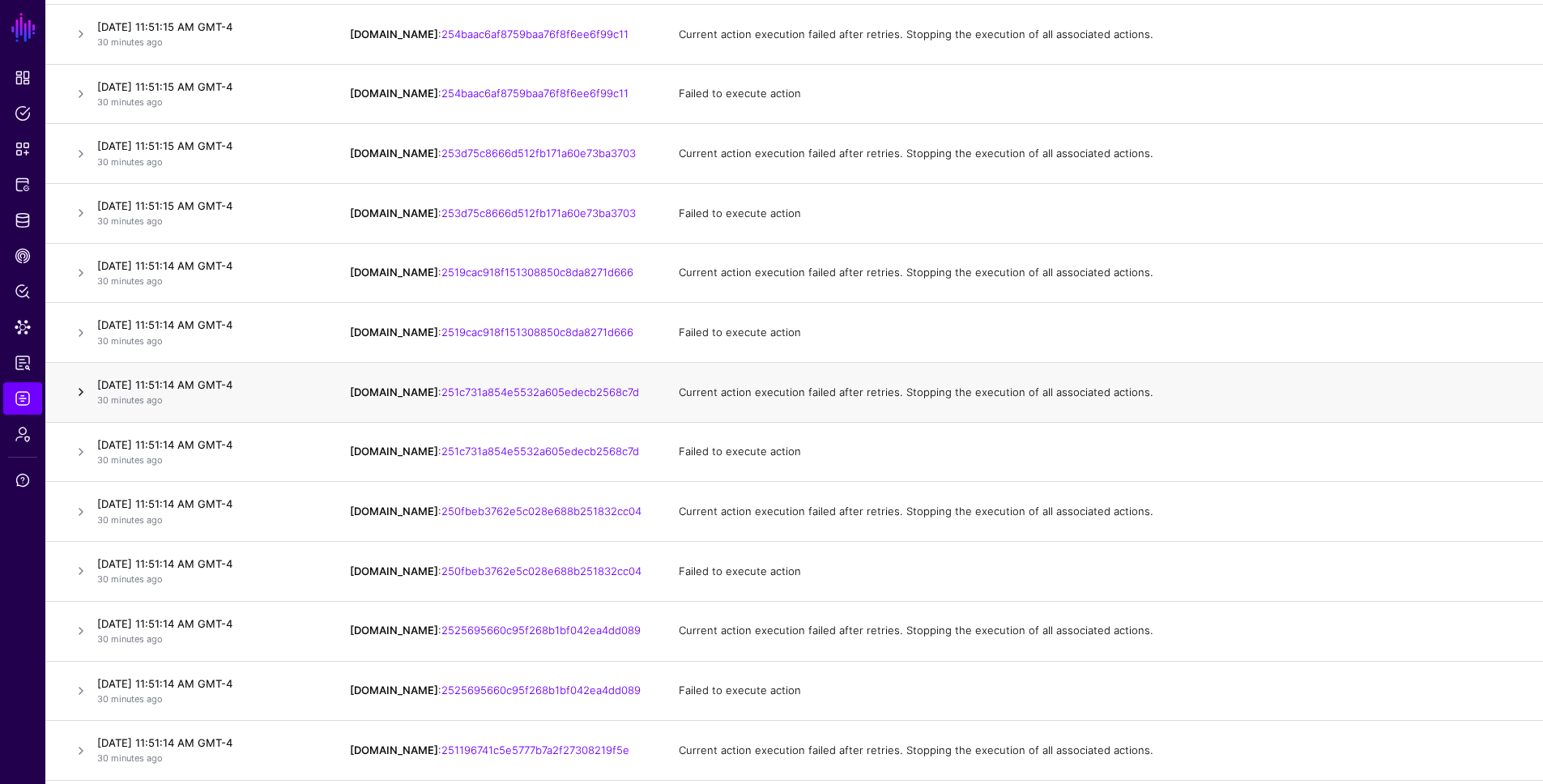
click at [80, 389] on link at bounding box center [81, 392] width 20 height 20
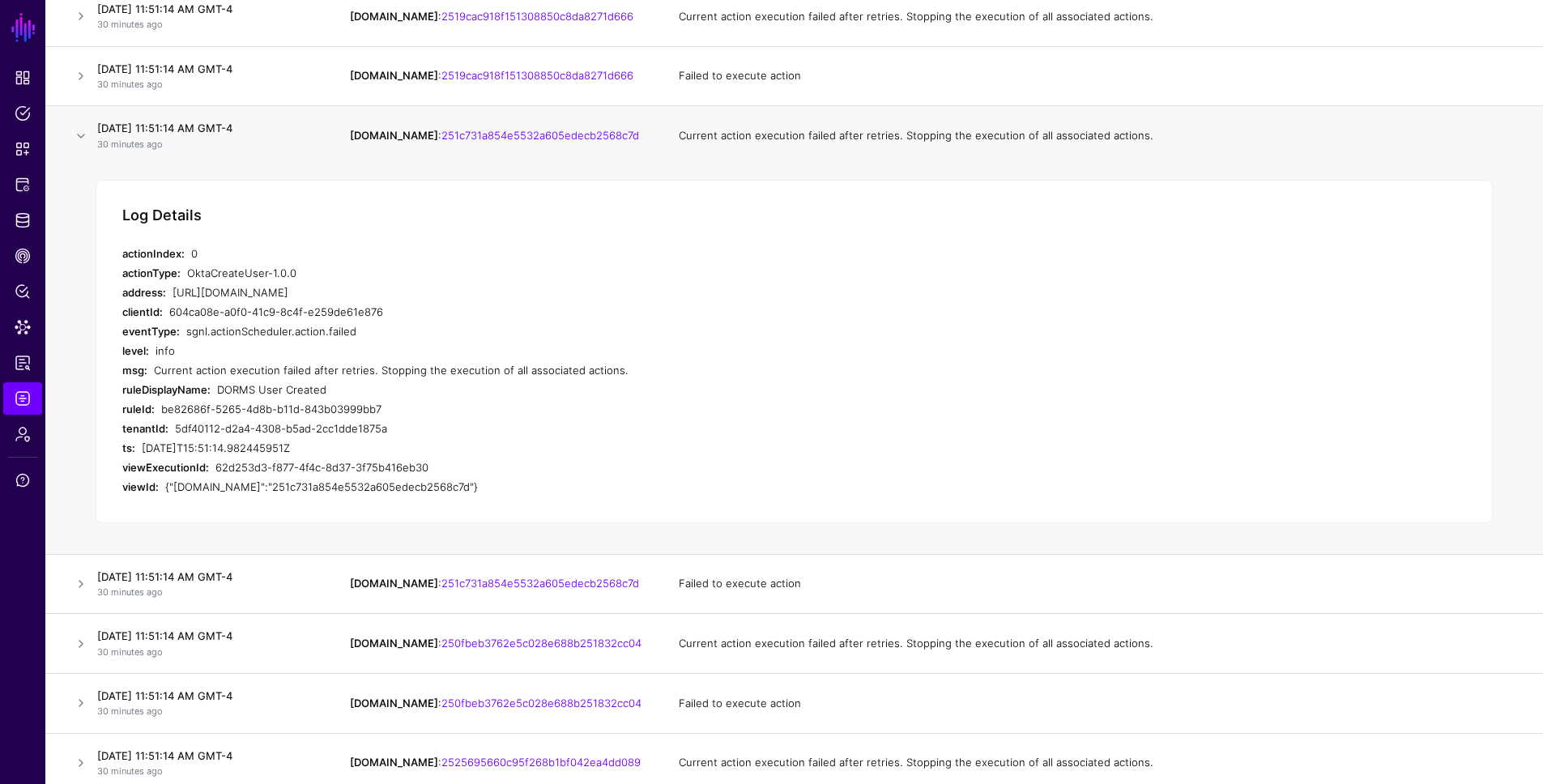
scroll to position [38607, 0]
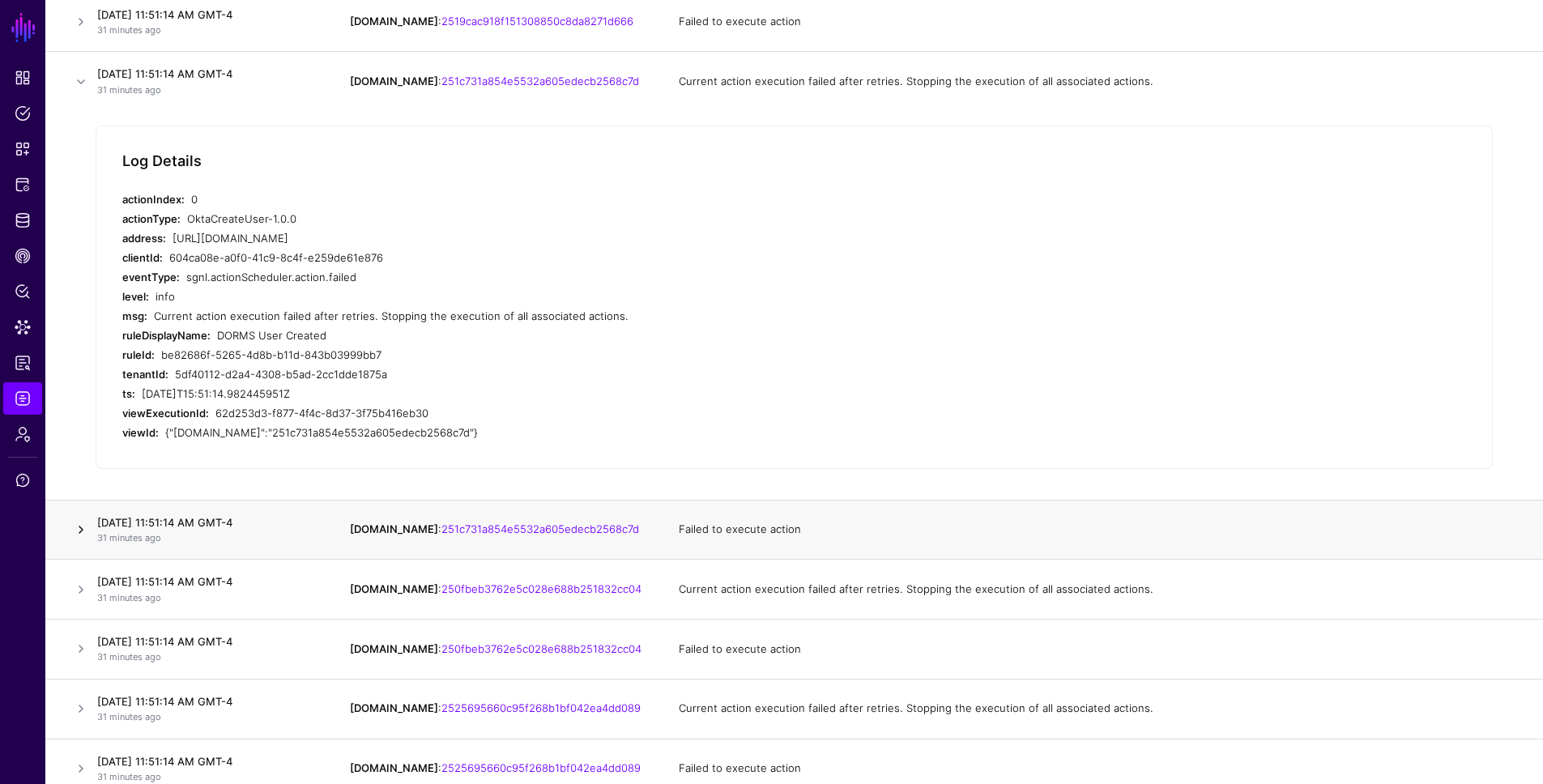
click at [82, 530] on link at bounding box center [81, 529] width 20 height 20
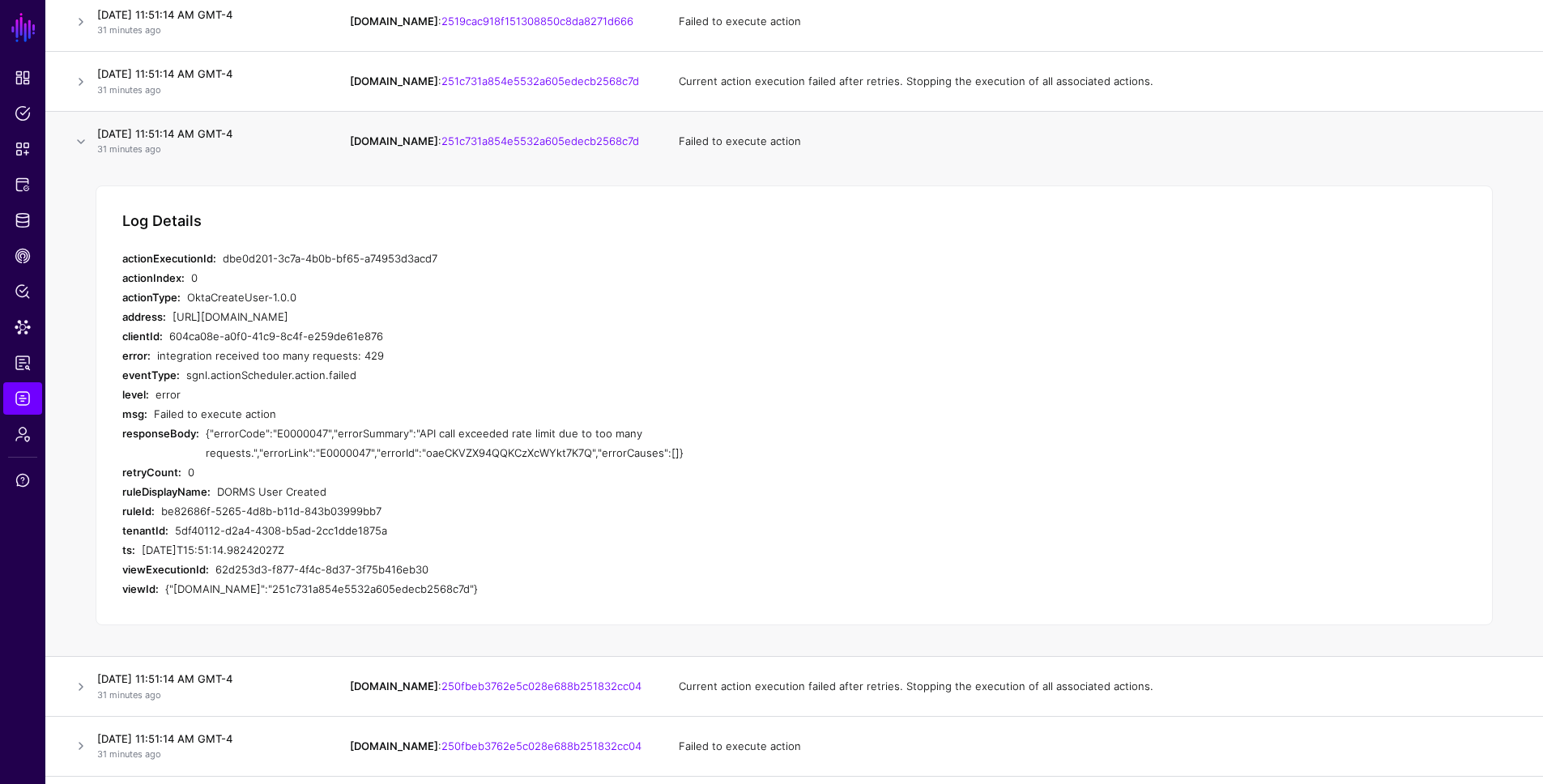
scroll to position [38611, 0]
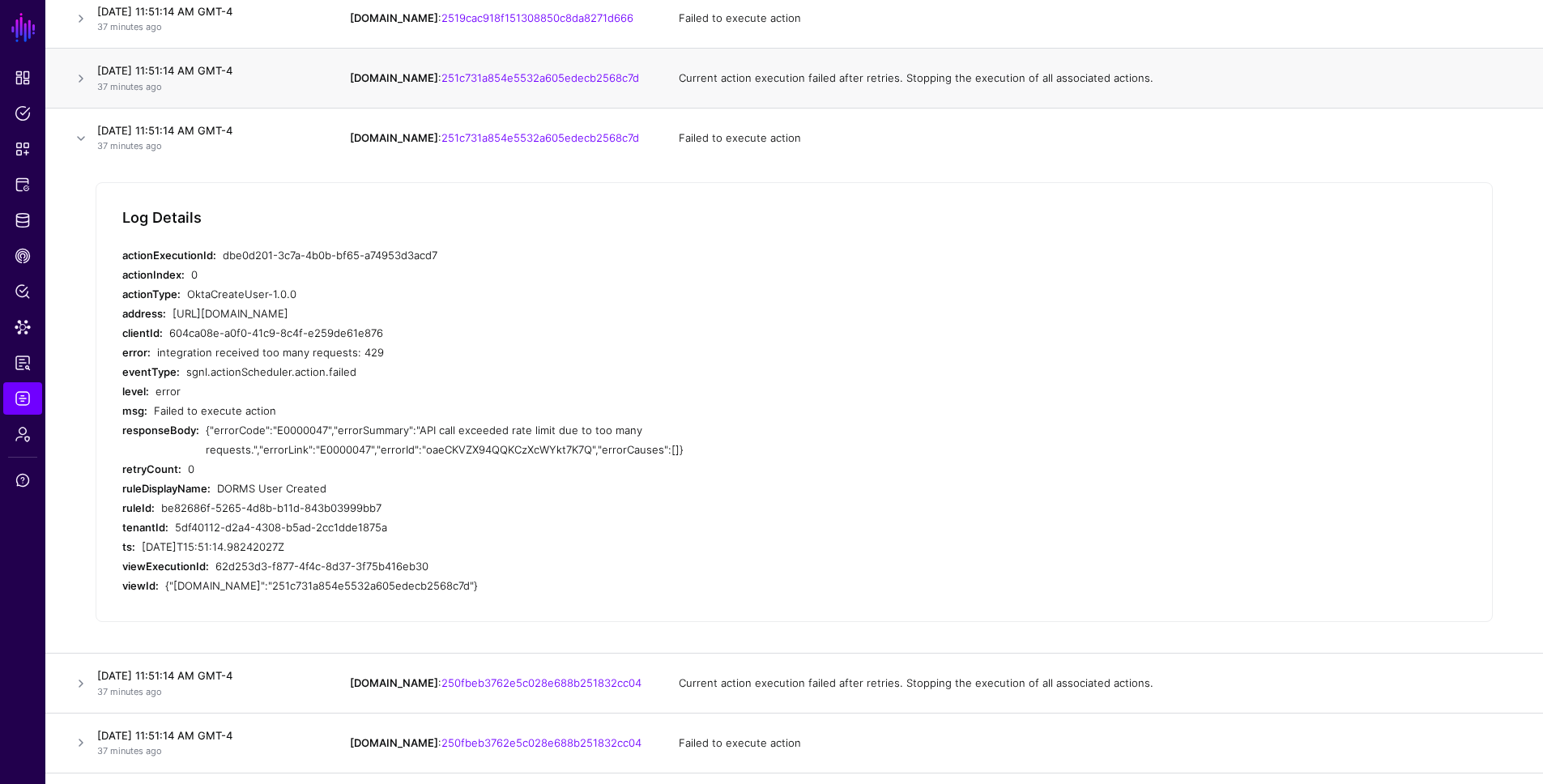
click at [715, 95] on td "Current action execution failed after retries. Stopping the execution of all as…" at bounding box center [1103, 78] width 880 height 60
click at [666, 84] on td "Current action execution failed after retries. Stopping the execution of all as…" at bounding box center [1103, 78] width 880 height 60
click at [79, 75] on link at bounding box center [81, 78] width 20 height 20
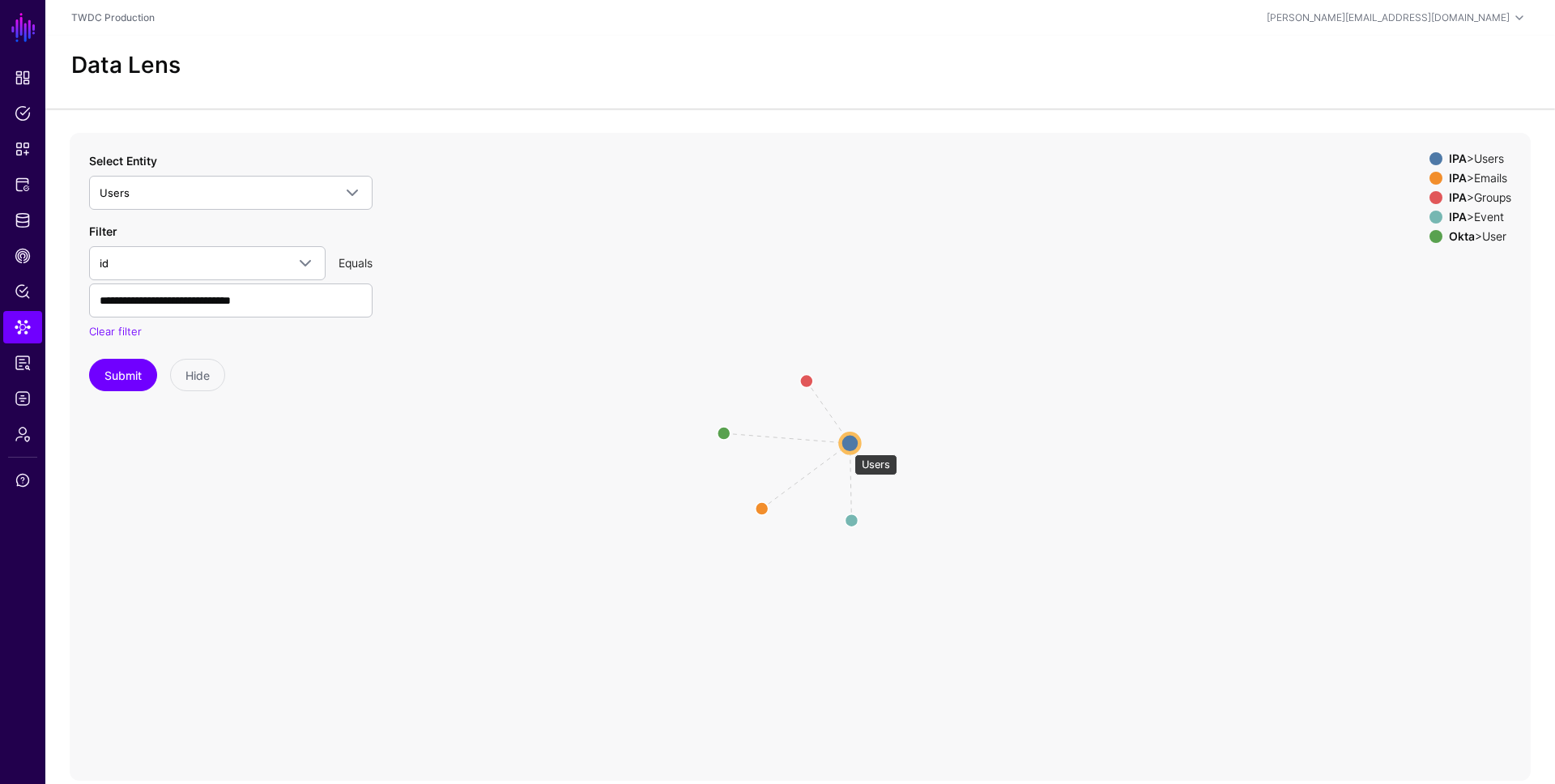
click at [846, 446] on circle at bounding box center [849, 443] width 20 height 20
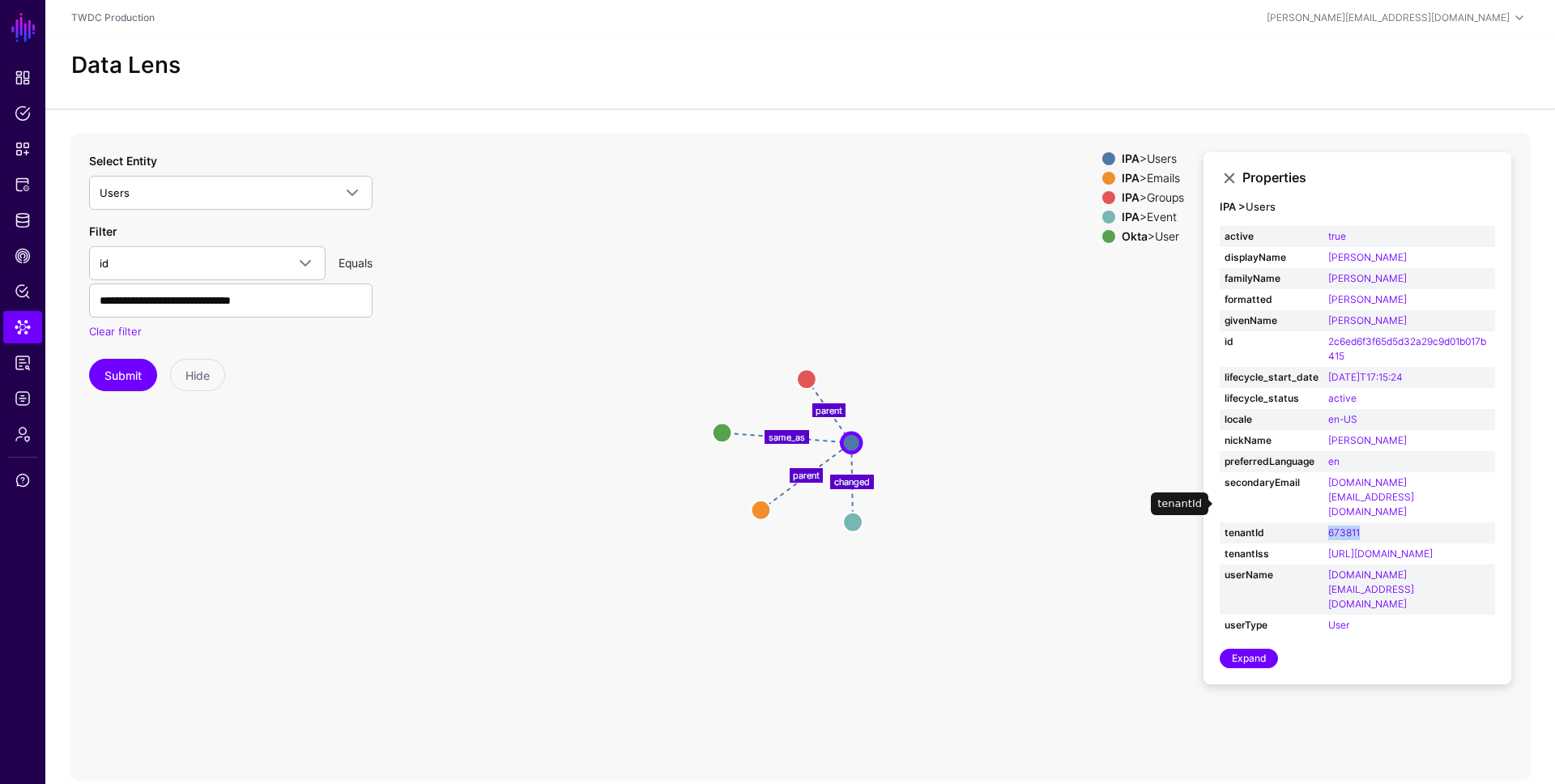
drag, startPoint x: 1370, startPoint y: 503, endPoint x: 1321, endPoint y: 504, distance: 49.0
click at [1323, 522] on td "673811" at bounding box center [1408, 532] width 172 height 21
copy link "673811"
click at [202, 199] on span "Users" at bounding box center [216, 192] width 234 height 18
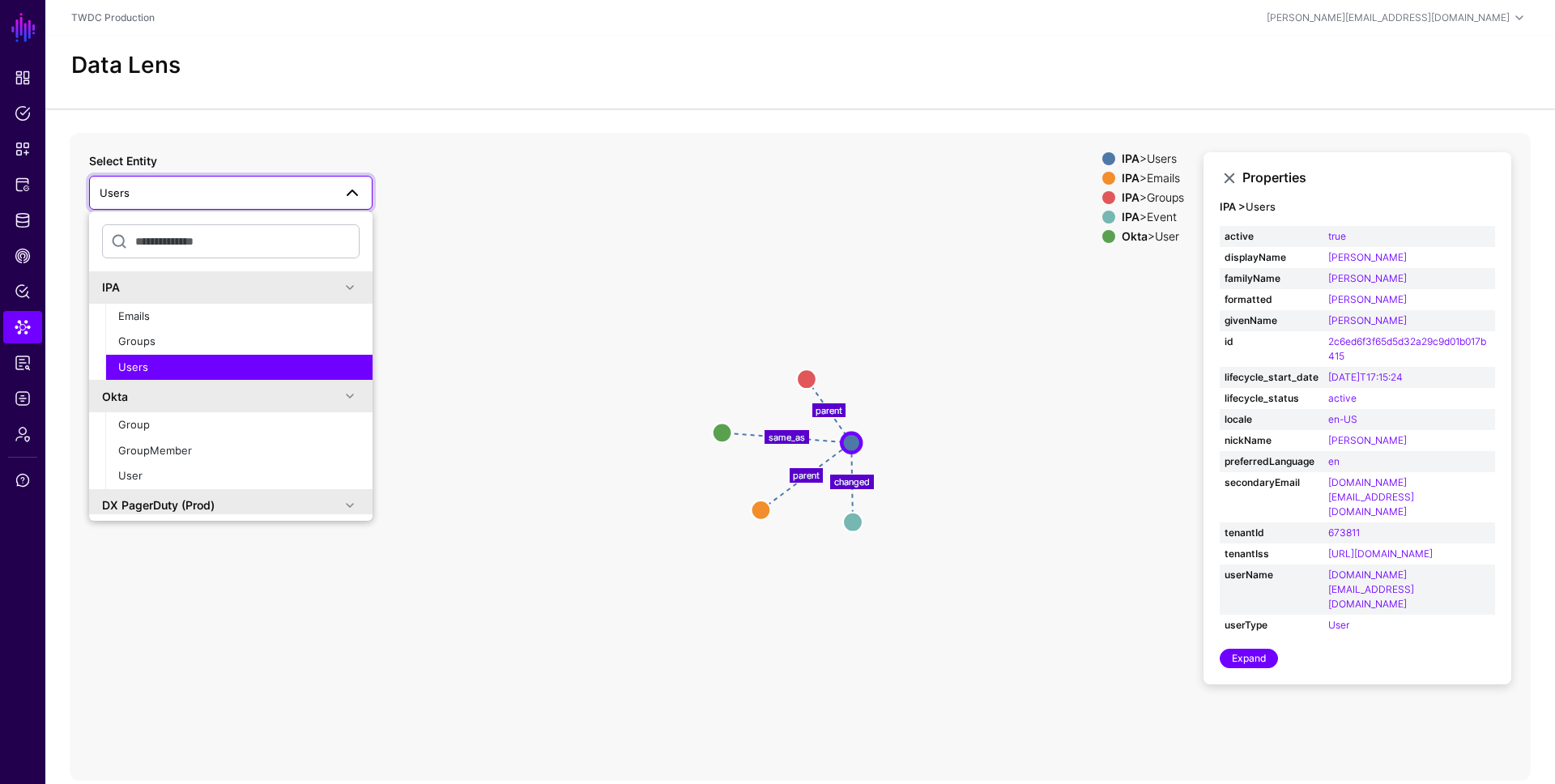
click at [166, 363] on div "Users" at bounding box center [239, 367] width 241 height 16
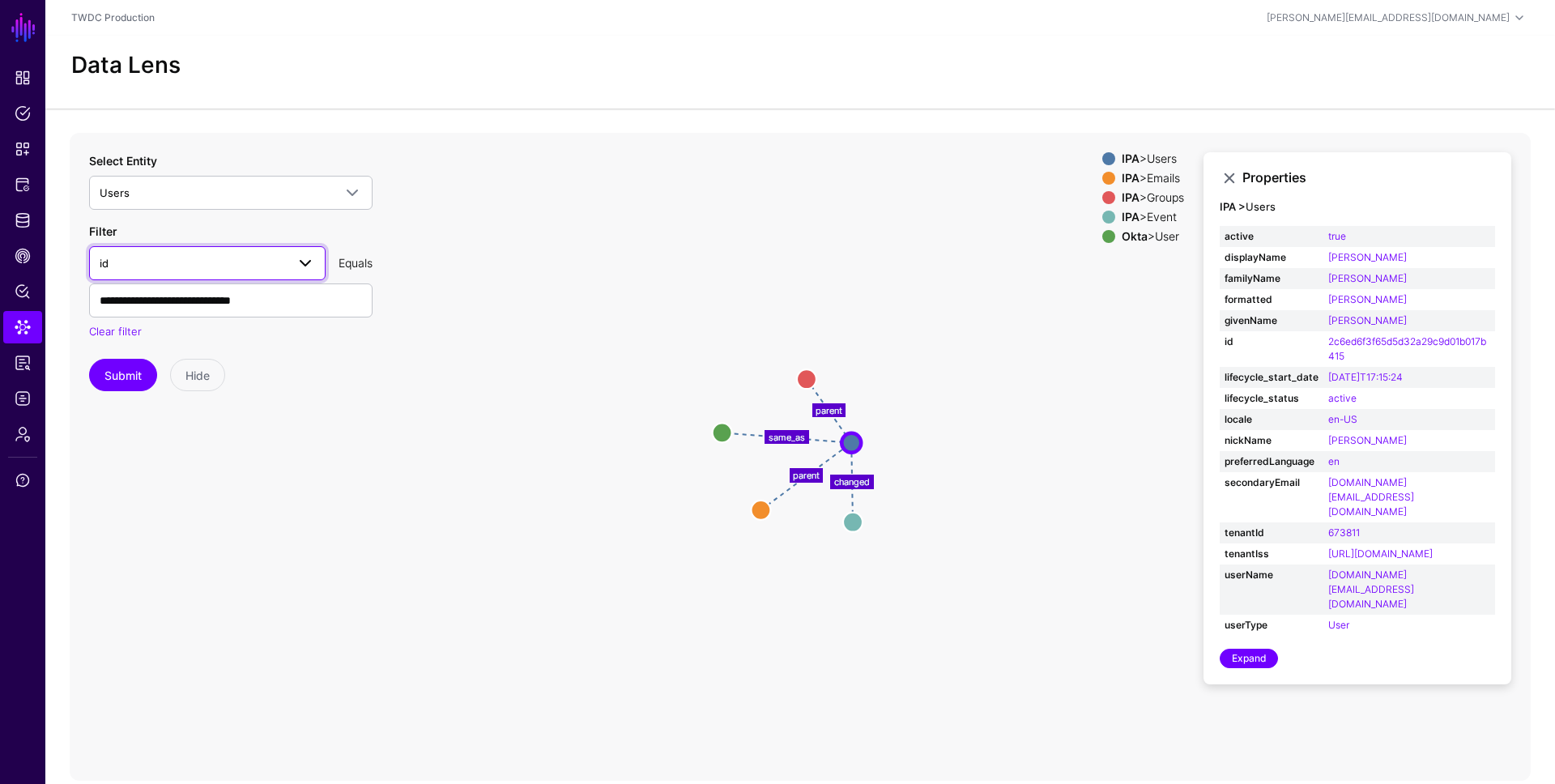
click at [168, 260] on span "id" at bounding box center [193, 263] width 186 height 18
type input "**"
click at [172, 430] on div "tenantId" at bounding box center [207, 431] width 210 height 16
click at [174, 312] on input "**********" at bounding box center [230, 300] width 284 height 34
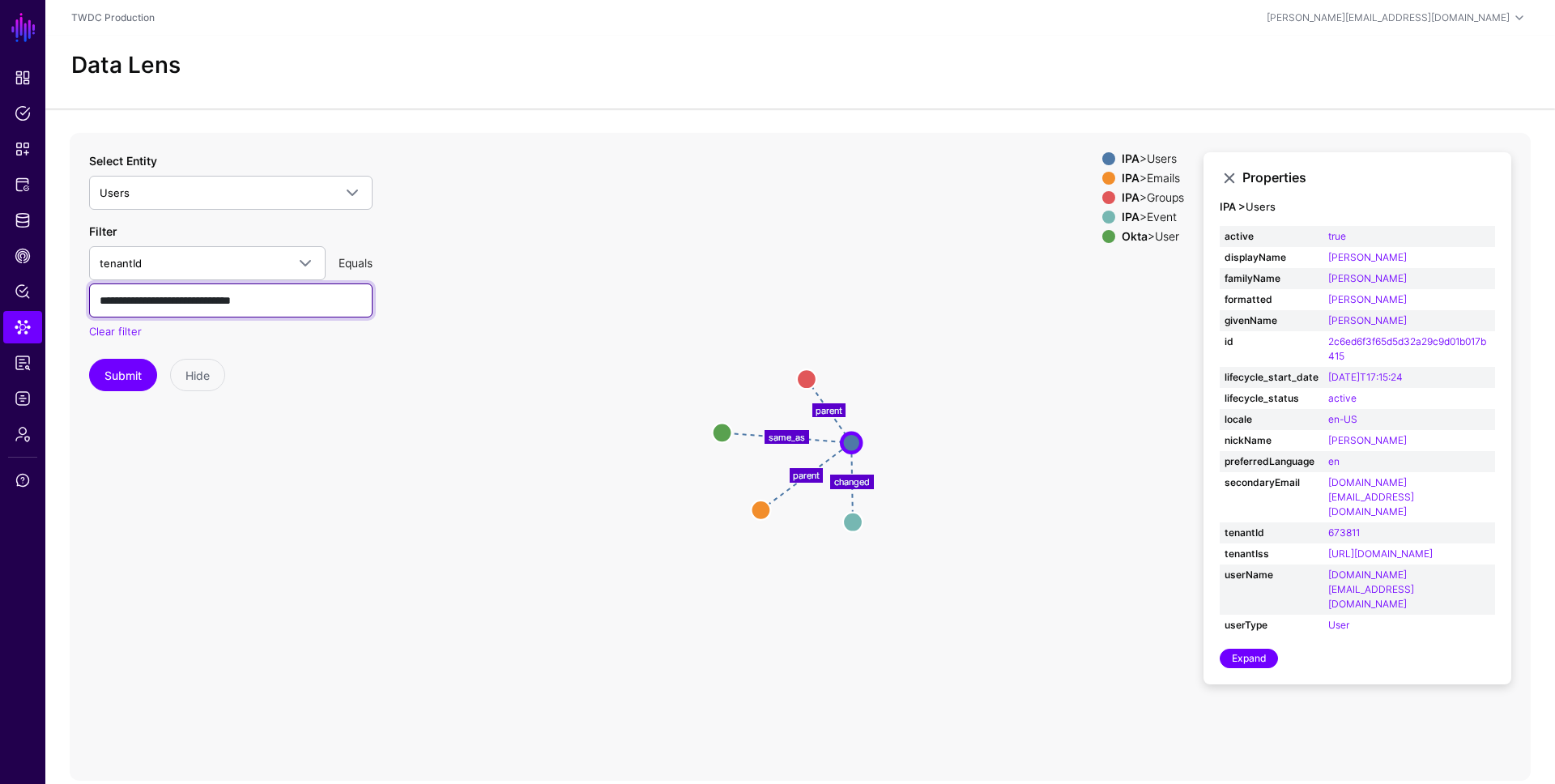
paste input "text"
type input "******"
click at [132, 382] on button "Submit" at bounding box center [122, 375] width 68 height 33
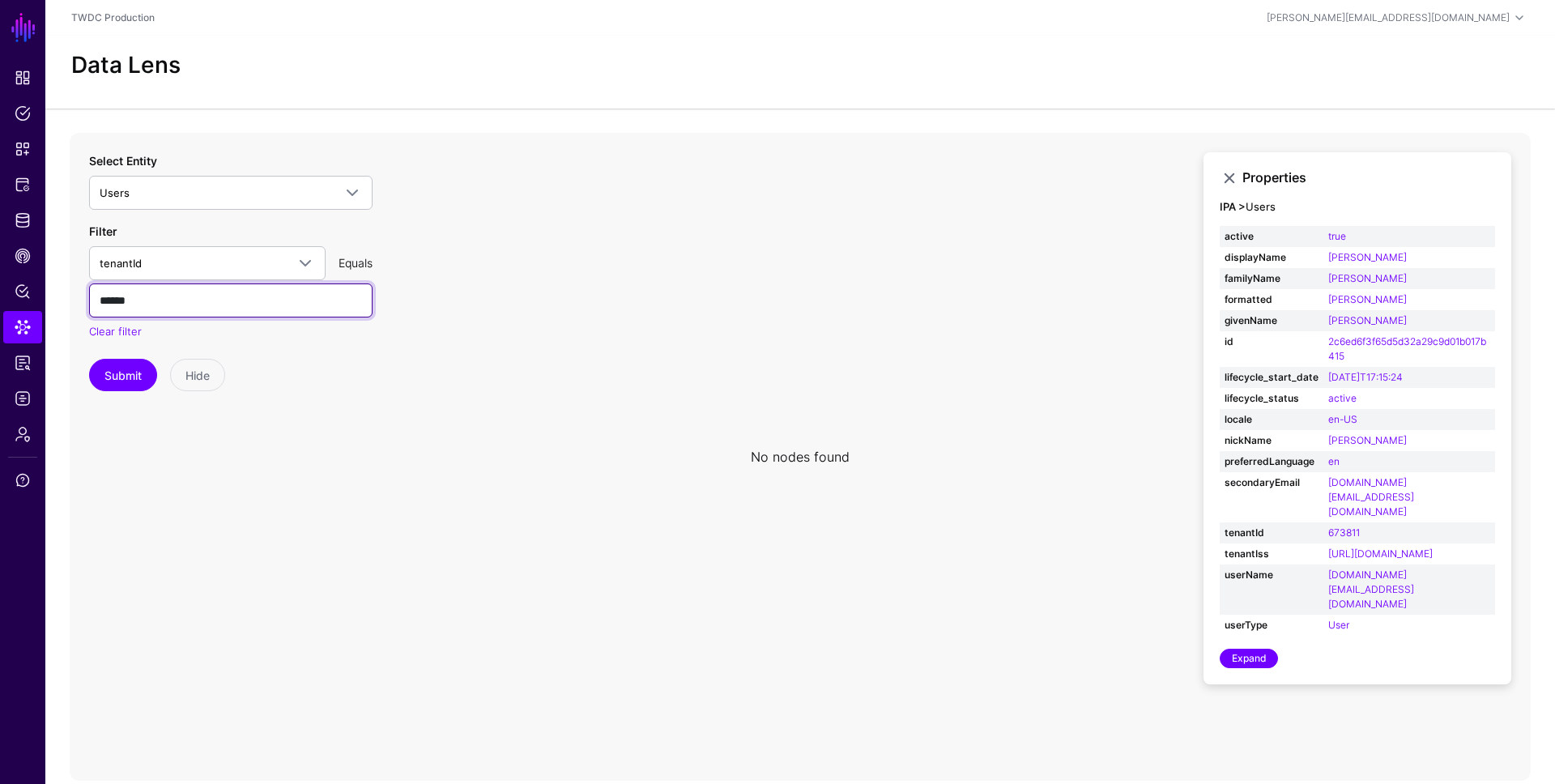
click at [179, 305] on input "******" at bounding box center [230, 300] width 284 height 34
click at [128, 376] on button "Submit" at bounding box center [122, 375] width 68 height 33
click at [141, 378] on button "Submit" at bounding box center [122, 375] width 68 height 33
click at [121, 390] on button "Submit" at bounding box center [122, 375] width 68 height 33
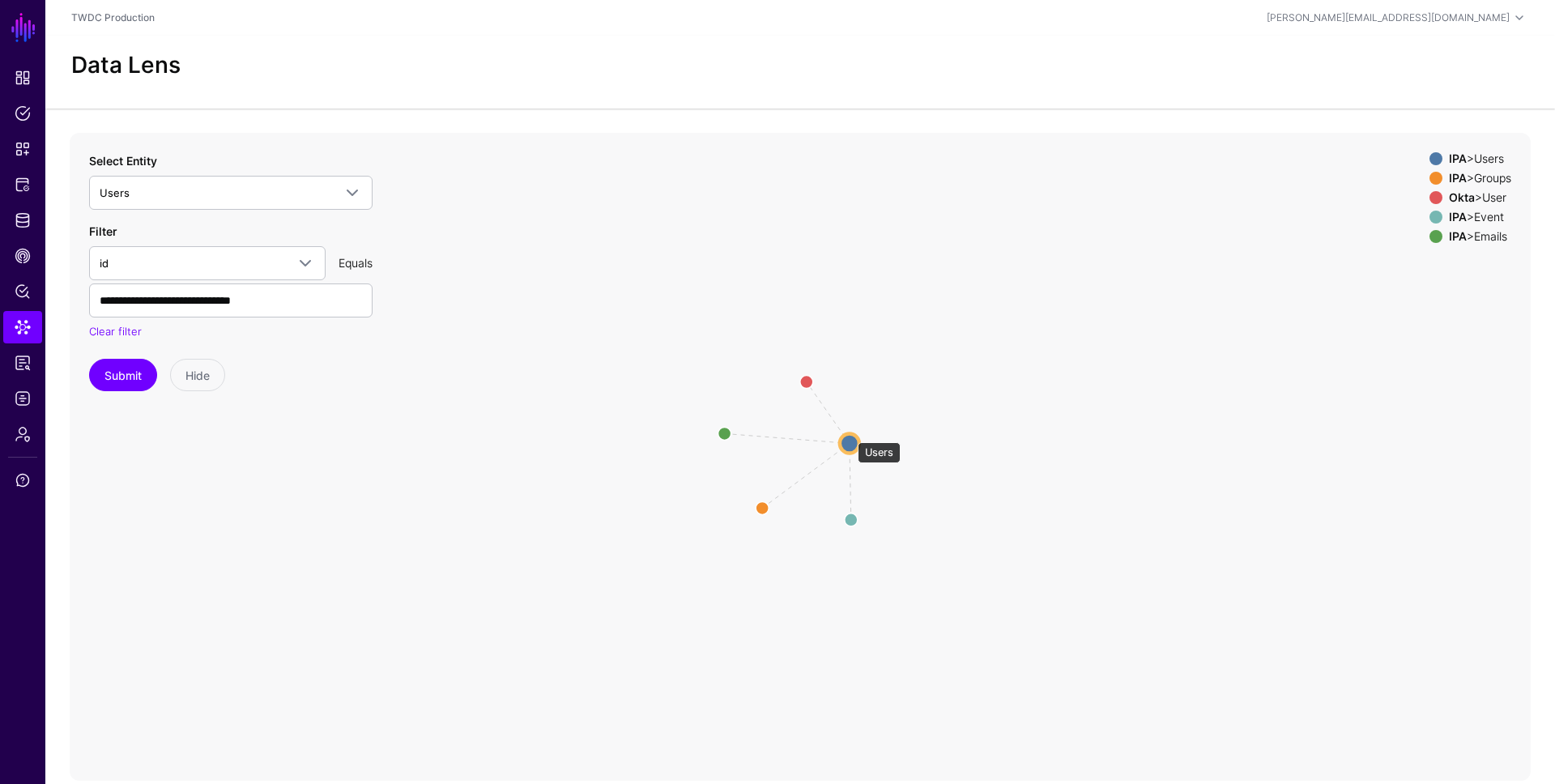
click at [850, 434] on circle at bounding box center [849, 443] width 20 height 20
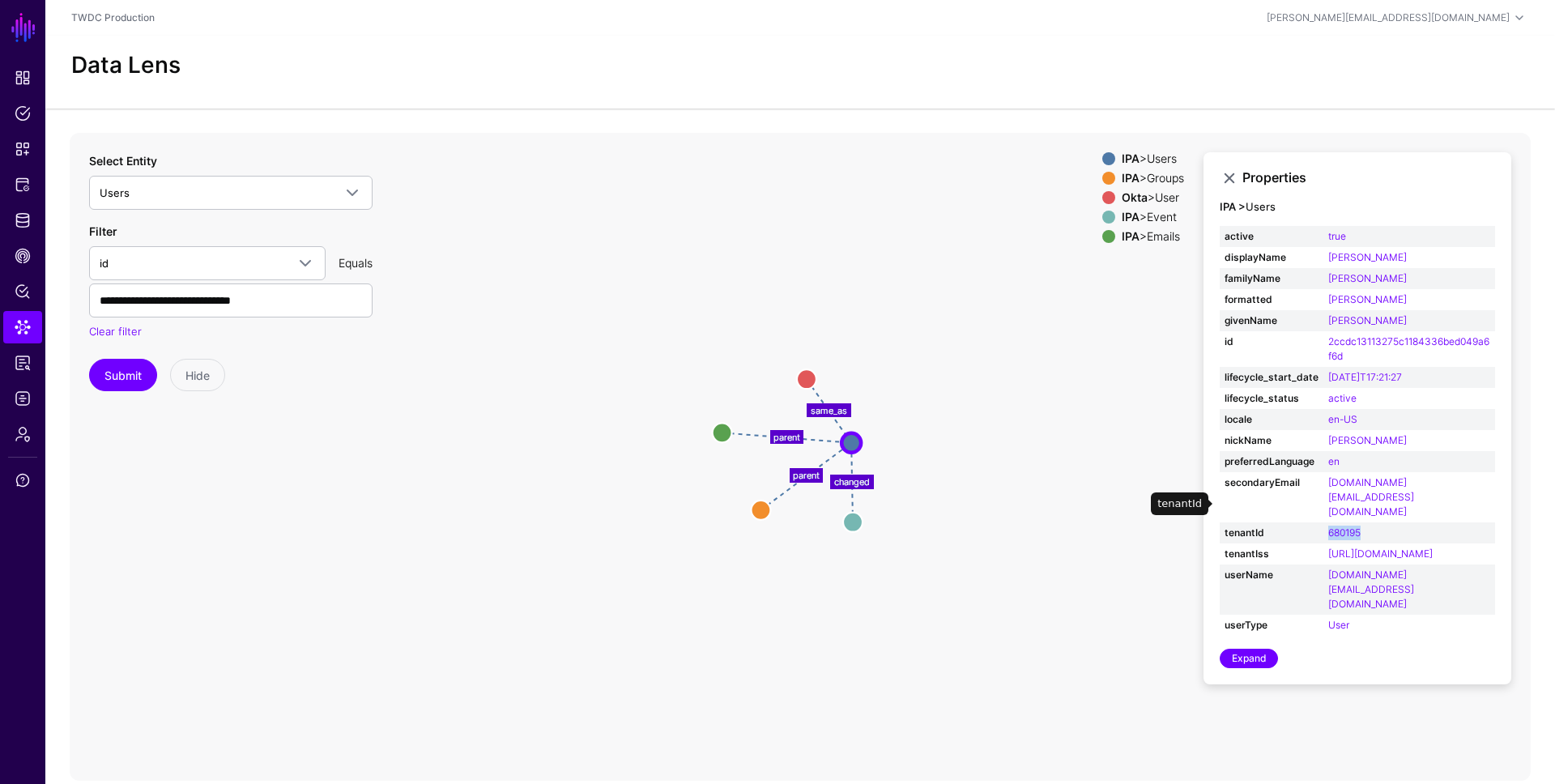
drag, startPoint x: 1371, startPoint y: 507, endPoint x: 1323, endPoint y: 501, distance: 48.4
click at [1323, 522] on td "680195" at bounding box center [1408, 532] width 172 height 21
copy link "680195"
click at [122, 317] on div "**********" at bounding box center [230, 281] width 284 height 117
click at [123, 307] on input "**********" at bounding box center [230, 300] width 284 height 34
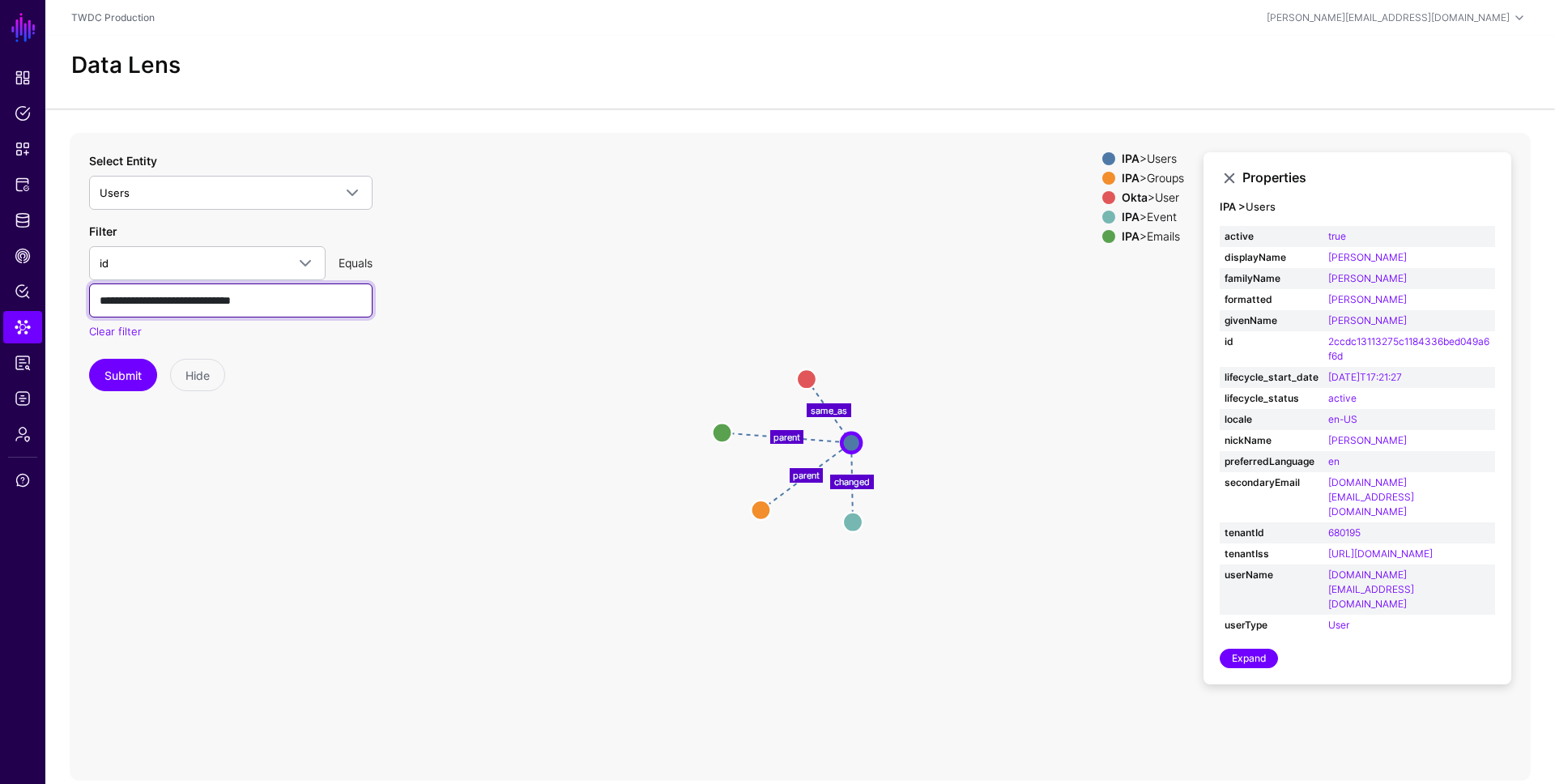
click at [123, 307] on input "**********" at bounding box center [230, 300] width 284 height 34
paste input "text"
type input "******"
click at [132, 261] on span "id" at bounding box center [193, 263] width 186 height 18
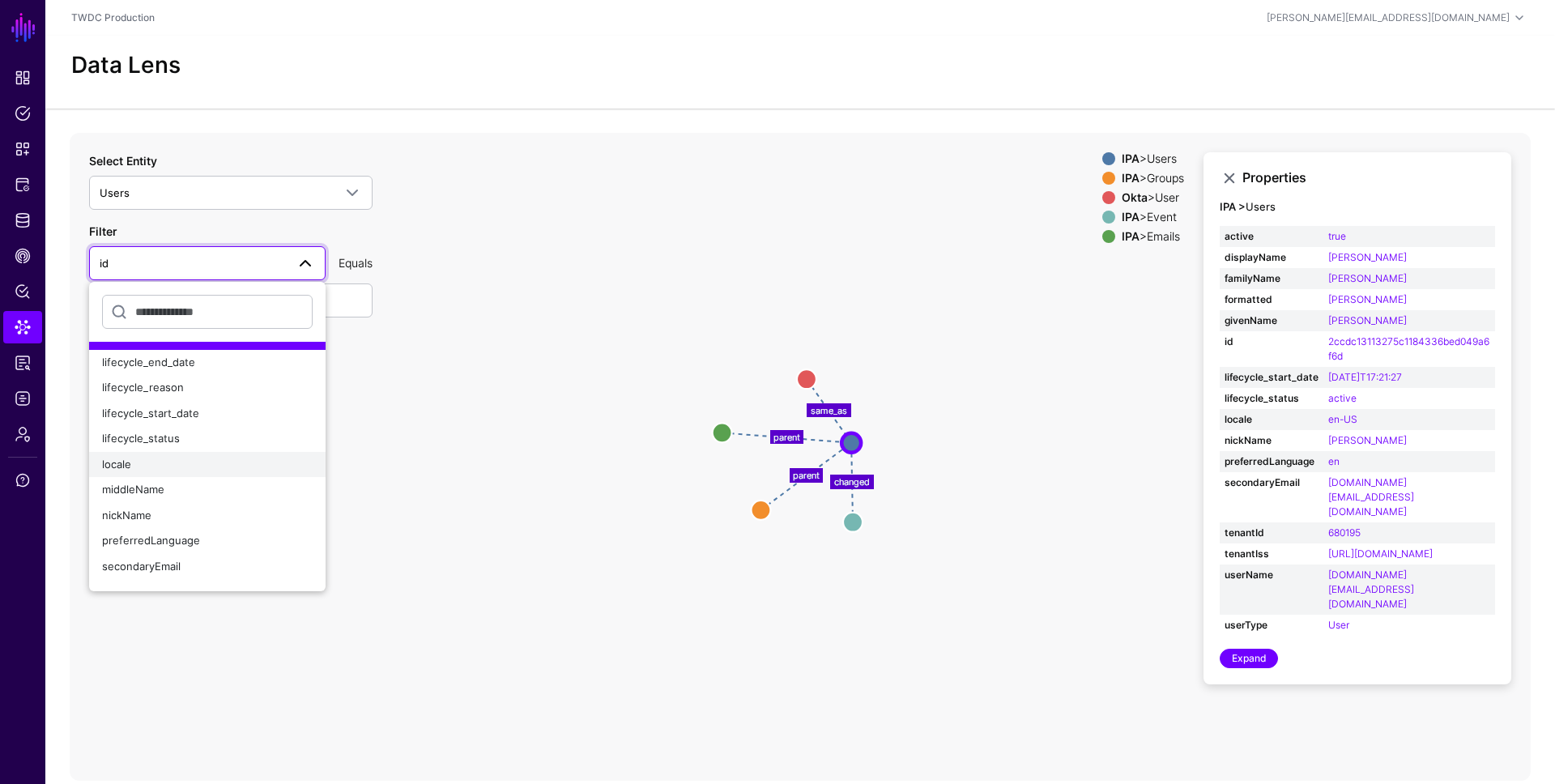
scroll to position [318, 0]
click at [147, 465] on div "tenantId" at bounding box center [207, 470] width 210 height 16
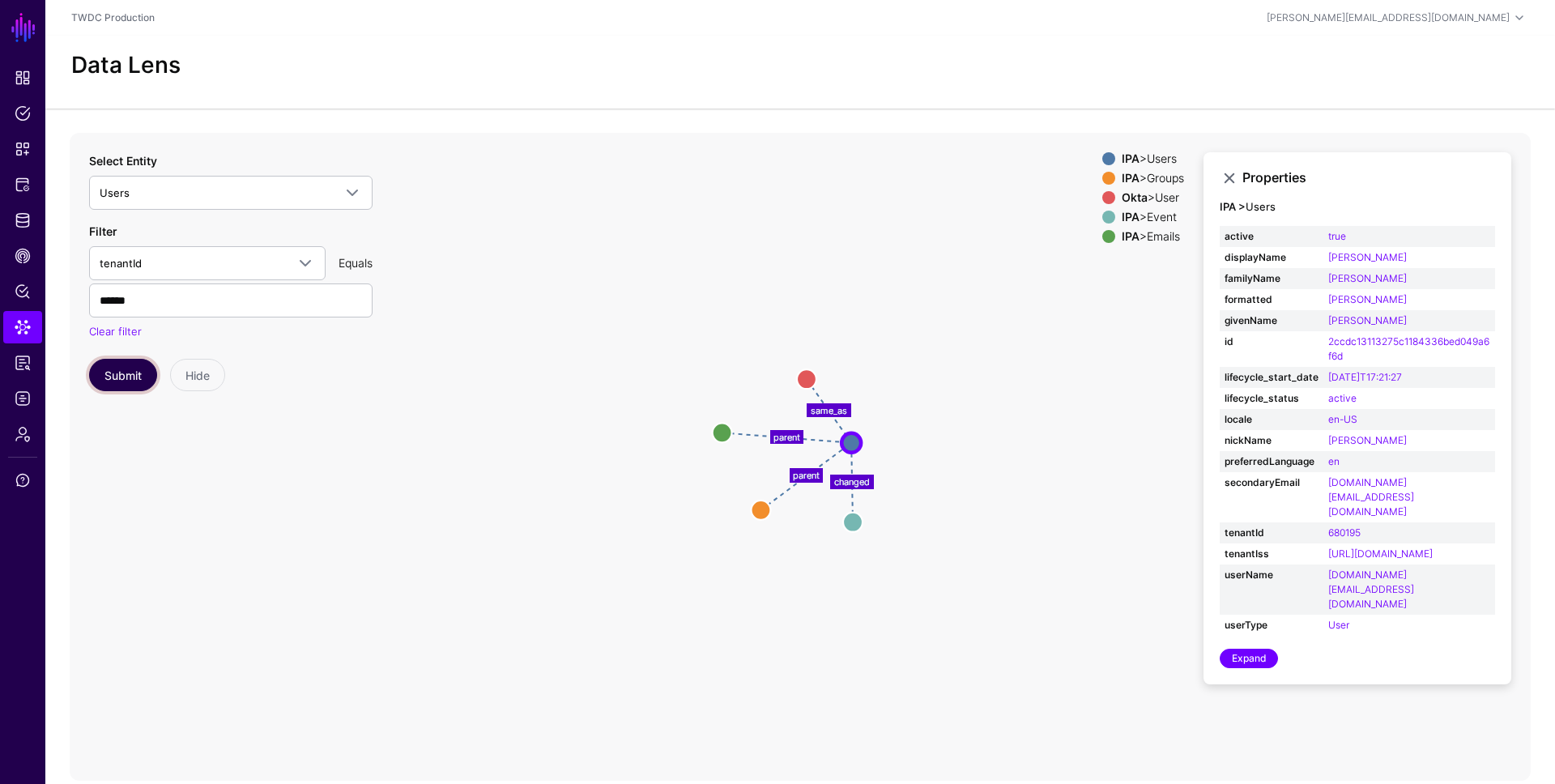
click at [133, 376] on button "Submit" at bounding box center [122, 375] width 68 height 33
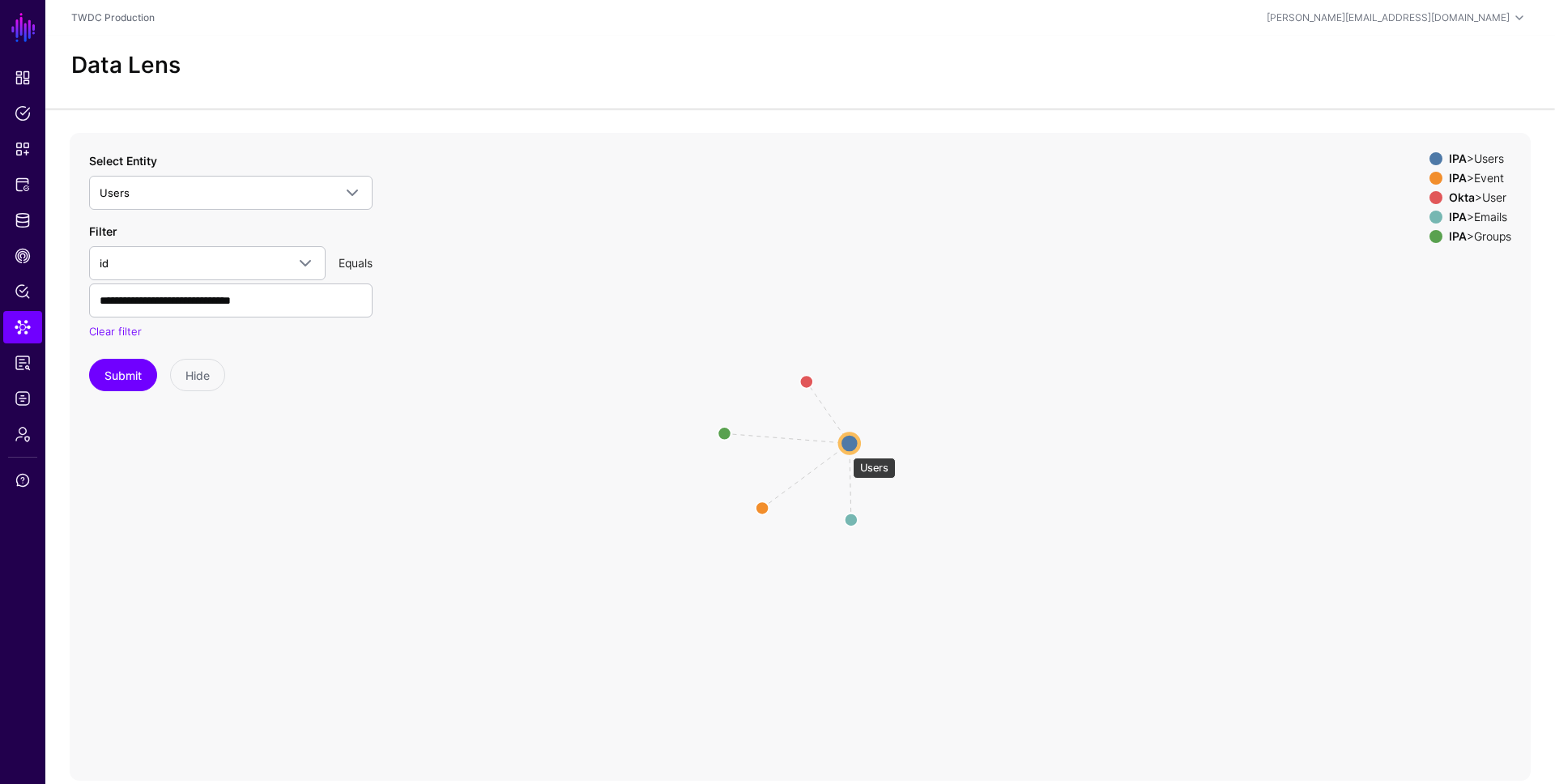
click at [845, 450] on circle at bounding box center [849, 443] width 20 height 20
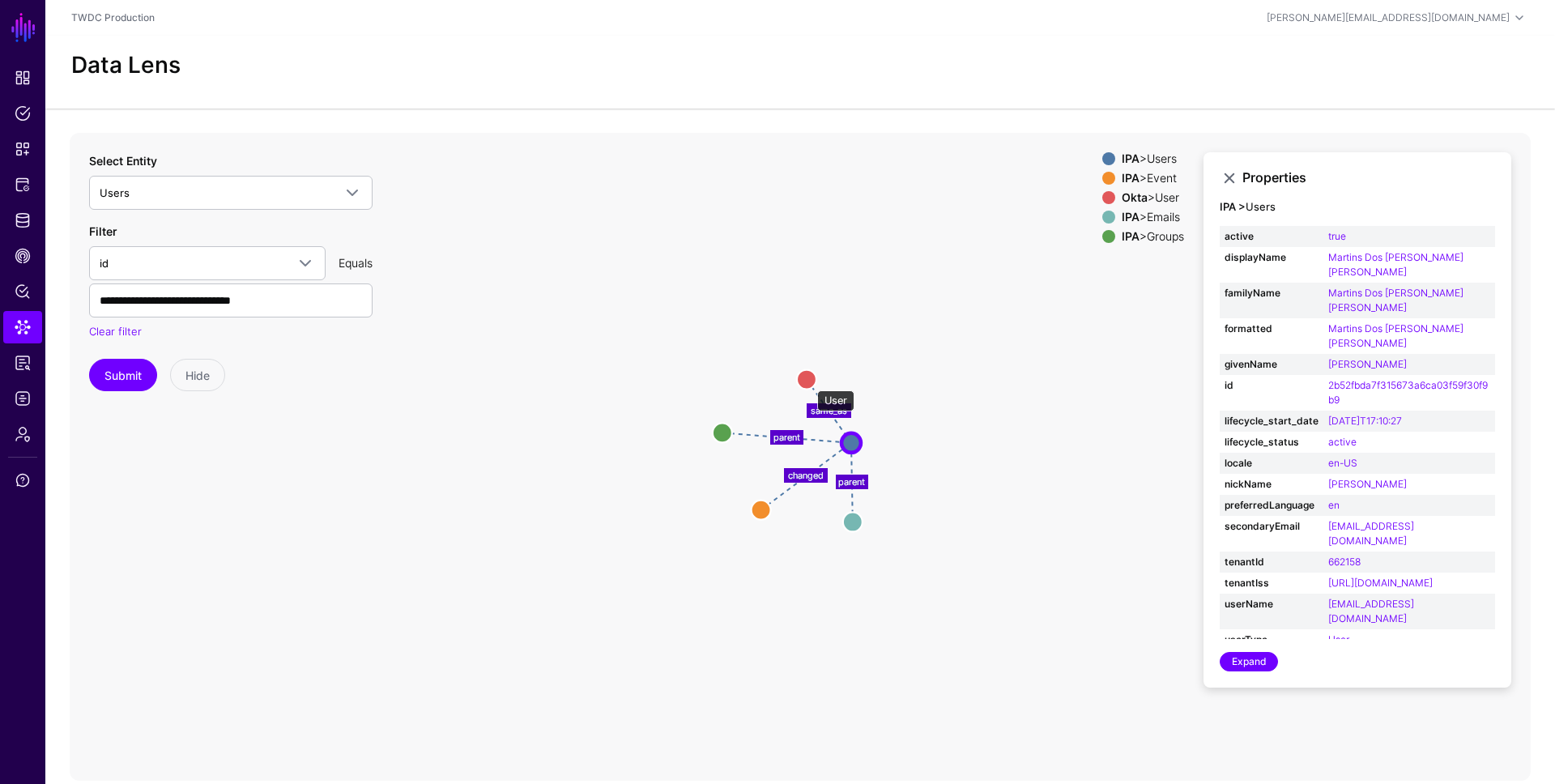
click at [809, 383] on circle at bounding box center [807, 378] width 20 height 20
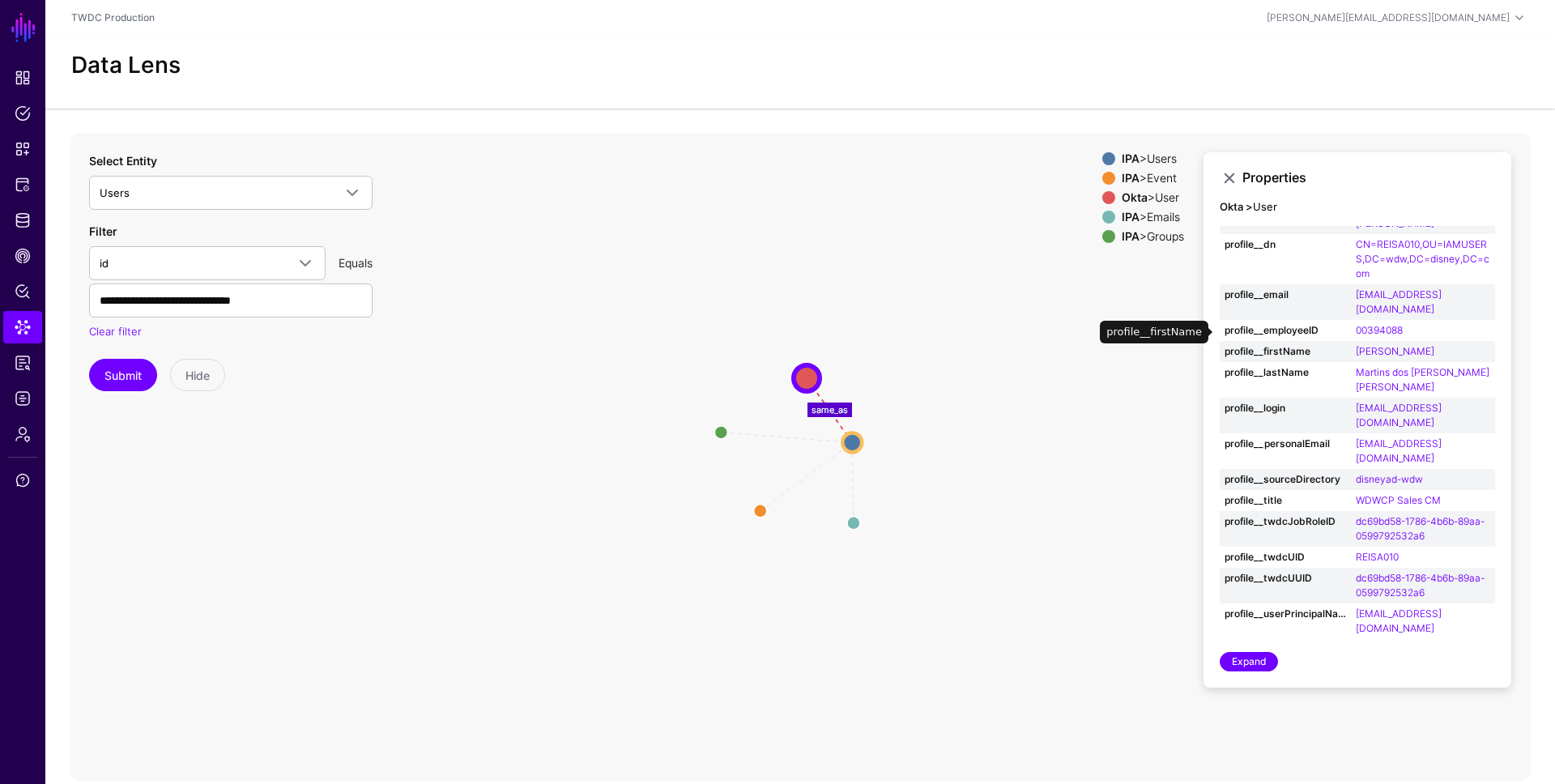
scroll to position [215, 0]
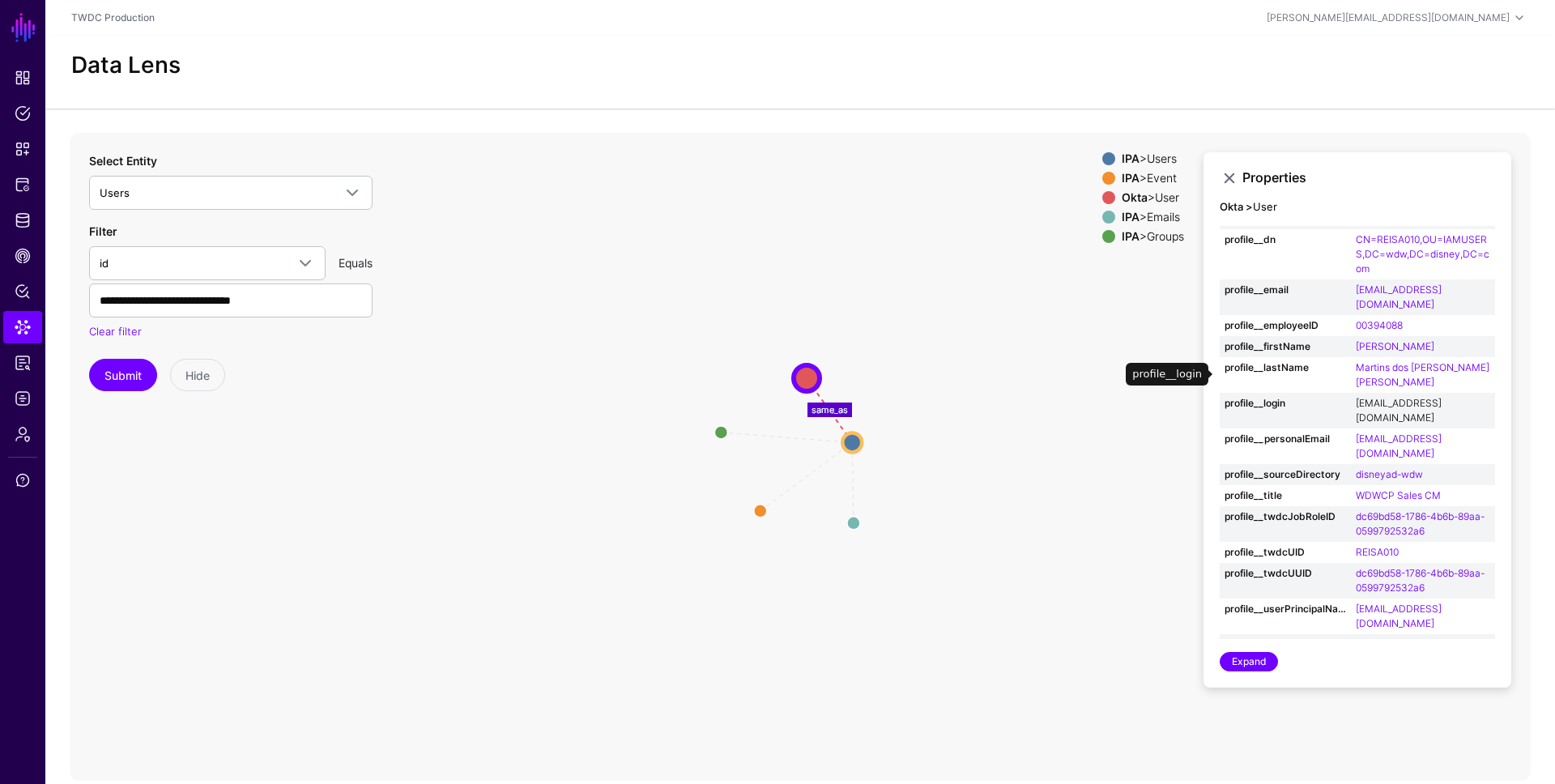
click at [1400, 396] on link "reisa010@id.disney.com" at bounding box center [1399, 409] width 86 height 27
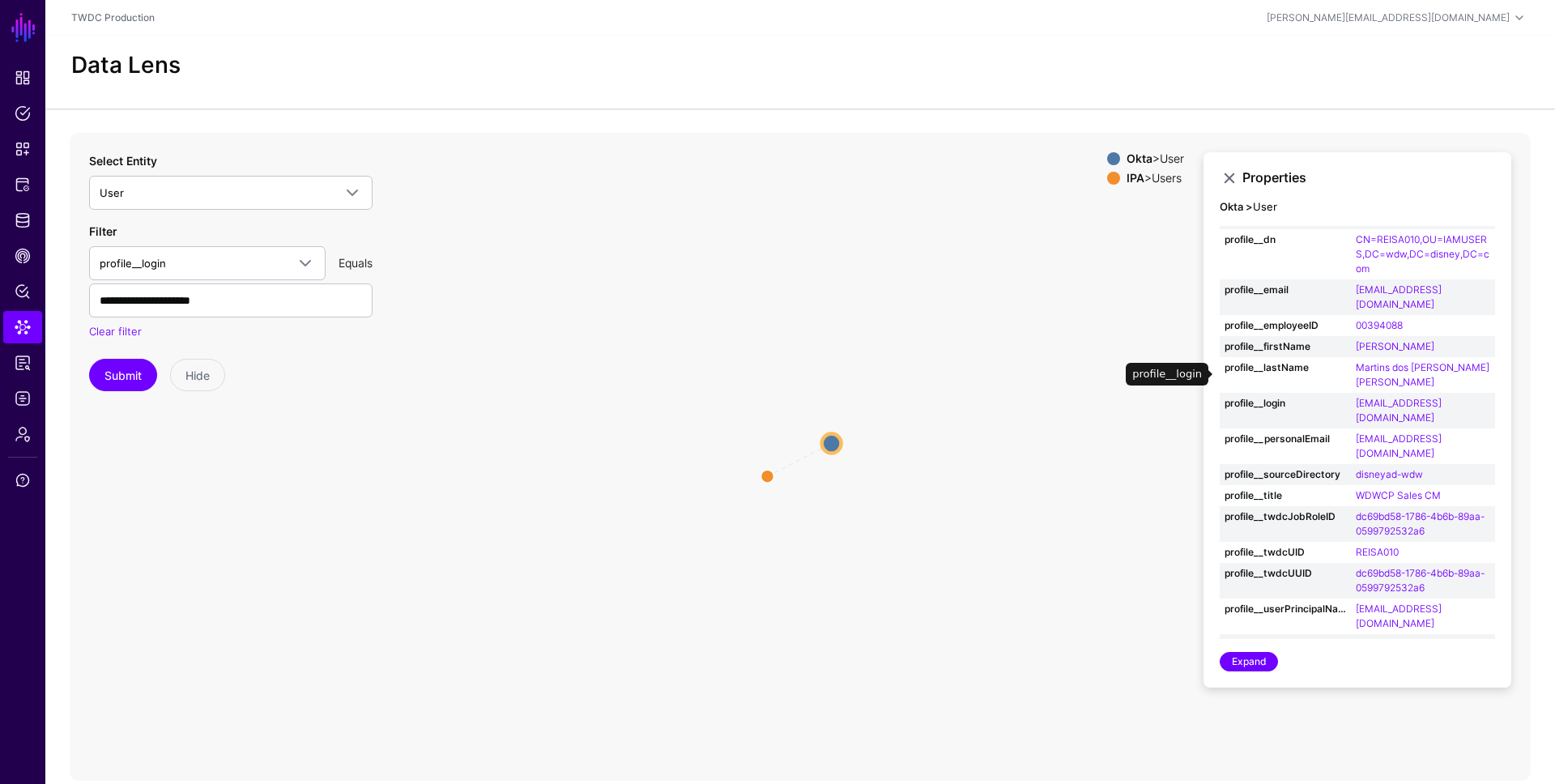
click at [1471, 393] on td "reisa010@id.disney.com" at bounding box center [1422, 410] width 144 height 35
drag, startPoint x: 1475, startPoint y: 376, endPoint x: 1358, endPoint y: 377, distance: 117.0
click at [1358, 393] on td "reisa010@id.disney.com" at bounding box center [1422, 410] width 144 height 35
copy link "reisa010@id.disney.com"
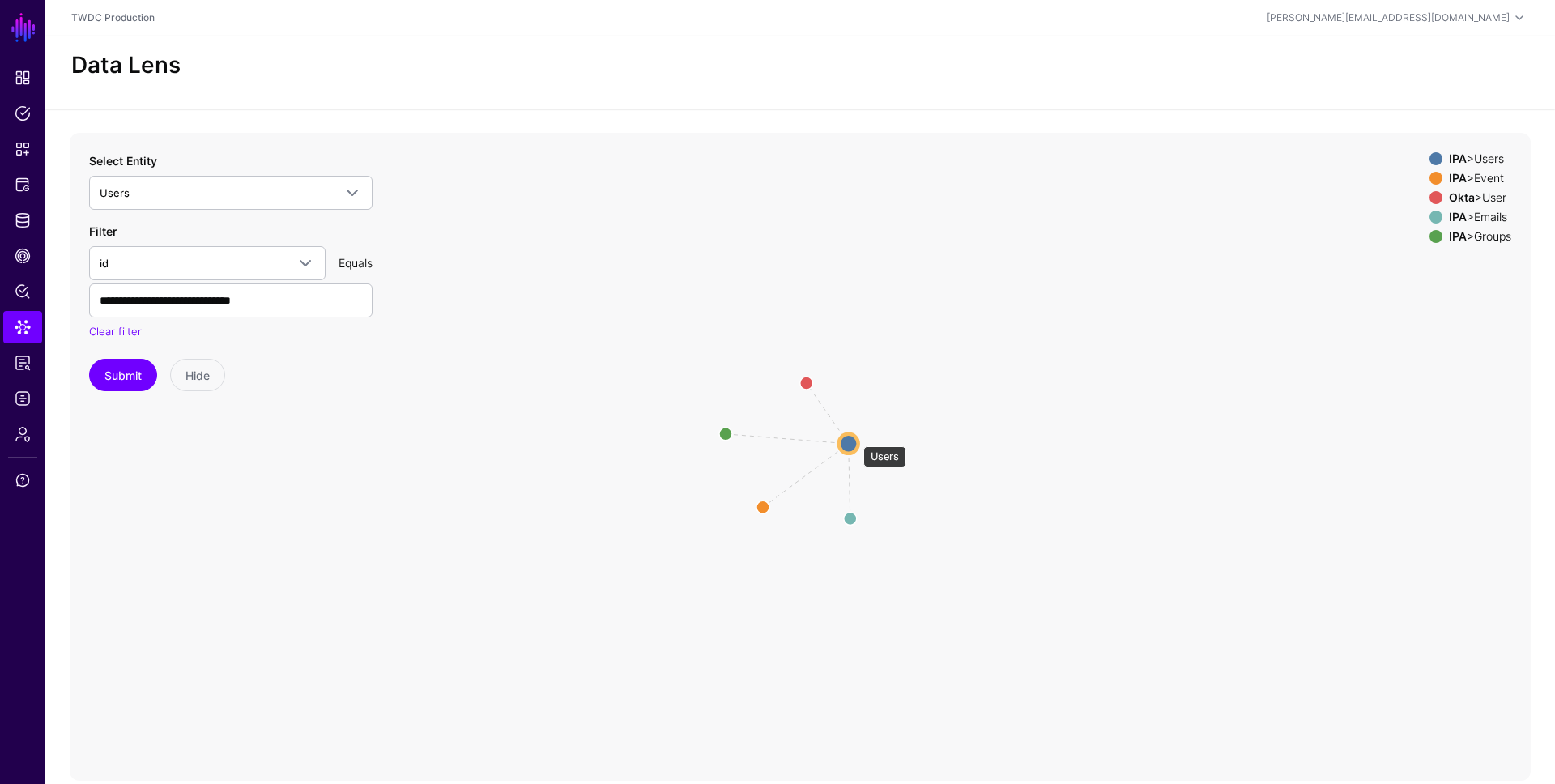
click at [853, 438] on circle at bounding box center [849, 443] width 20 height 20
